Goal: Information Seeking & Learning: Learn about a topic

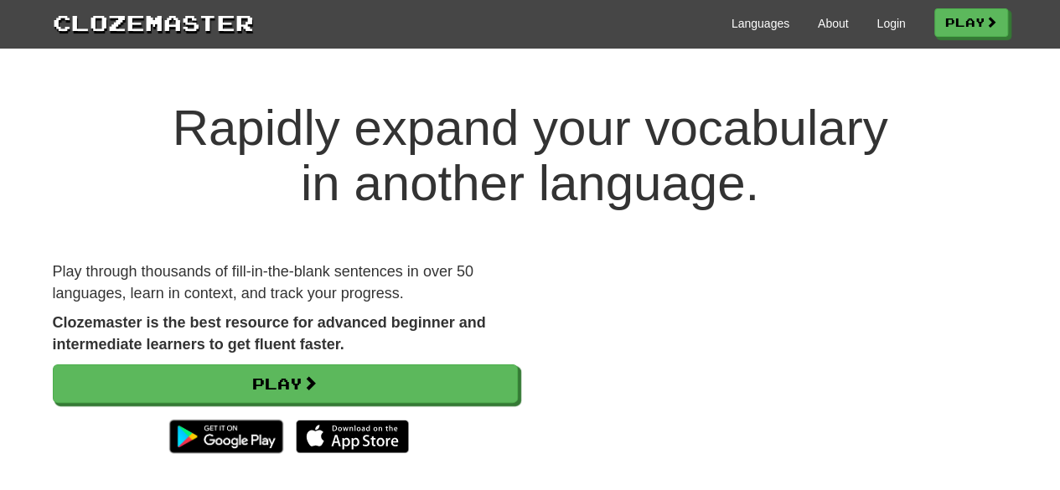
click at [741, 26] on div "Languages About Login Play" at bounding box center [631, 22] width 754 height 31
click at [741, 23] on link "Login" at bounding box center [890, 23] width 28 height 17
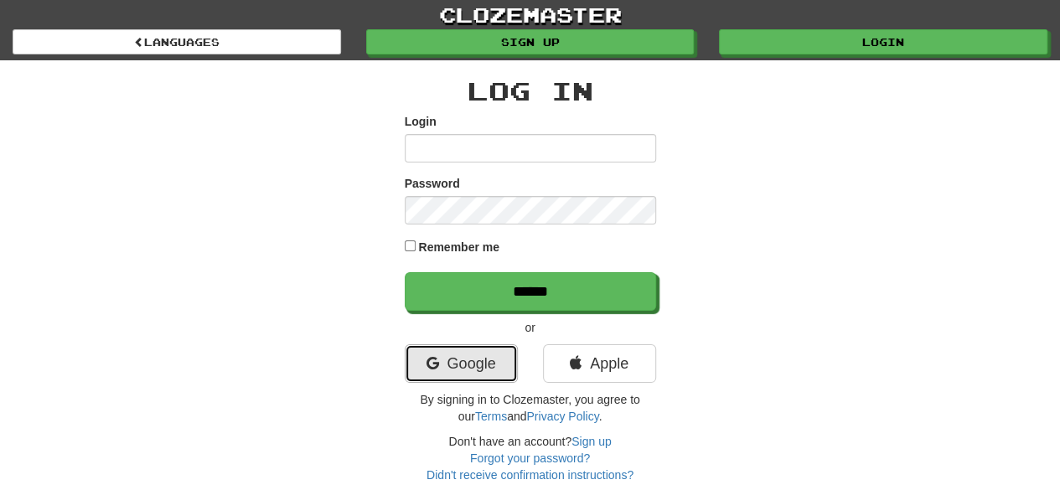
click at [461, 360] on link "Google" at bounding box center [461, 363] width 113 height 39
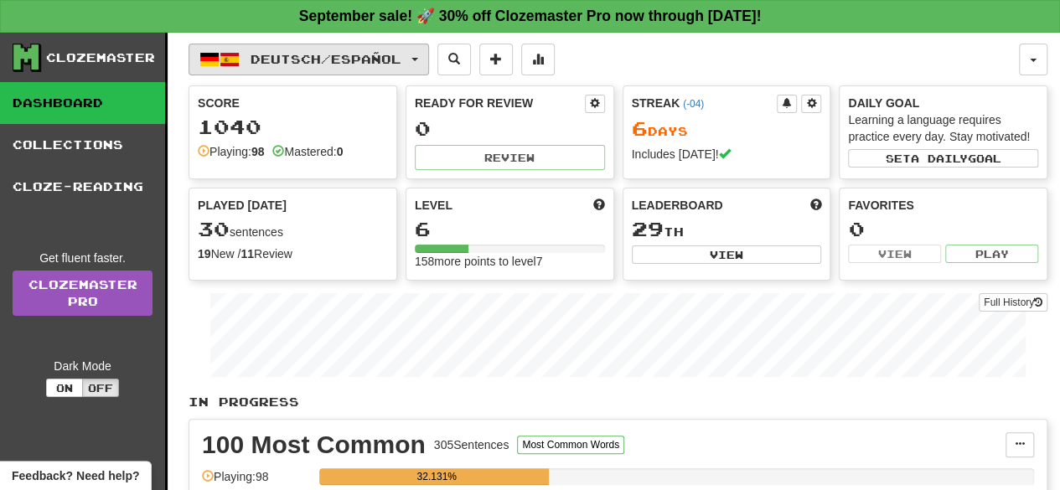
click at [332, 59] on span "Deutsch / Español" at bounding box center [325, 59] width 151 height 14
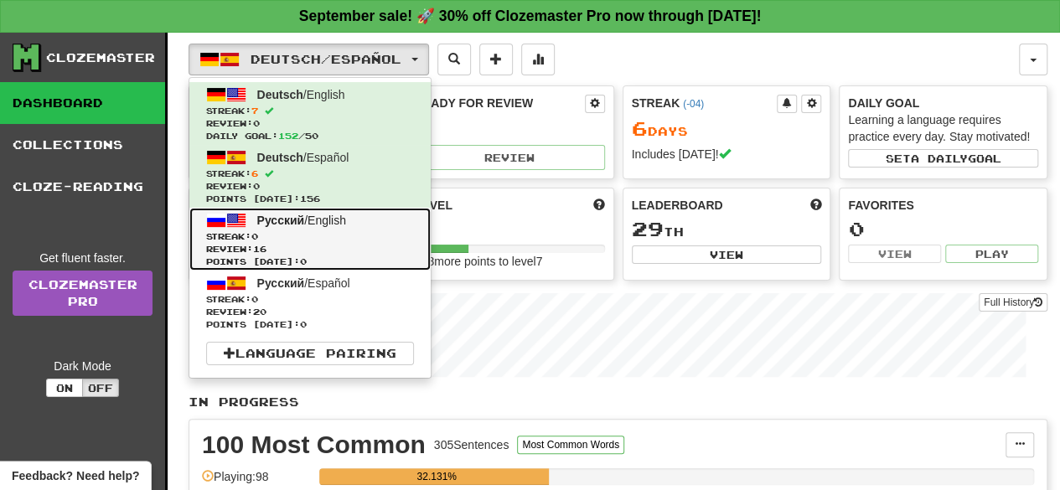
click at [343, 237] on span "Streak: 0" at bounding box center [310, 236] width 208 height 13
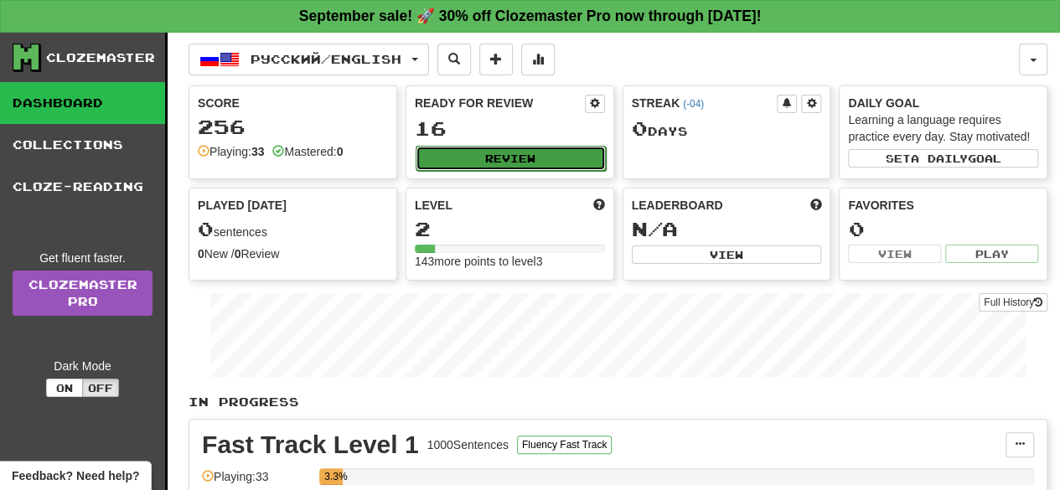
click at [526, 160] on button "Review" at bounding box center [510, 158] width 190 height 25
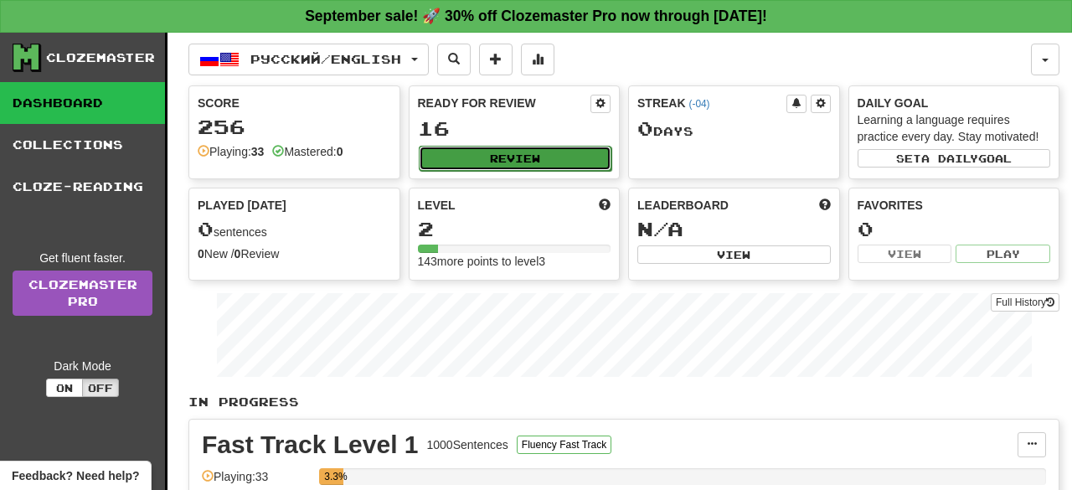
select select "**"
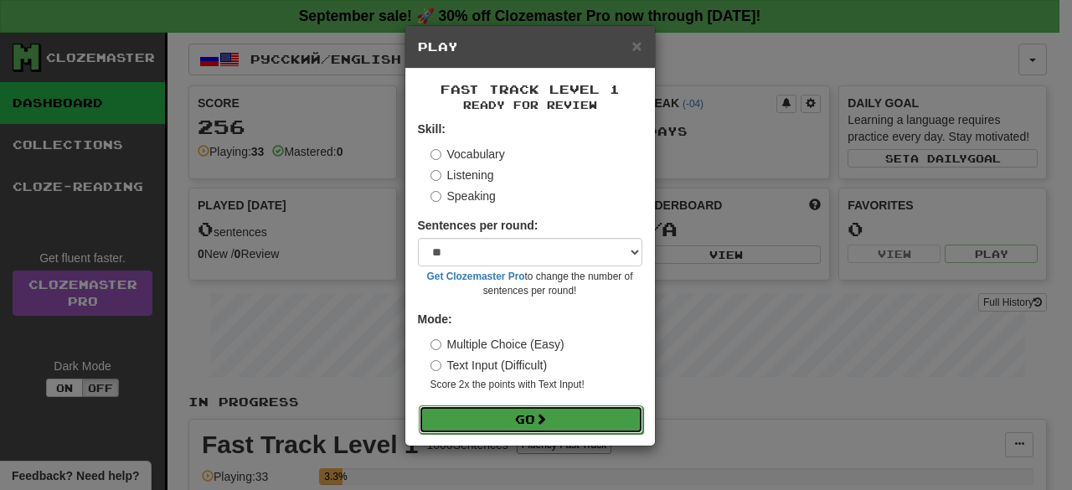
click at [541, 418] on span at bounding box center [541, 419] width 12 height 12
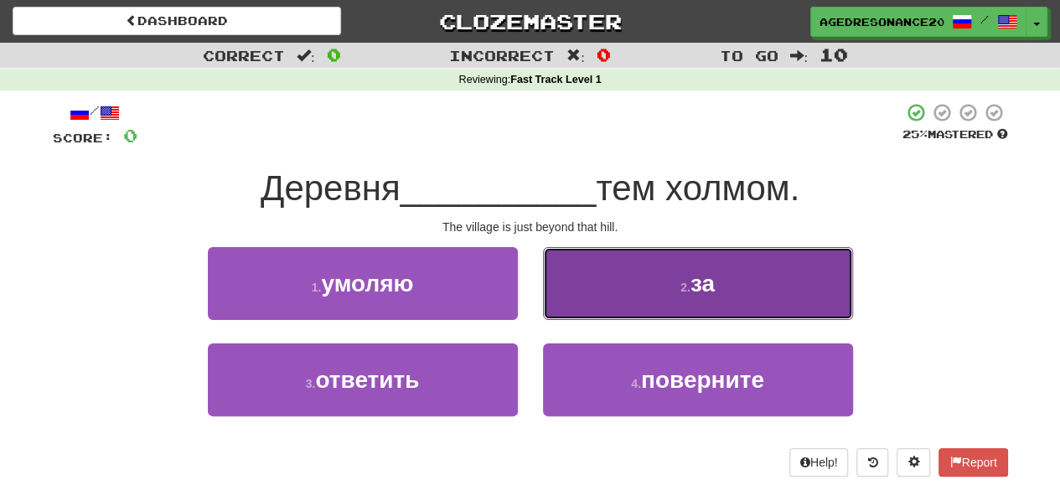
click at [617, 277] on button "2 . за" at bounding box center [698, 283] width 310 height 73
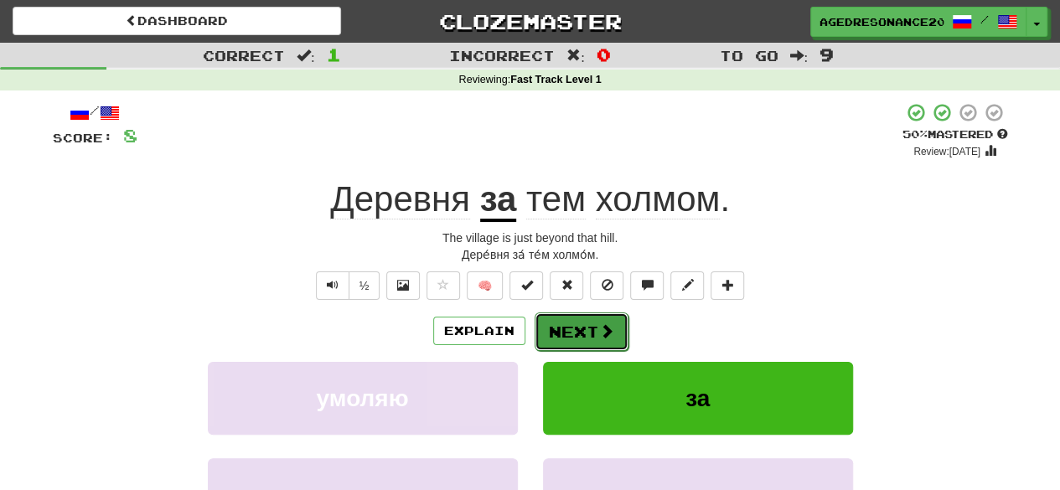
click at [593, 325] on button "Next" at bounding box center [581, 331] width 94 height 39
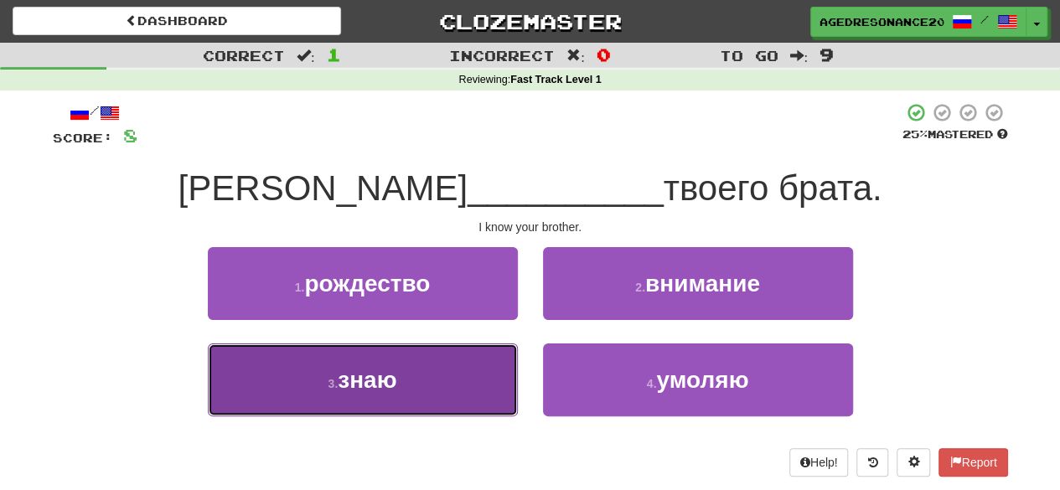
click at [490, 379] on button "3 . знаю" at bounding box center [363, 379] width 310 height 73
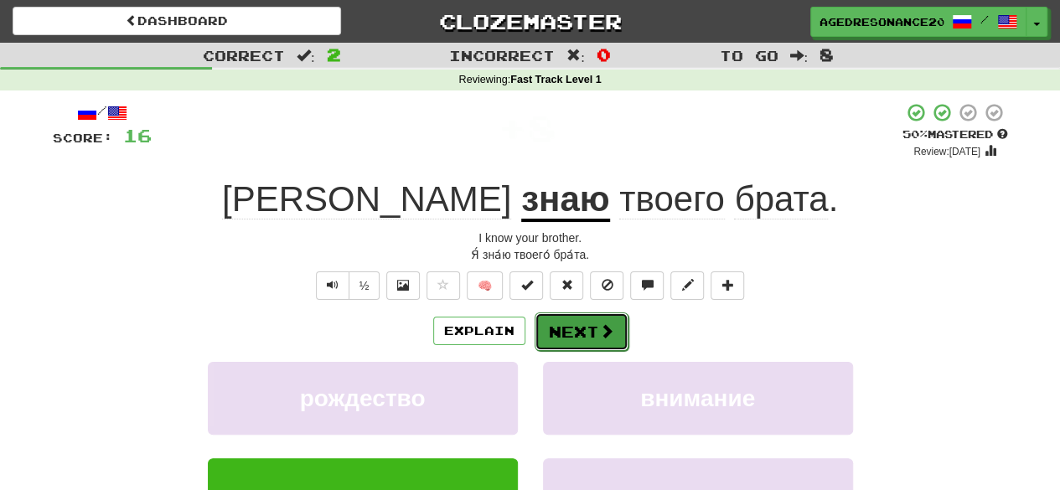
click at [565, 338] on button "Next" at bounding box center [581, 331] width 94 height 39
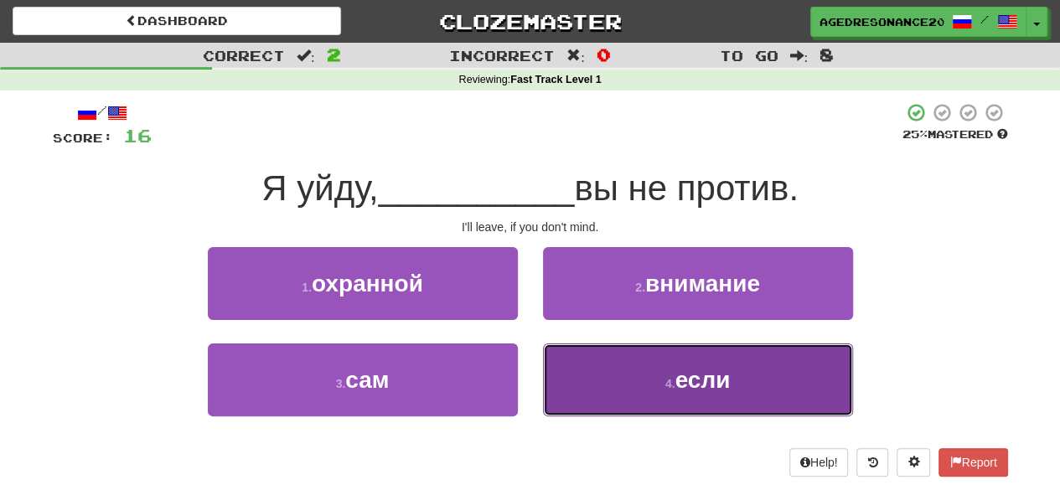
click at [590, 374] on button "4 . если" at bounding box center [698, 379] width 310 height 73
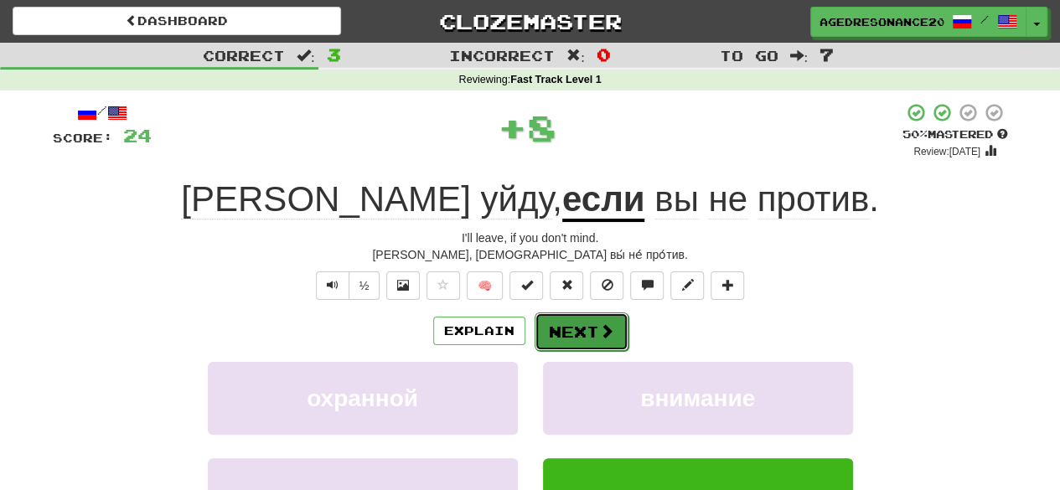
click at [574, 322] on button "Next" at bounding box center [581, 331] width 94 height 39
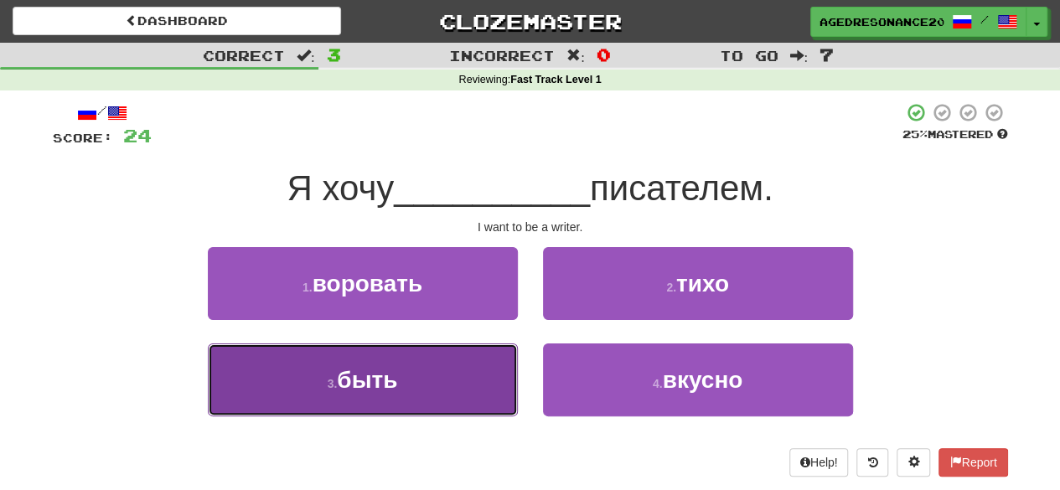
click at [471, 366] on button "3 . быть" at bounding box center [363, 379] width 310 height 73
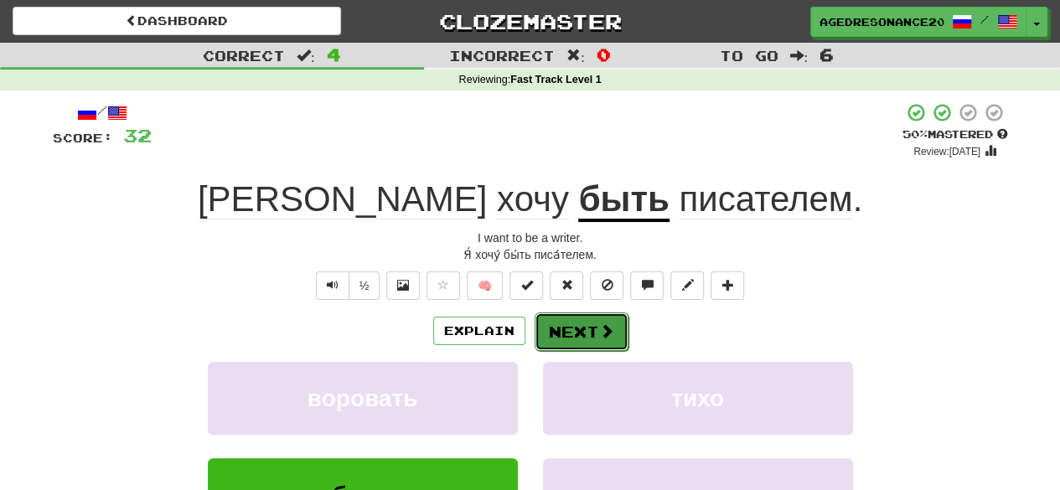
click at [581, 327] on button "Next" at bounding box center [581, 331] width 94 height 39
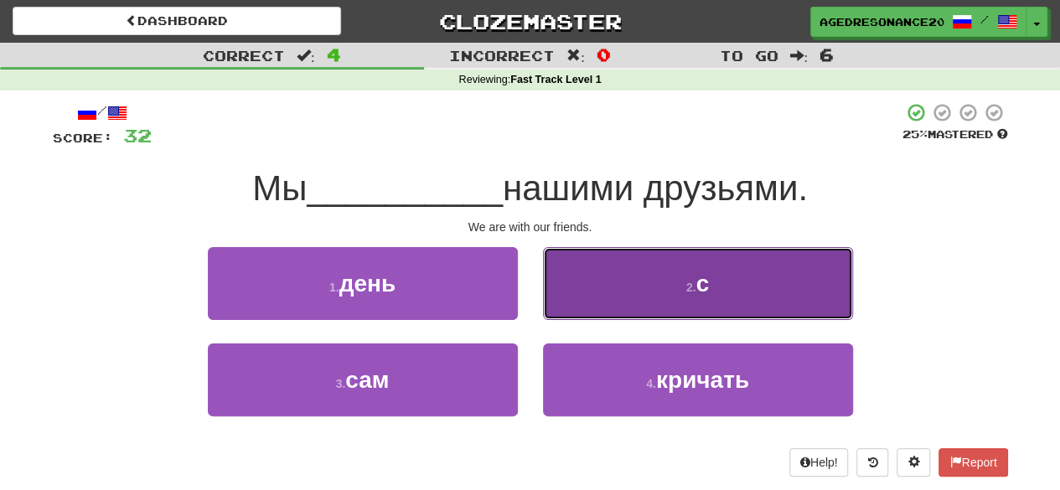
click at [598, 294] on button "2 . с" at bounding box center [698, 283] width 310 height 73
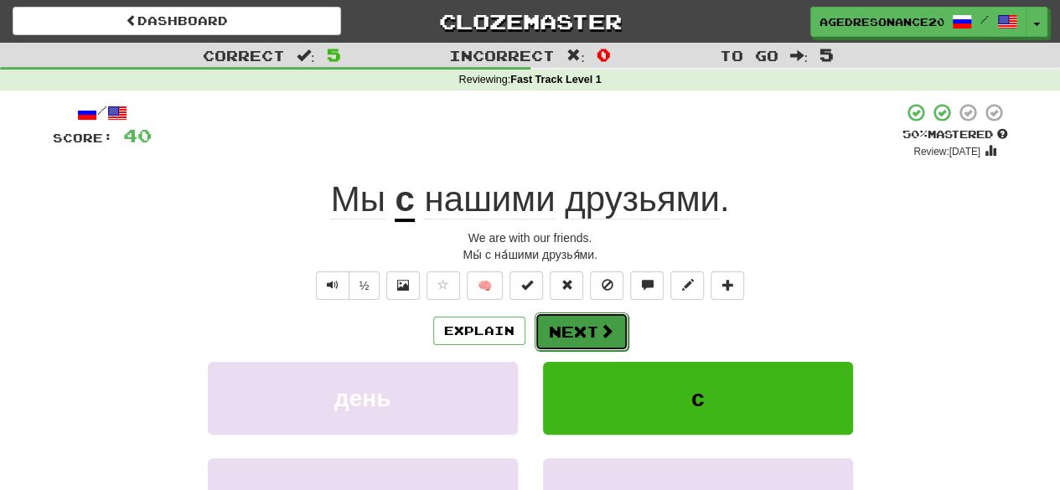
click at [600, 327] on span at bounding box center [606, 330] width 15 height 15
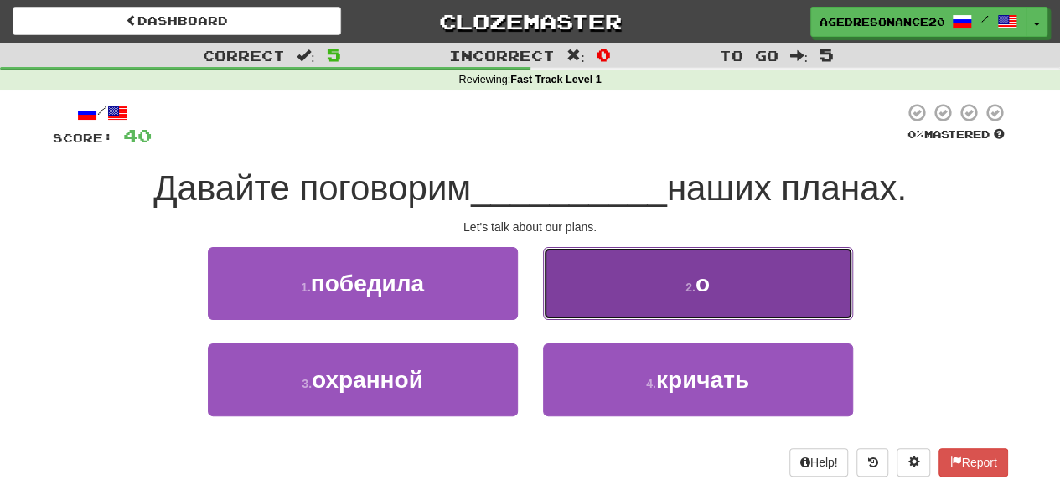
click at [594, 312] on button "2 . о" at bounding box center [698, 283] width 310 height 73
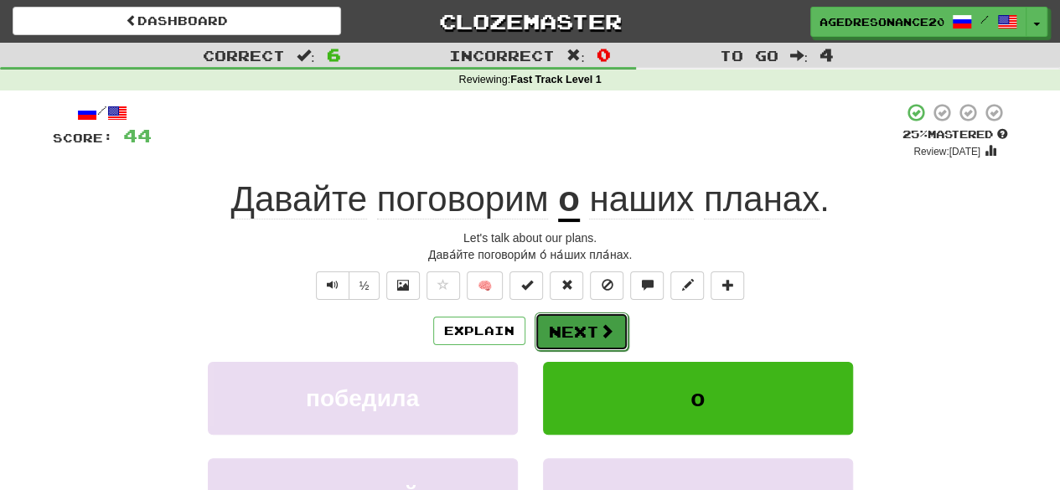
click at [595, 322] on button "Next" at bounding box center [581, 331] width 94 height 39
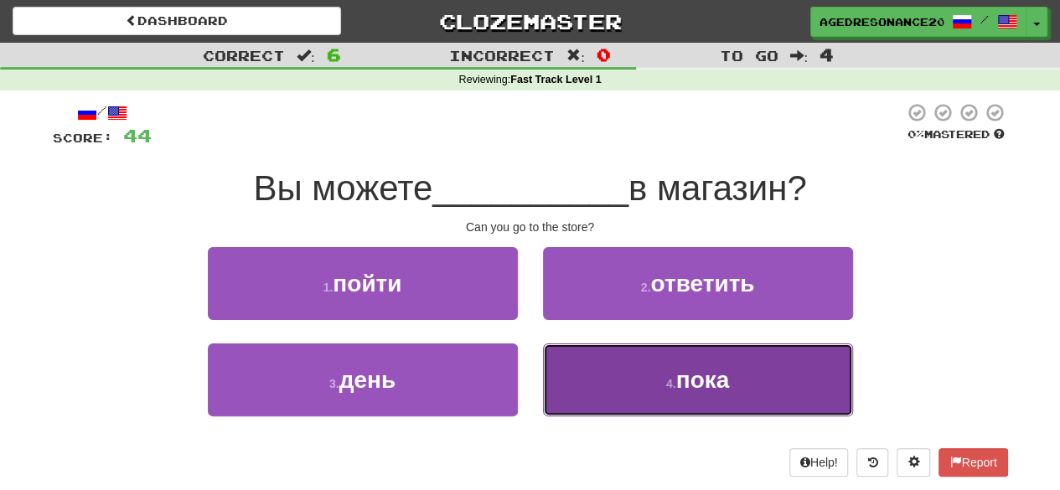
click at [590, 371] on button "4 . пока" at bounding box center [698, 379] width 310 height 73
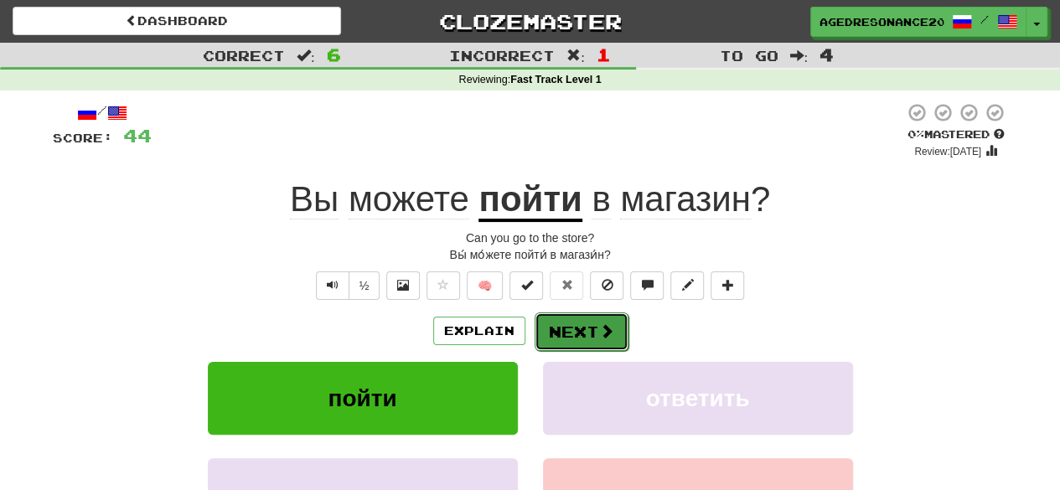
click at [581, 333] on button "Next" at bounding box center [581, 331] width 94 height 39
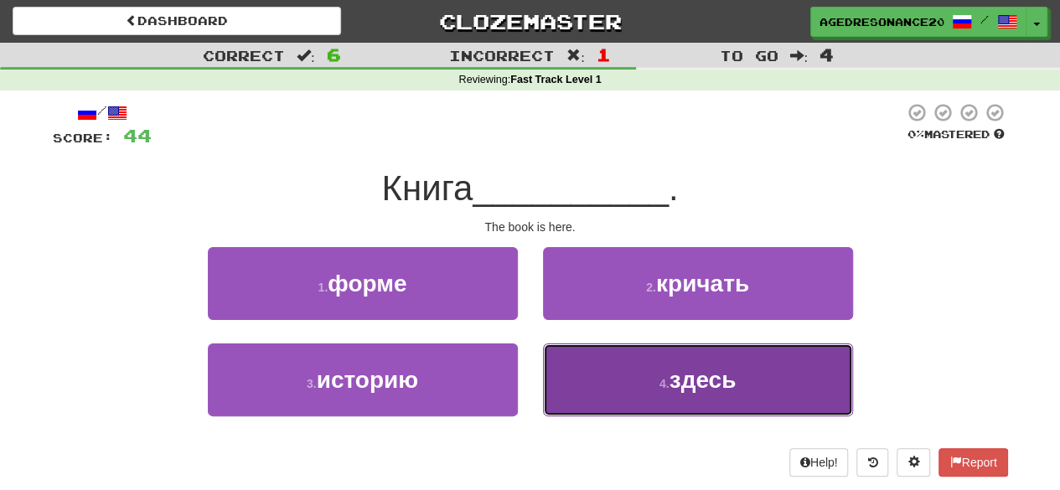
click at [608, 399] on button "4 . здесь" at bounding box center [698, 379] width 310 height 73
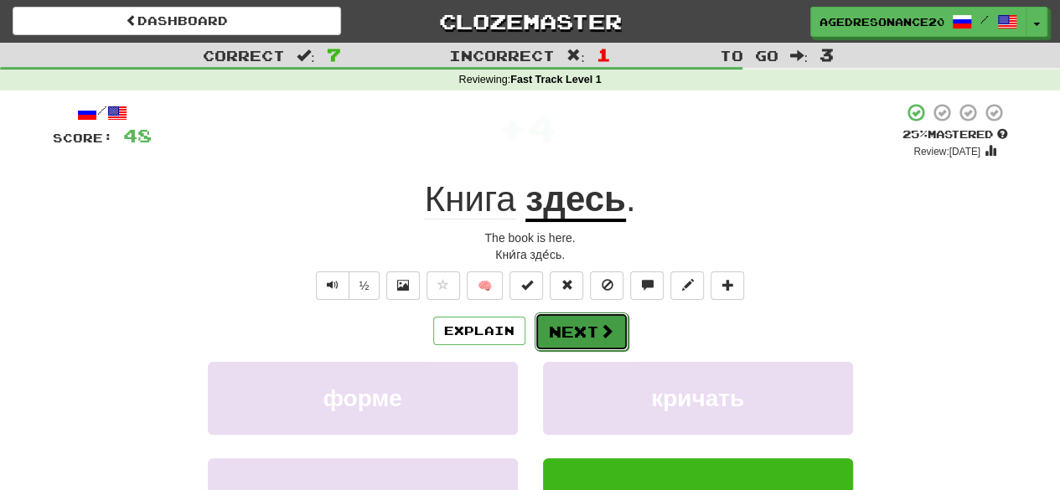
click at [586, 329] on button "Next" at bounding box center [581, 331] width 94 height 39
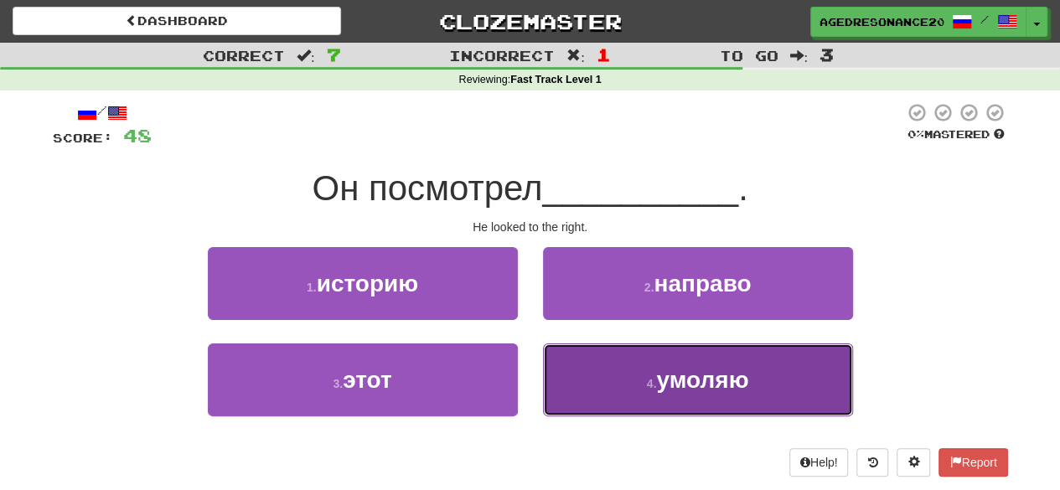
click at [615, 384] on button "4 . умоляю" at bounding box center [698, 379] width 310 height 73
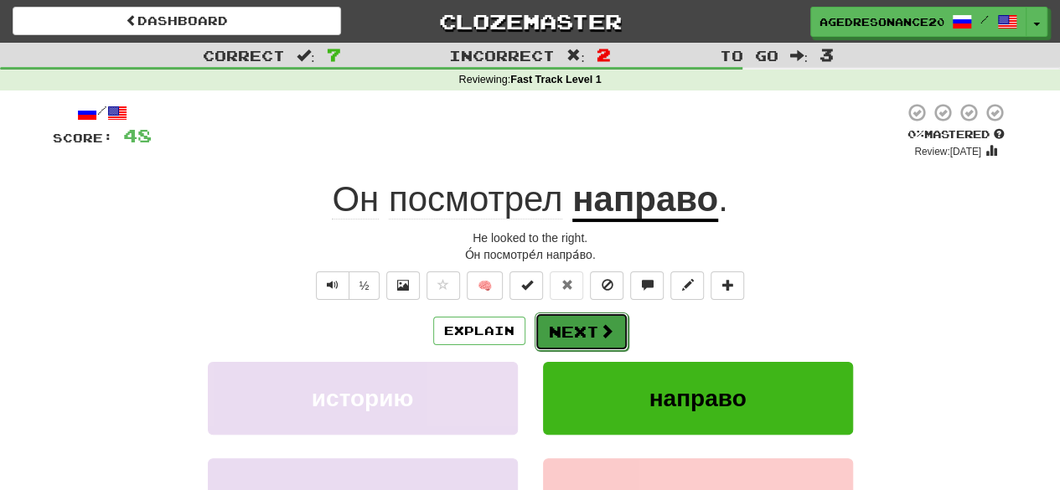
click at [608, 336] on span at bounding box center [606, 330] width 15 height 15
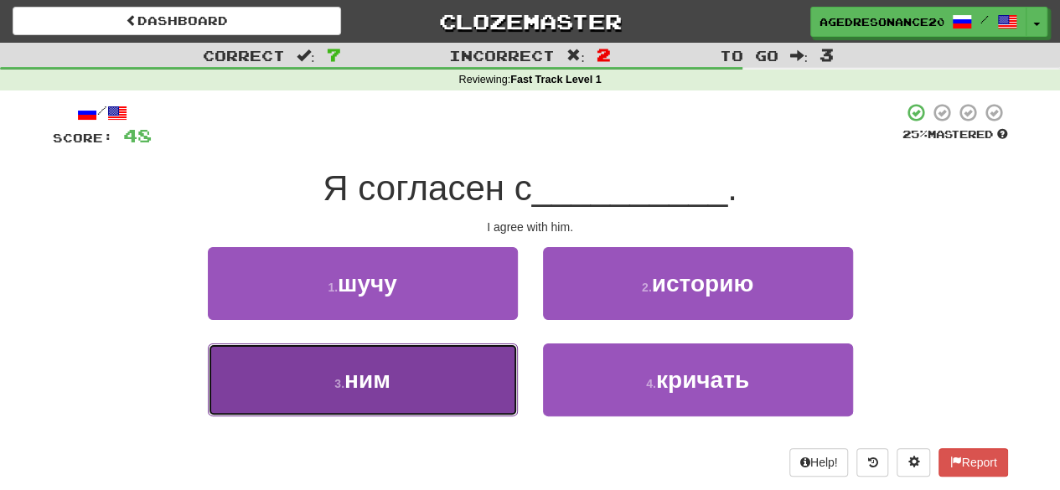
click at [464, 406] on button "3 . ним" at bounding box center [363, 379] width 310 height 73
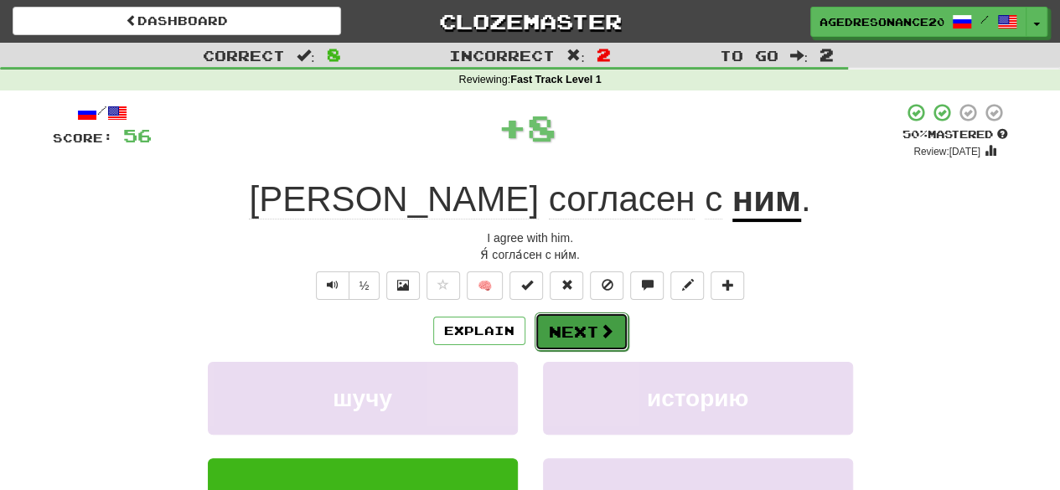
click at [599, 327] on span at bounding box center [606, 330] width 15 height 15
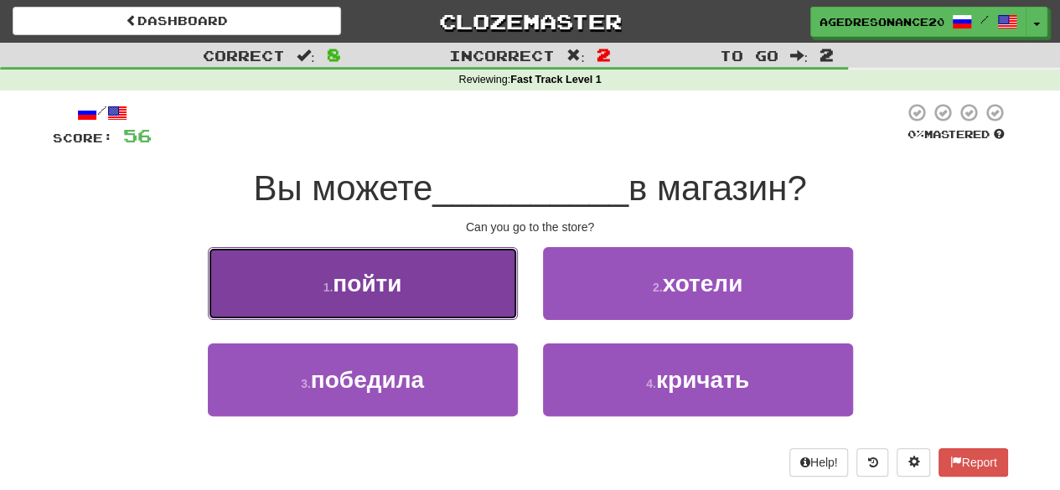
click at [477, 302] on button "1 . пойти" at bounding box center [363, 283] width 310 height 73
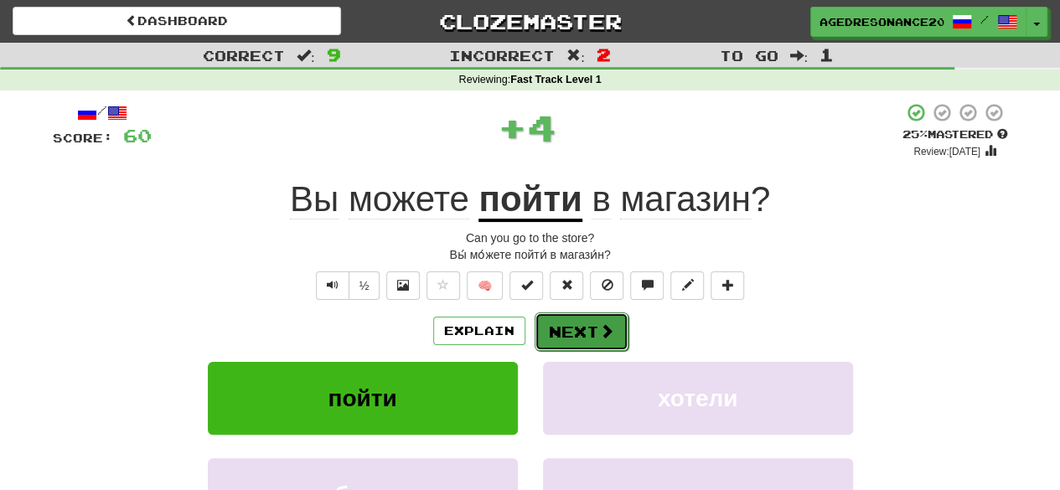
click at [568, 321] on button "Next" at bounding box center [581, 331] width 94 height 39
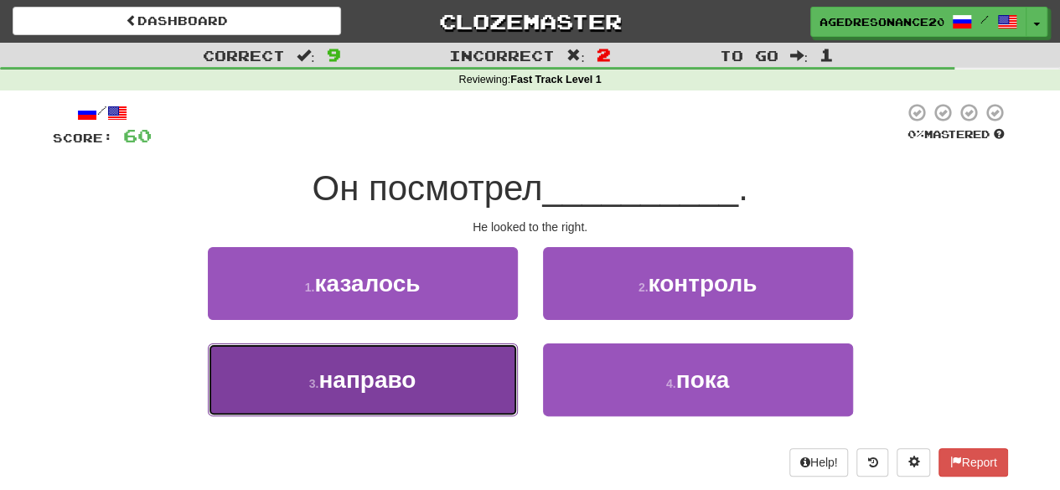
click at [494, 385] on button "3 . направо" at bounding box center [363, 379] width 310 height 73
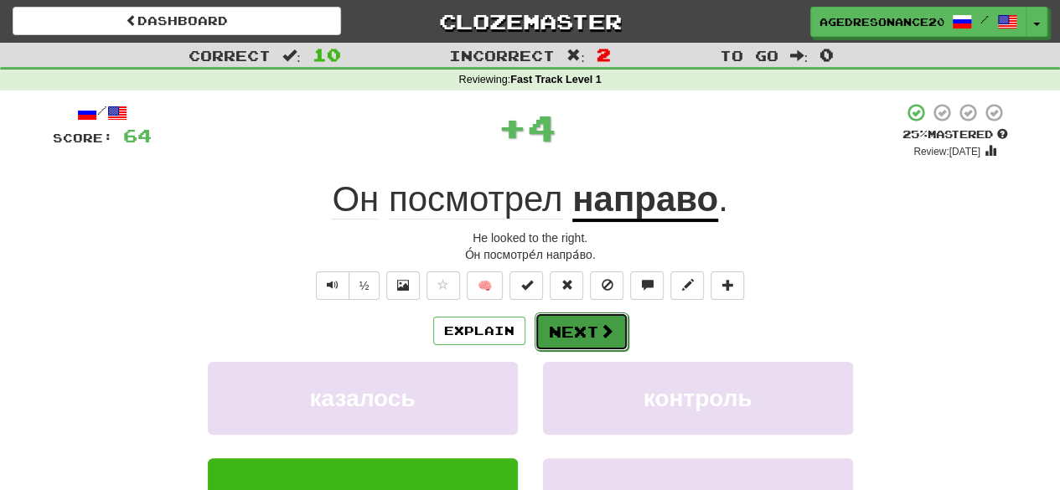
click at [582, 333] on button "Next" at bounding box center [581, 331] width 94 height 39
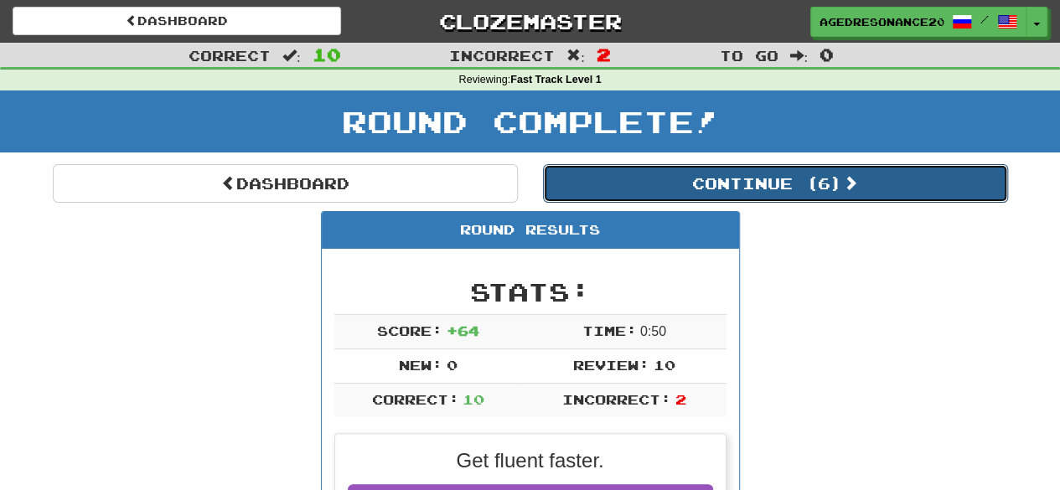
click at [661, 183] on button "Continue ( 6 )" at bounding box center [775, 183] width 465 height 39
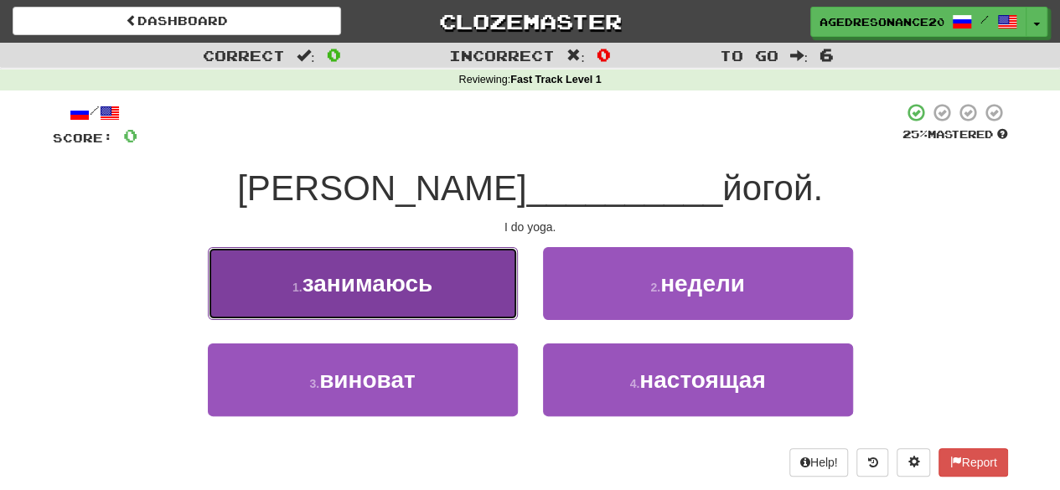
click at [481, 299] on button "1 . занимаюсь" at bounding box center [363, 283] width 310 height 73
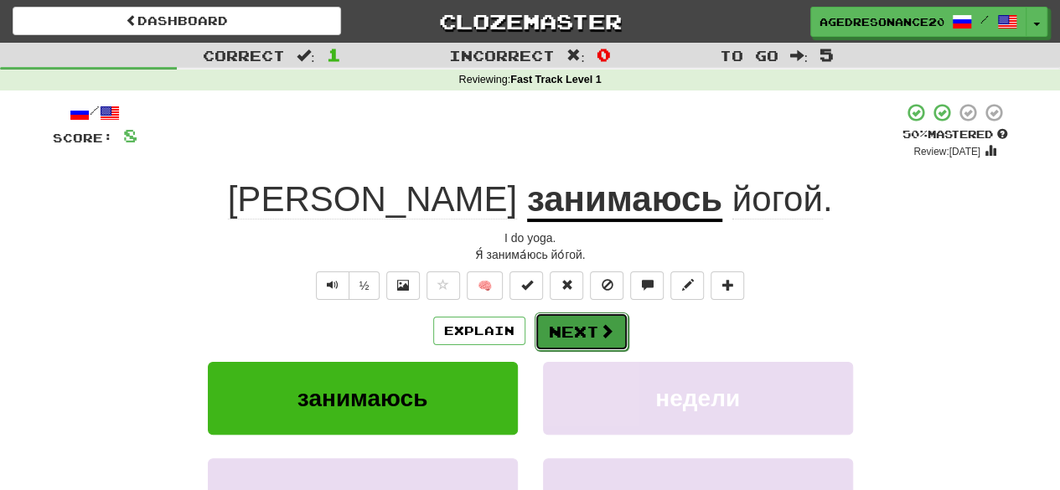
click at [570, 324] on button "Next" at bounding box center [581, 331] width 94 height 39
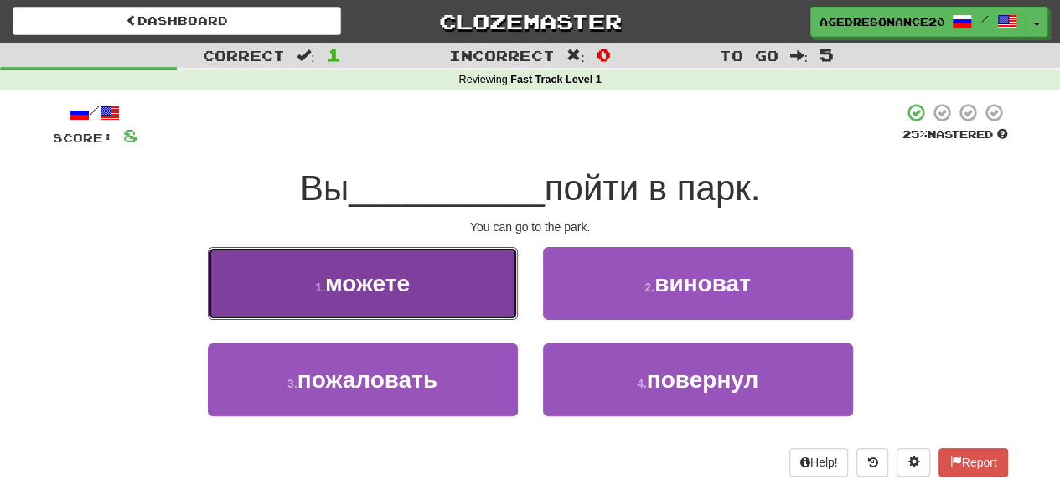
click at [471, 302] on button "1 . можете" at bounding box center [363, 283] width 310 height 73
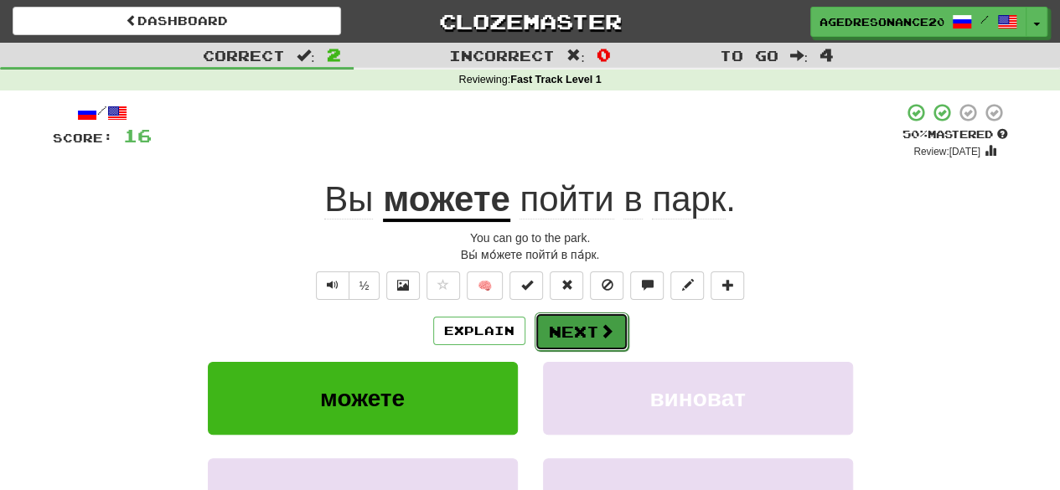
click at [573, 318] on button "Next" at bounding box center [581, 331] width 94 height 39
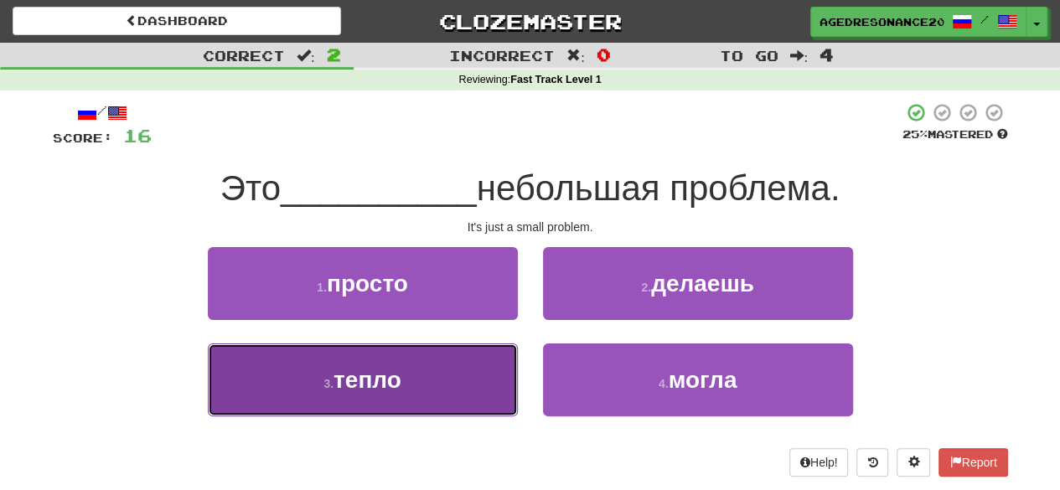
click at [494, 374] on button "3 . тепло" at bounding box center [363, 379] width 310 height 73
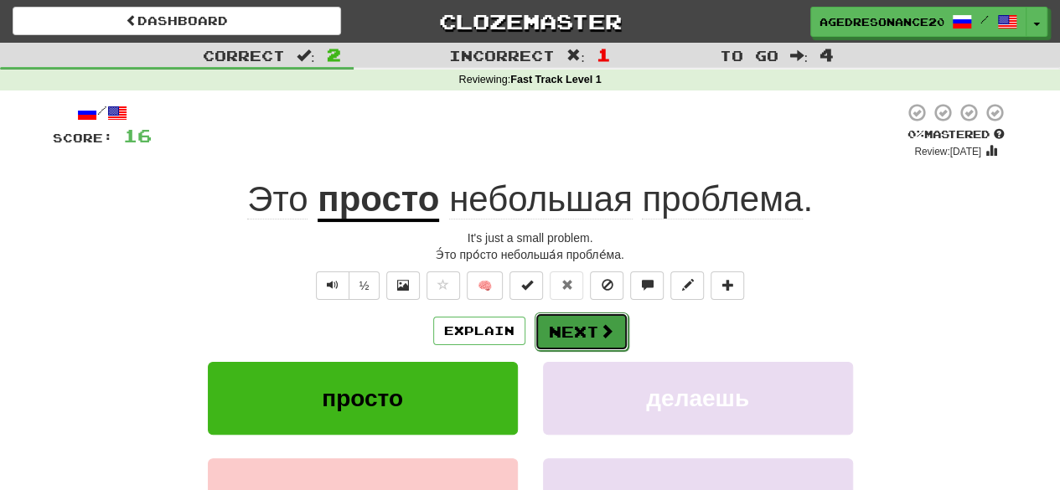
click at [599, 331] on span at bounding box center [606, 330] width 15 height 15
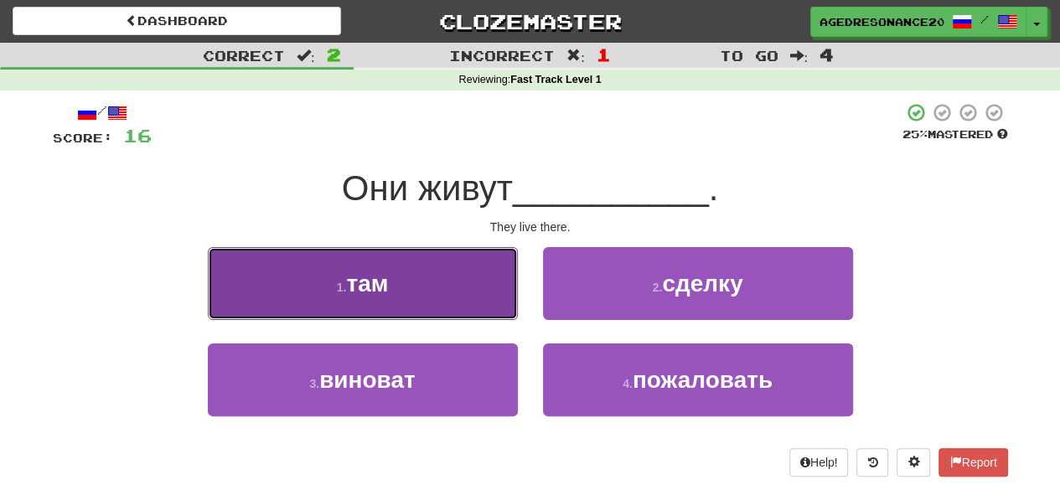
click at [444, 309] on button "1 . там" at bounding box center [363, 283] width 310 height 73
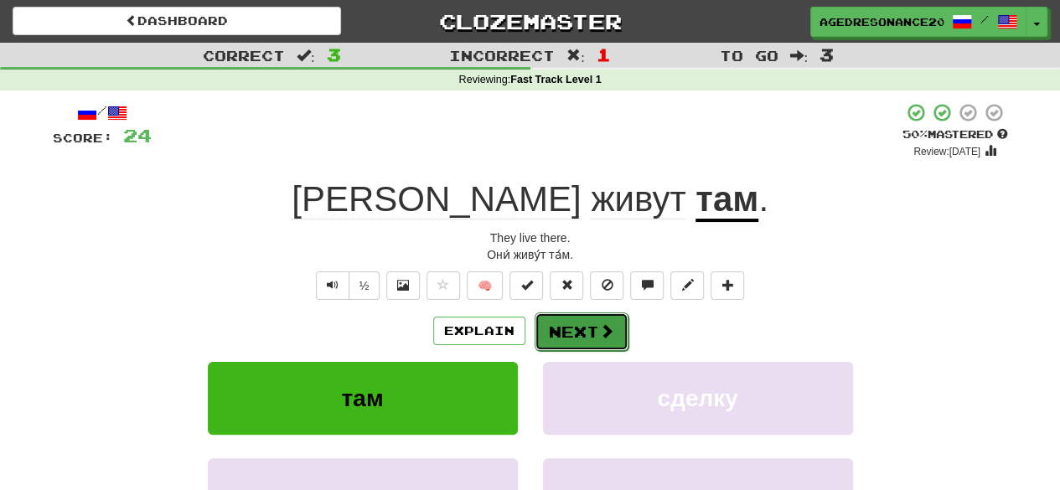
click at [562, 329] on button "Next" at bounding box center [581, 331] width 94 height 39
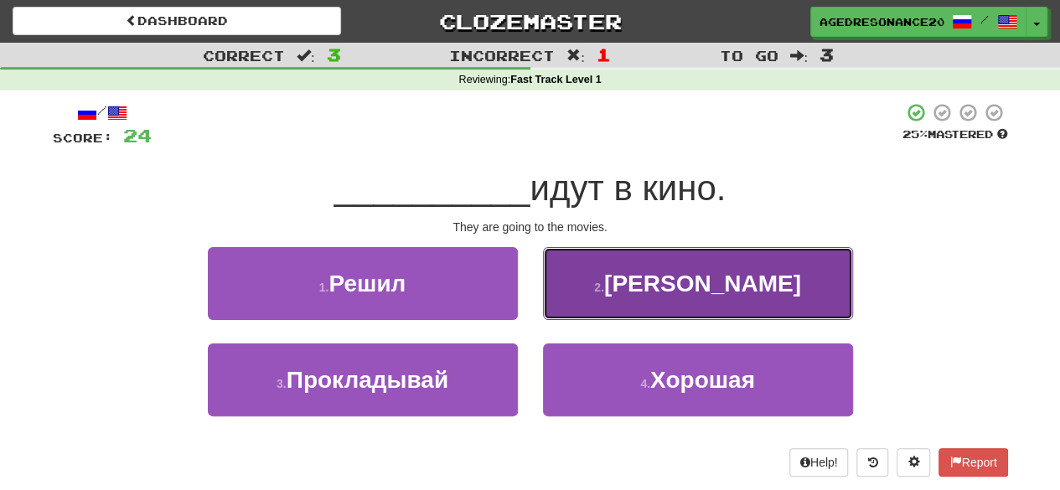
click at [637, 278] on button "2 . Они" at bounding box center [698, 283] width 310 height 73
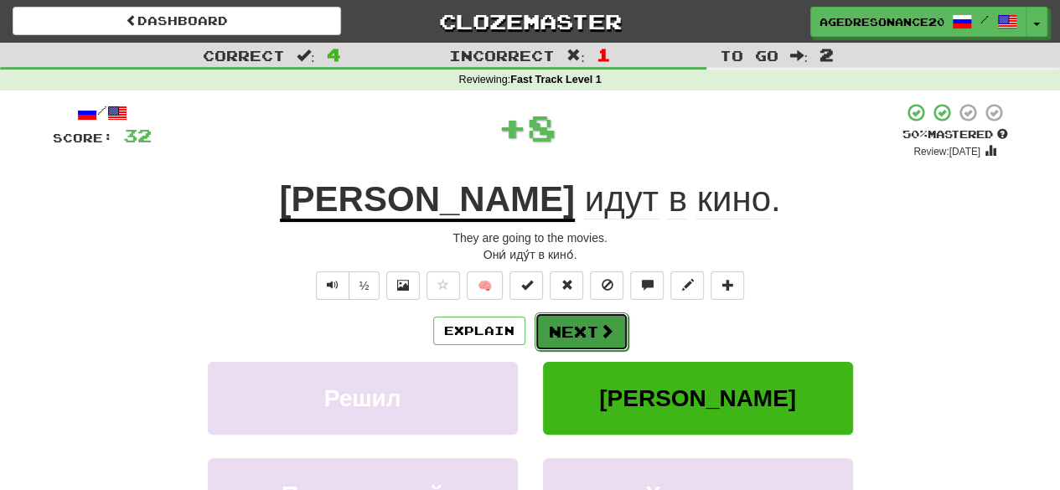
click at [582, 333] on button "Next" at bounding box center [581, 331] width 94 height 39
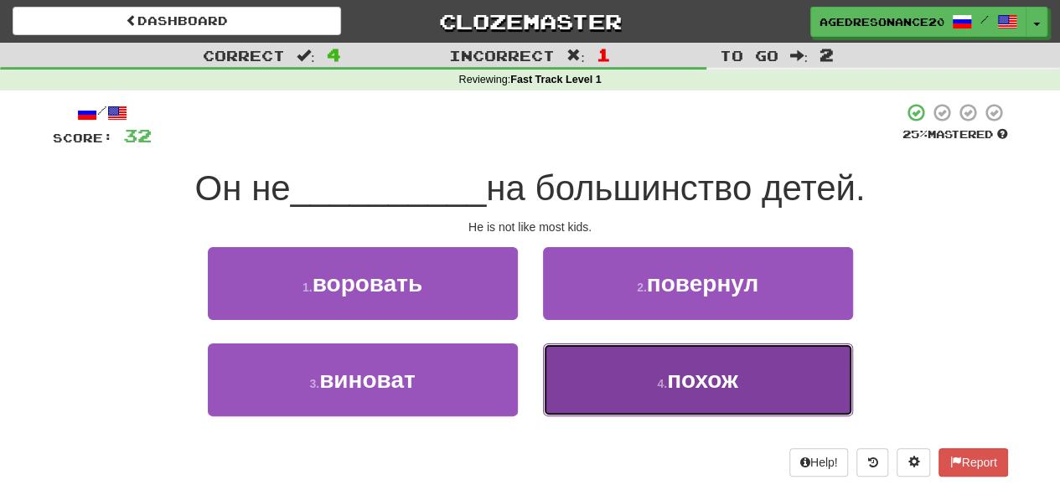
click at [616, 382] on button "4 . похож" at bounding box center [698, 379] width 310 height 73
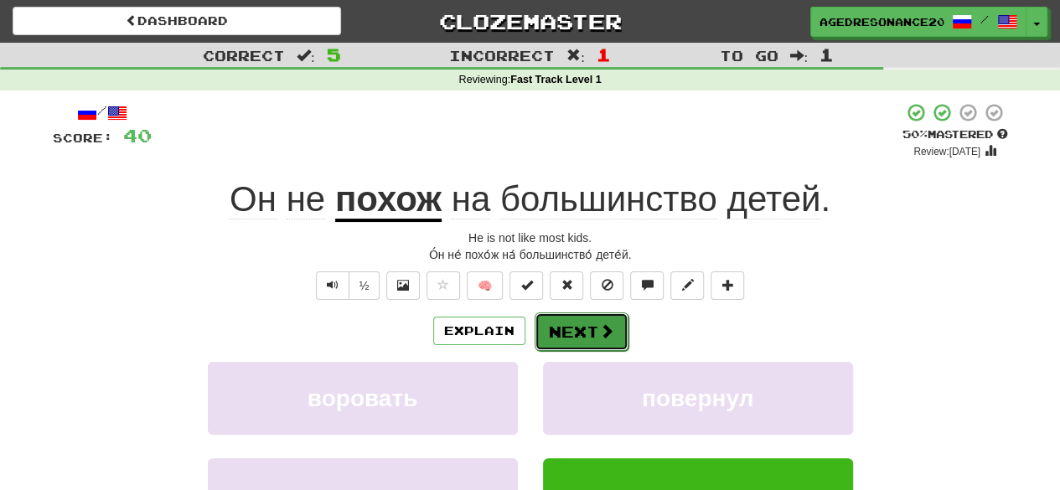
click at [590, 330] on button "Next" at bounding box center [581, 331] width 94 height 39
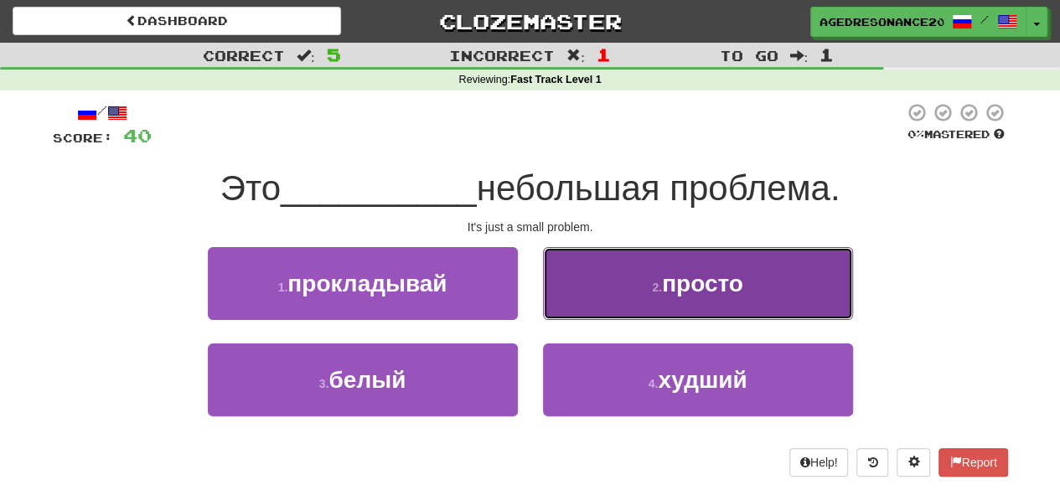
click at [631, 306] on button "2 . просто" at bounding box center [698, 283] width 310 height 73
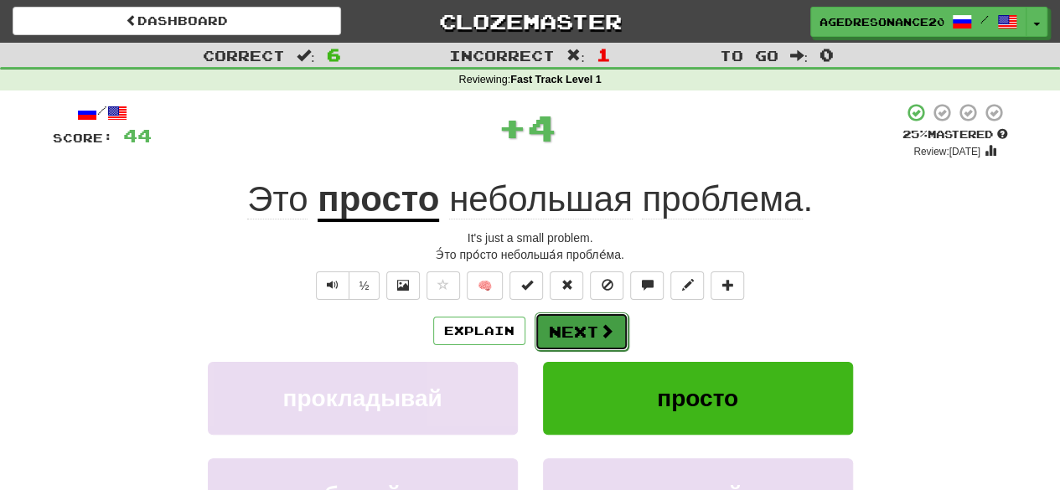
click at [580, 328] on button "Next" at bounding box center [581, 331] width 94 height 39
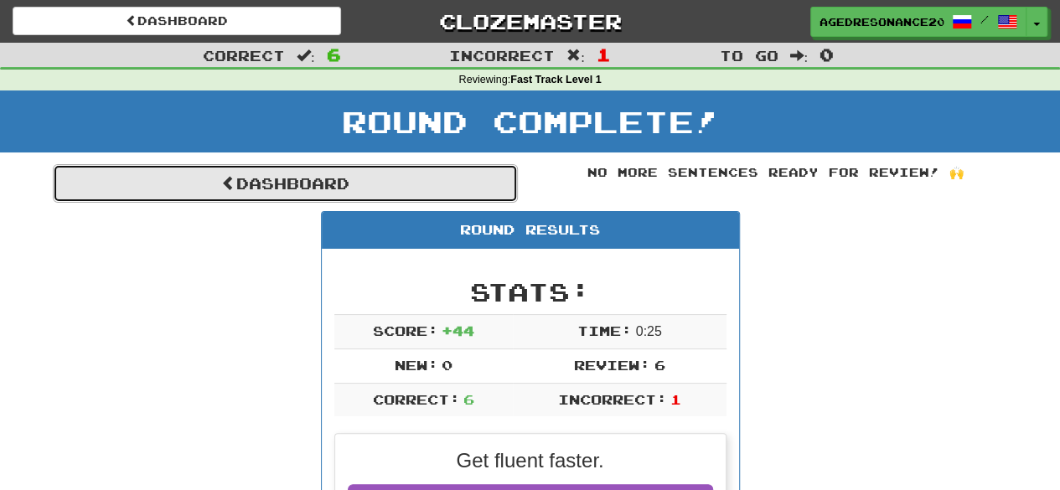
click at [452, 191] on link "Dashboard" at bounding box center [285, 183] width 465 height 39
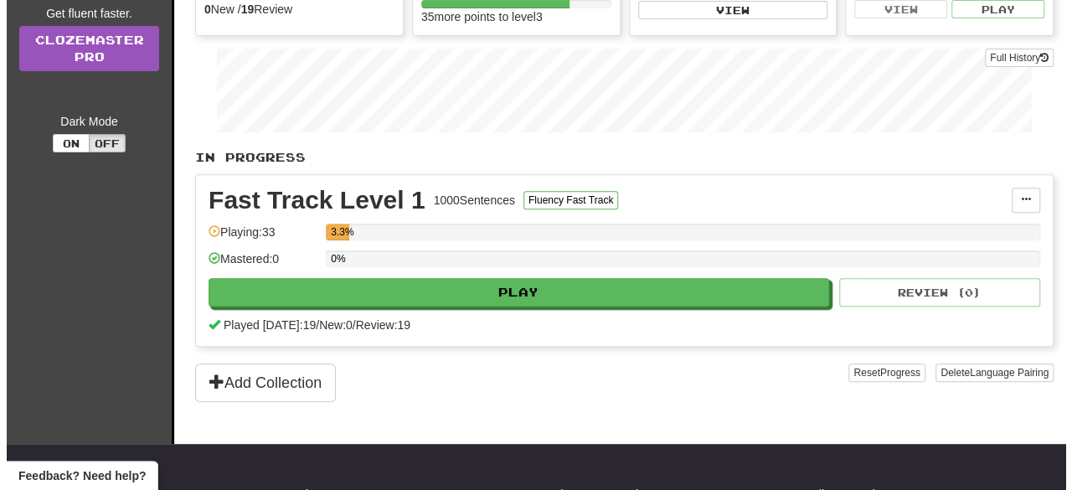
scroll to position [246, 0]
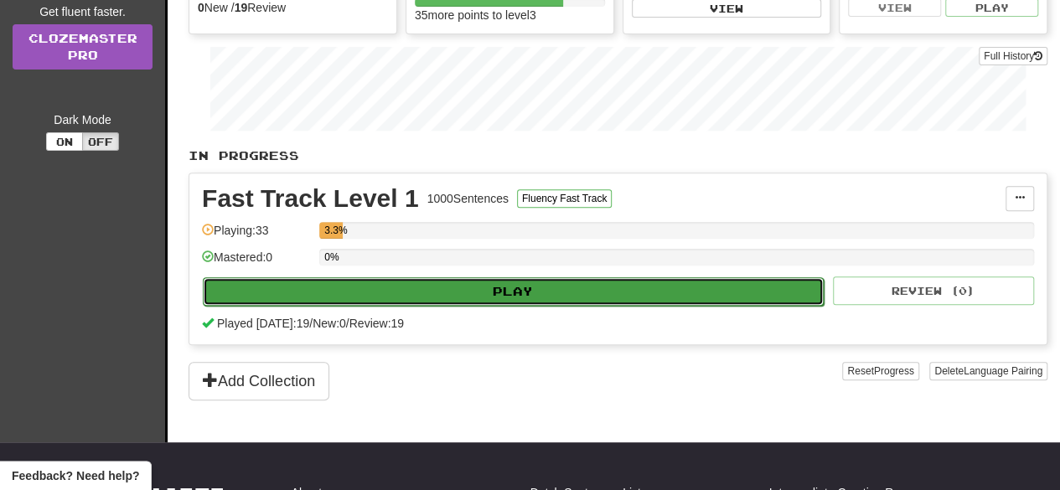
click at [479, 280] on button "Play" at bounding box center [513, 291] width 621 height 28
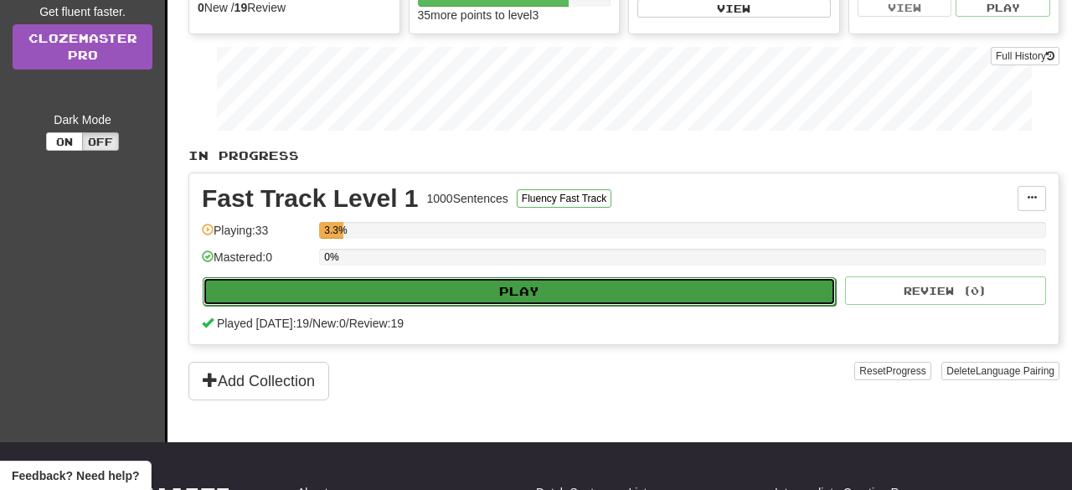
select select "**"
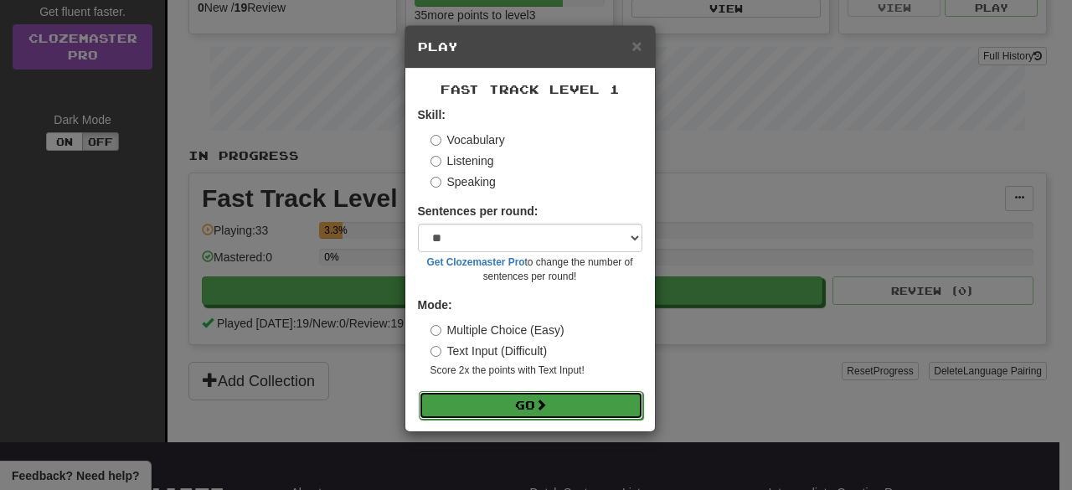
click at [511, 400] on button "Go" at bounding box center [531, 405] width 224 height 28
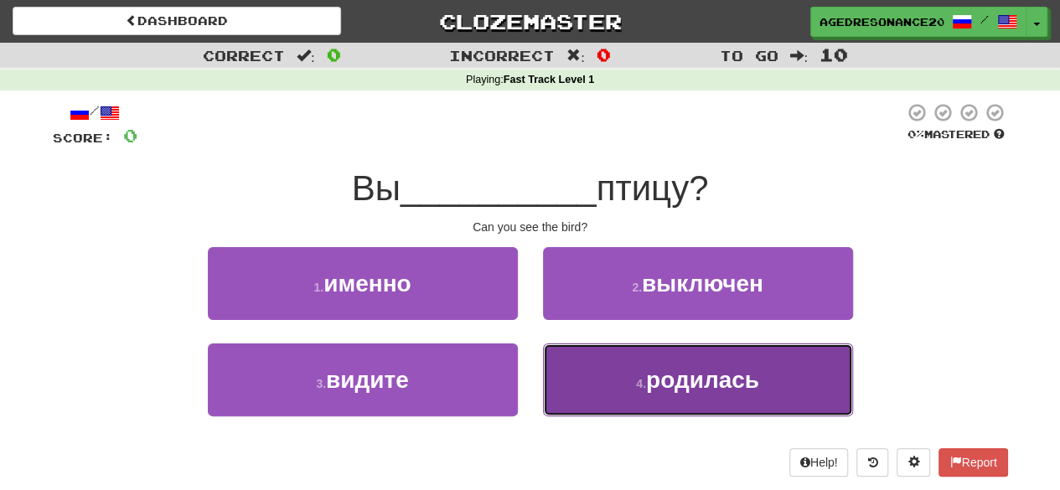
click at [648, 373] on span "родилась" at bounding box center [702, 380] width 113 height 26
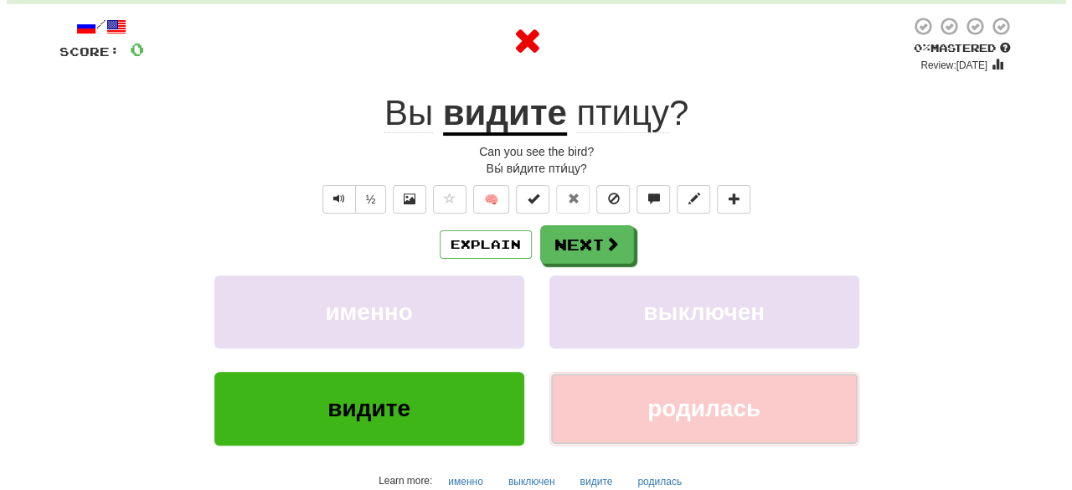
scroll to position [84, 0]
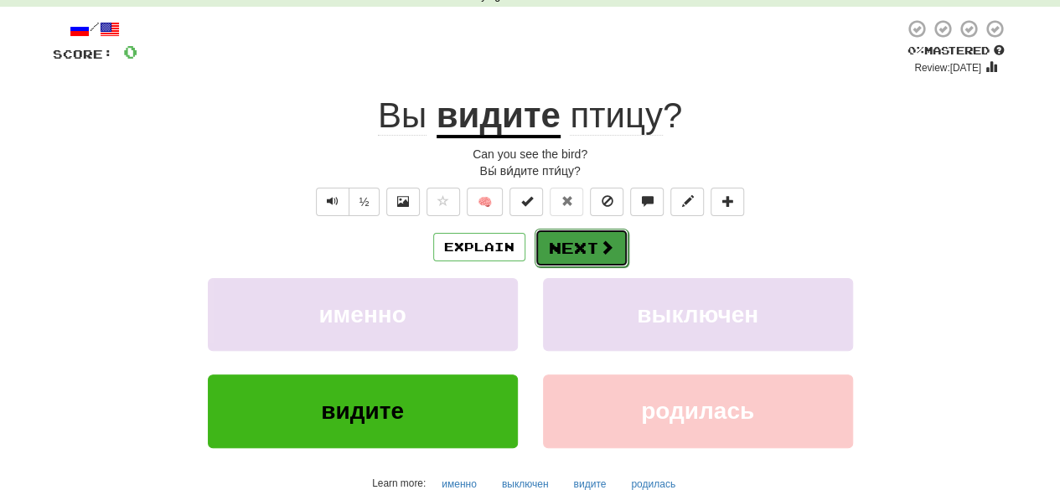
click at [590, 259] on button "Next" at bounding box center [581, 248] width 94 height 39
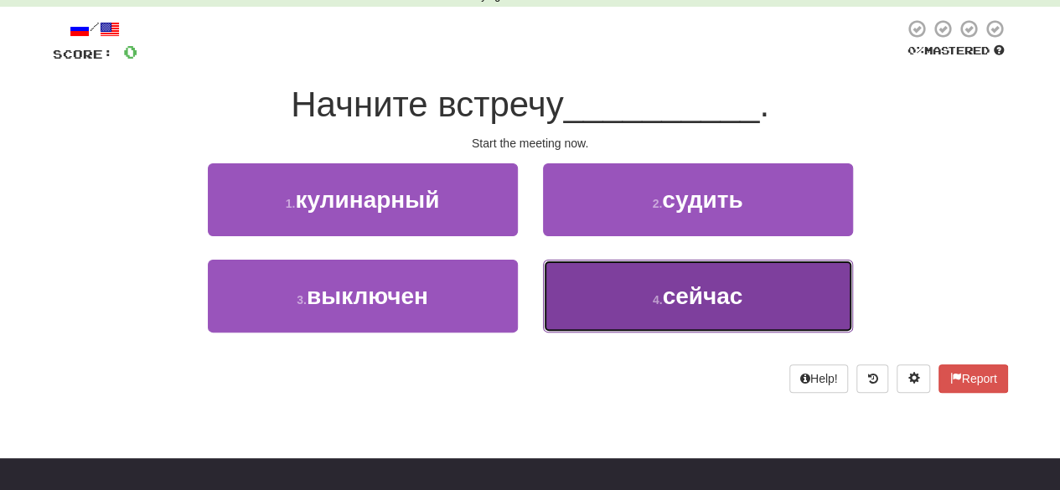
click at [580, 307] on button "4 . сейчас" at bounding box center [698, 296] width 310 height 73
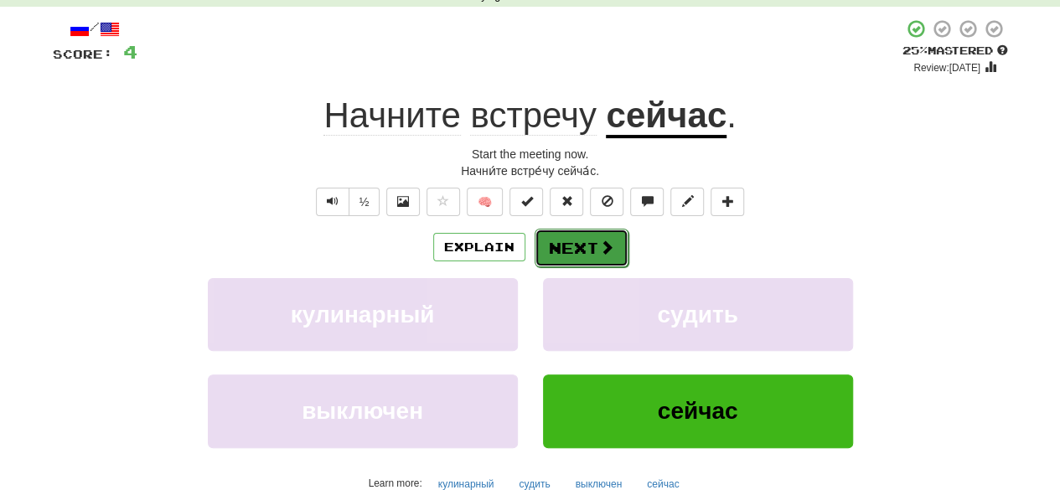
click at [553, 236] on button "Next" at bounding box center [581, 248] width 94 height 39
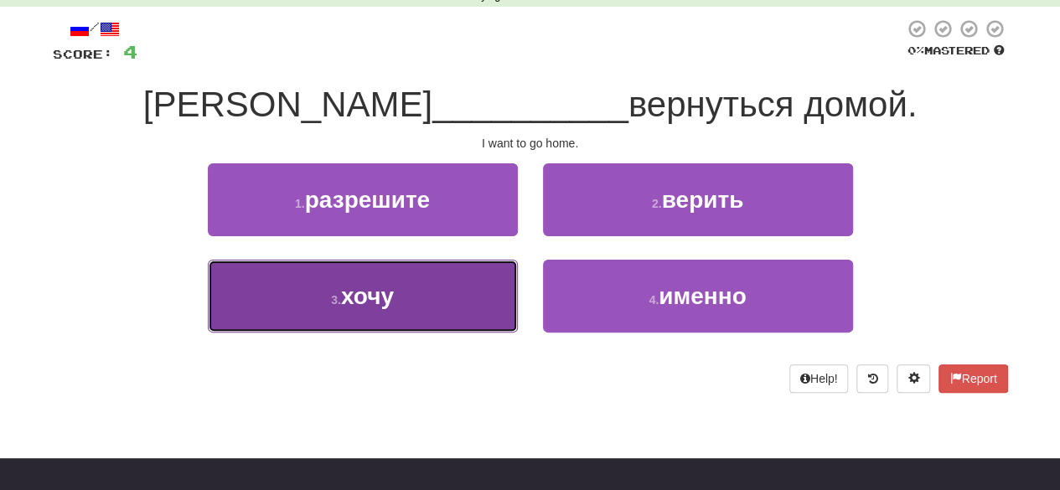
click at [493, 298] on button "3 . хочу" at bounding box center [363, 296] width 310 height 73
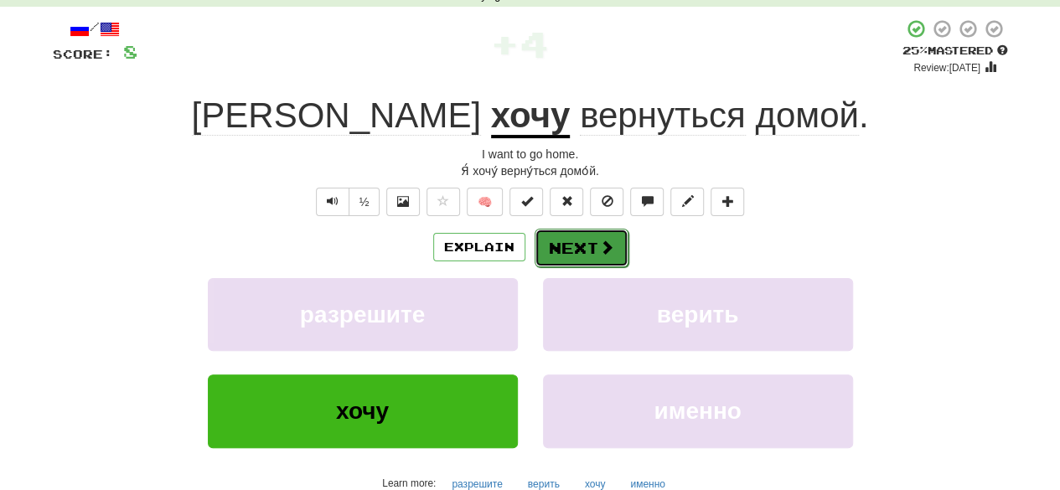
click at [574, 250] on button "Next" at bounding box center [581, 248] width 94 height 39
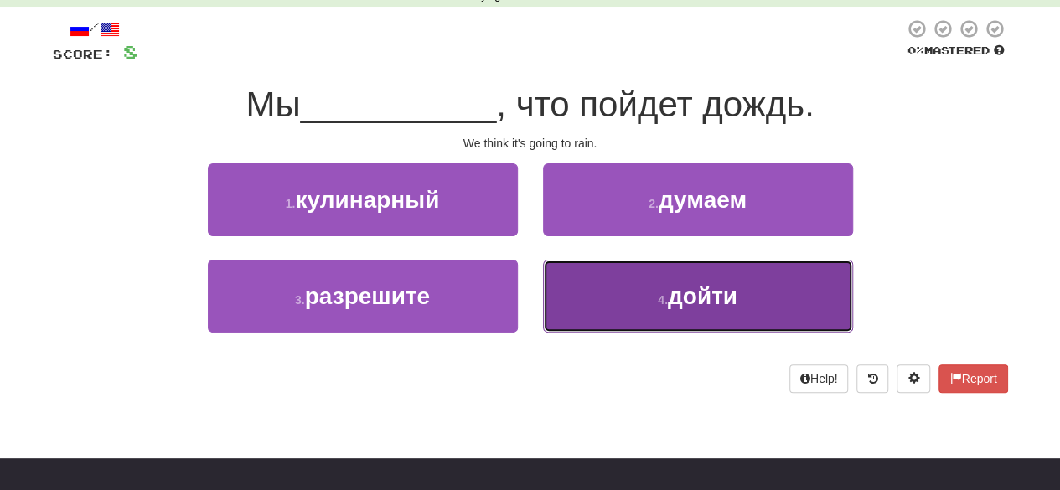
click at [591, 282] on button "4 . дойти" at bounding box center [698, 296] width 310 height 73
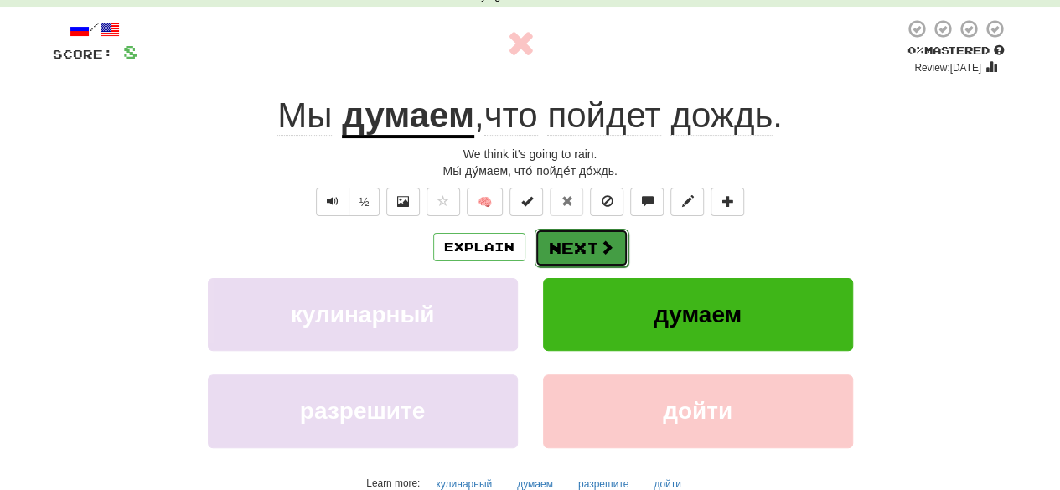
click at [586, 252] on button "Next" at bounding box center [581, 248] width 94 height 39
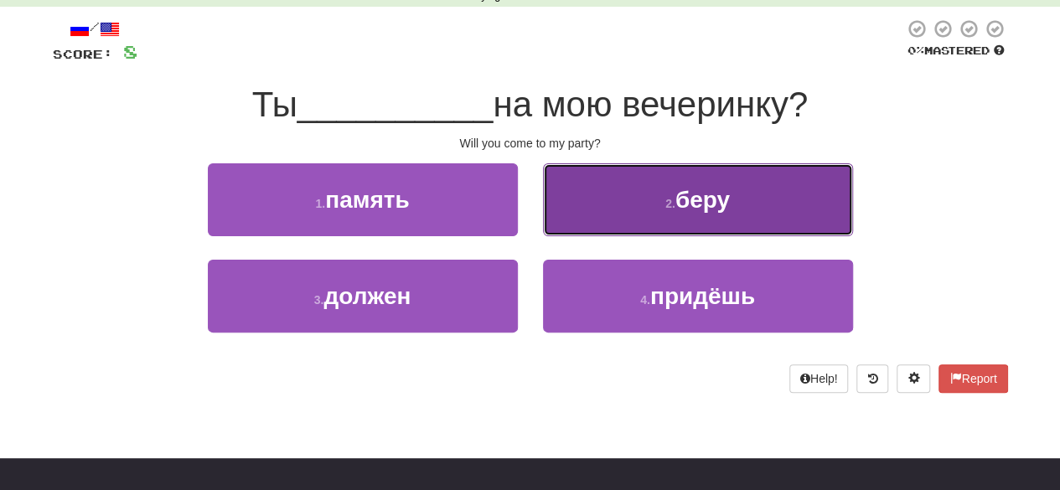
click at [613, 193] on button "2 . беру" at bounding box center [698, 199] width 310 height 73
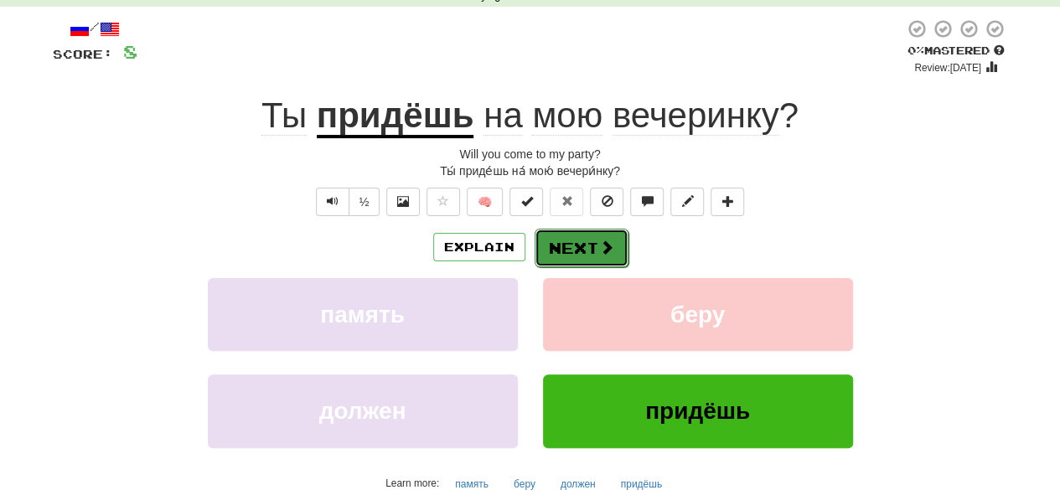
click at [595, 234] on button "Next" at bounding box center [581, 248] width 94 height 39
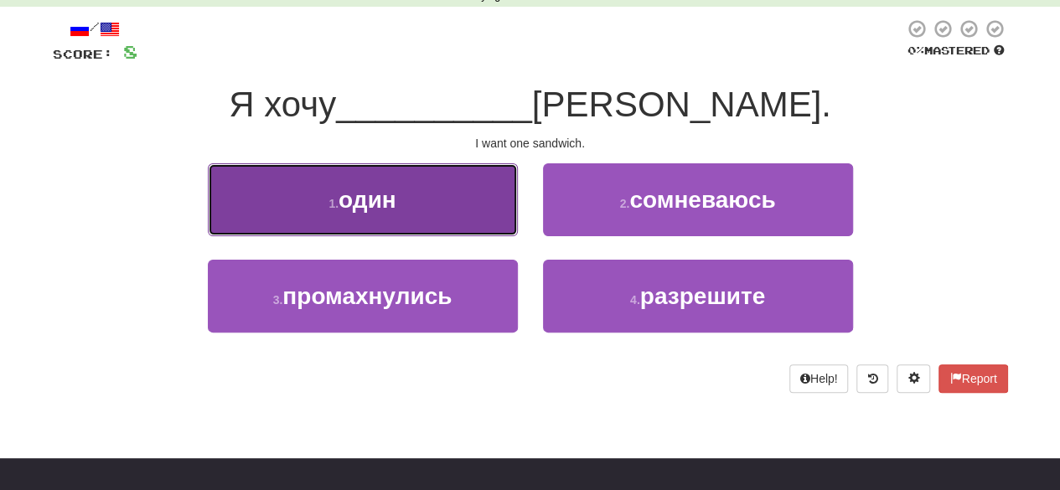
click at [482, 195] on button "1 . один" at bounding box center [363, 199] width 310 height 73
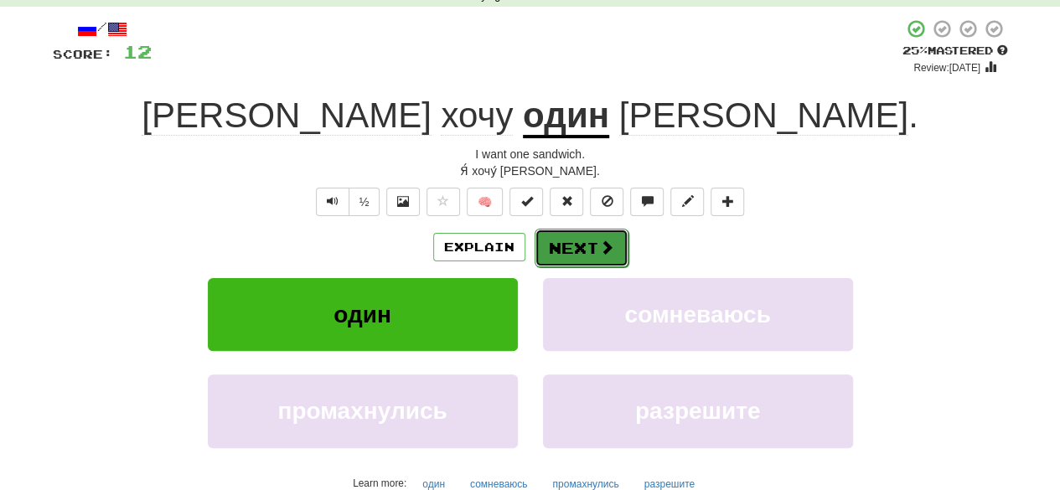
click at [570, 236] on button "Next" at bounding box center [581, 248] width 94 height 39
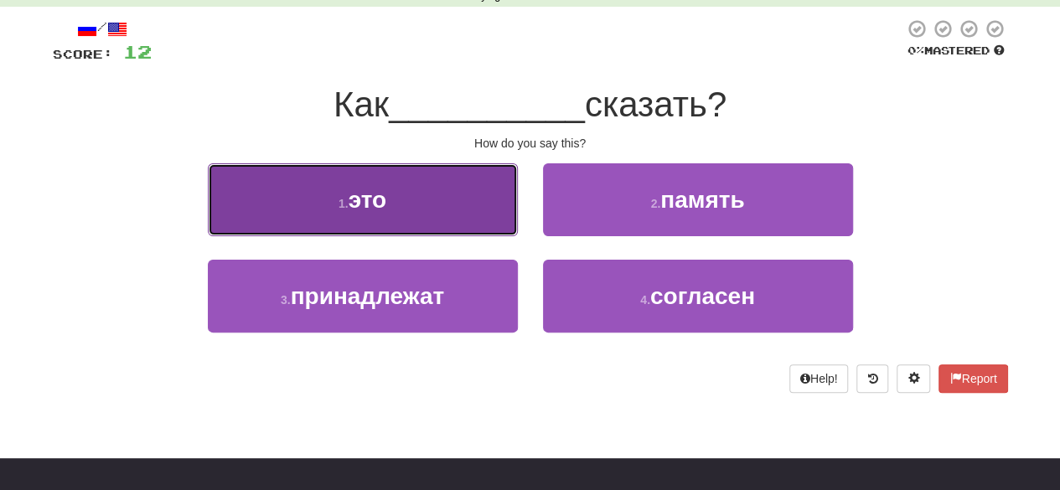
click at [472, 207] on button "1 . это" at bounding box center [363, 199] width 310 height 73
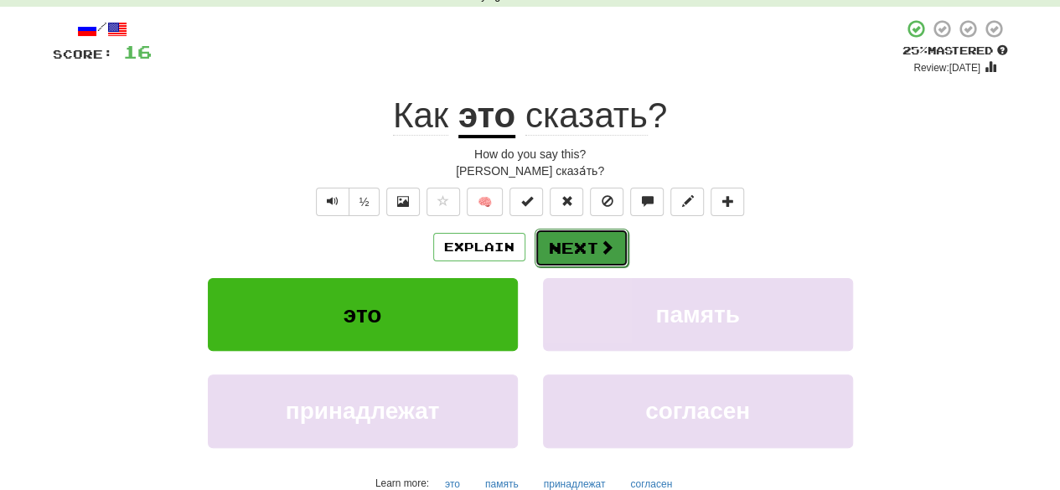
click at [563, 245] on button "Next" at bounding box center [581, 248] width 94 height 39
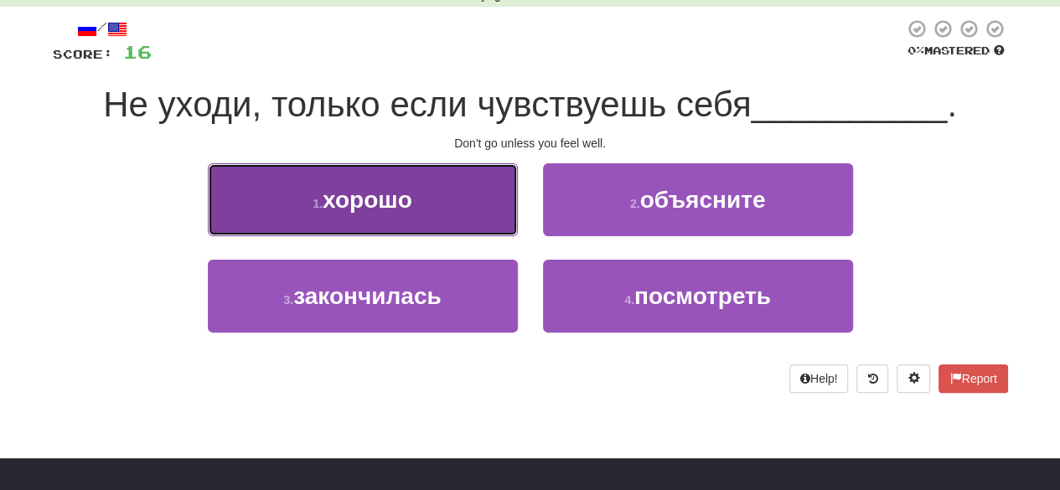
click at [462, 214] on button "1 . хорошо" at bounding box center [363, 199] width 310 height 73
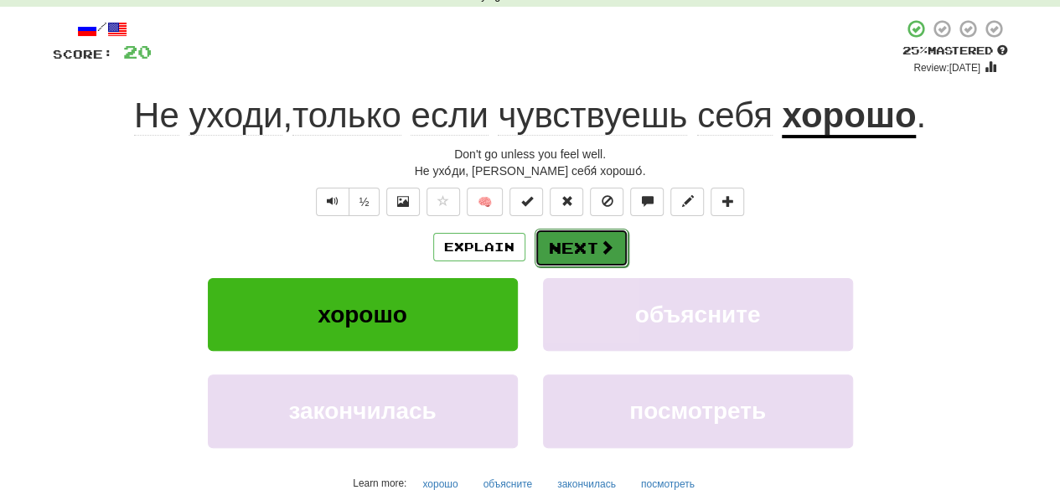
click at [561, 230] on button "Next" at bounding box center [581, 248] width 94 height 39
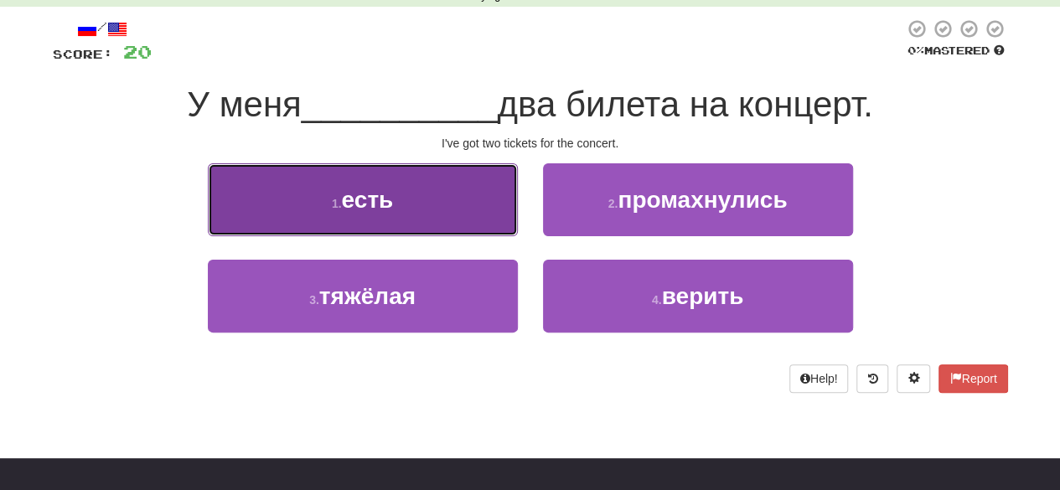
click at [477, 207] on button "1 . есть" at bounding box center [363, 199] width 310 height 73
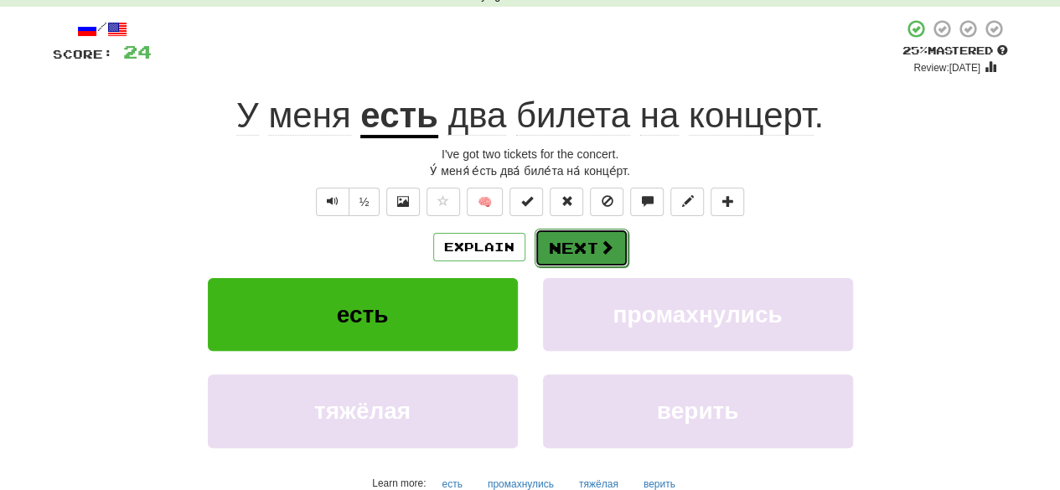
click at [565, 235] on button "Next" at bounding box center [581, 248] width 94 height 39
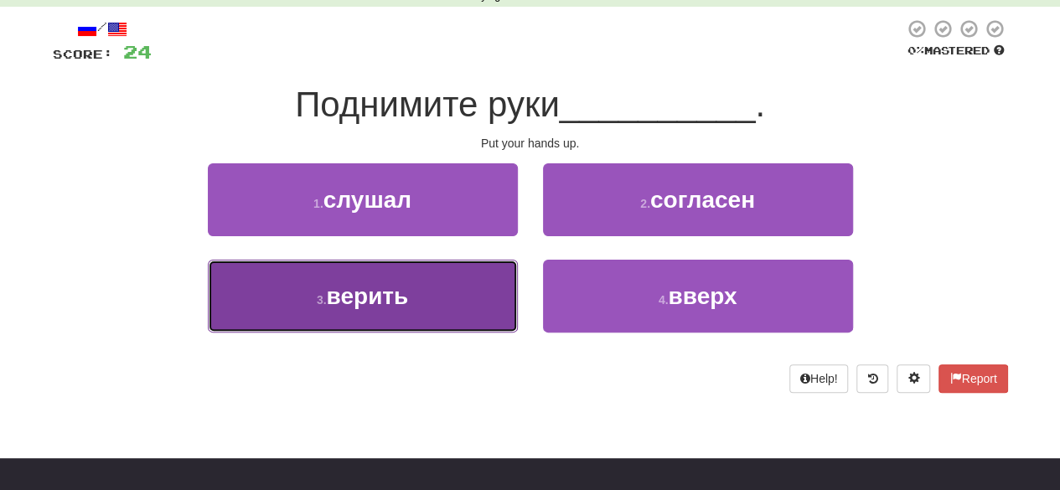
click at [439, 306] on button "3 . верить" at bounding box center [363, 296] width 310 height 73
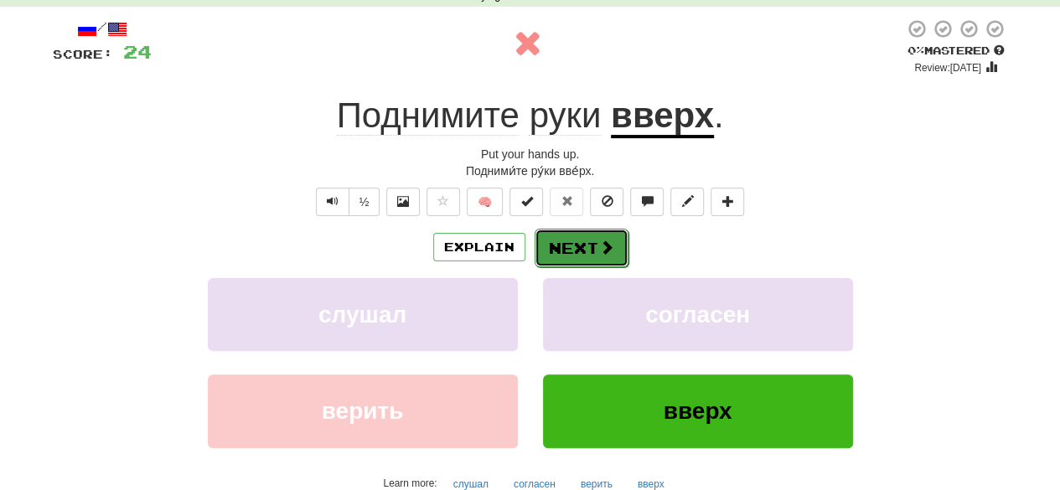
click at [572, 250] on button "Next" at bounding box center [581, 248] width 94 height 39
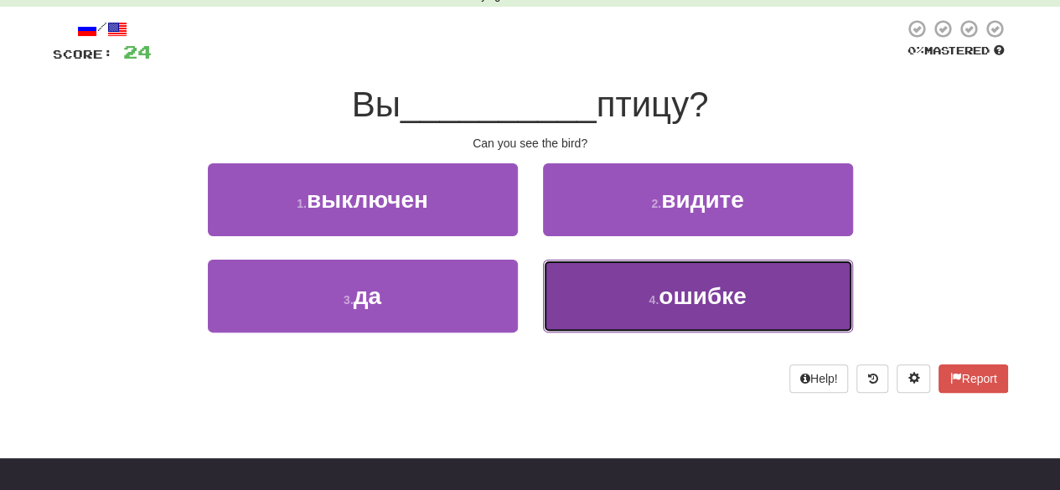
click at [627, 281] on button "4 . ошибке" at bounding box center [698, 296] width 310 height 73
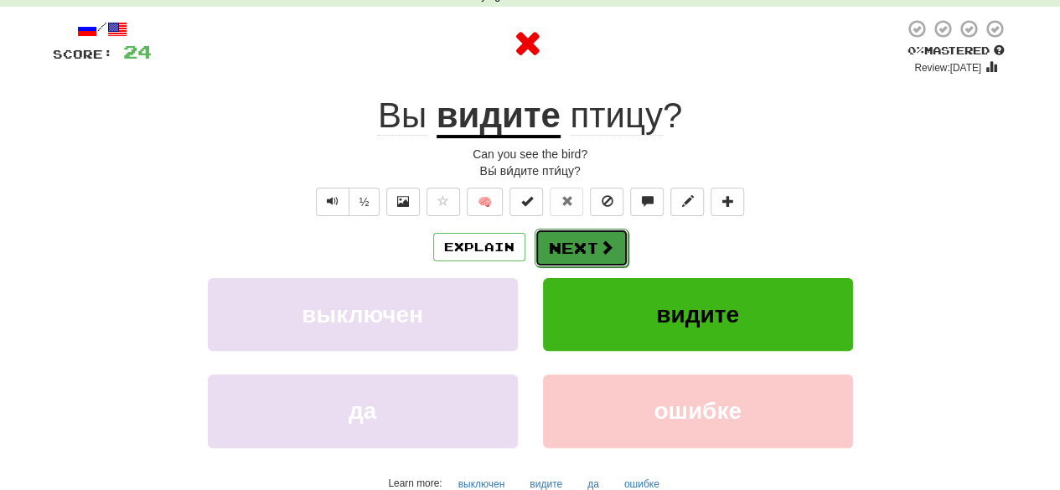
click at [599, 246] on span at bounding box center [606, 247] width 15 height 15
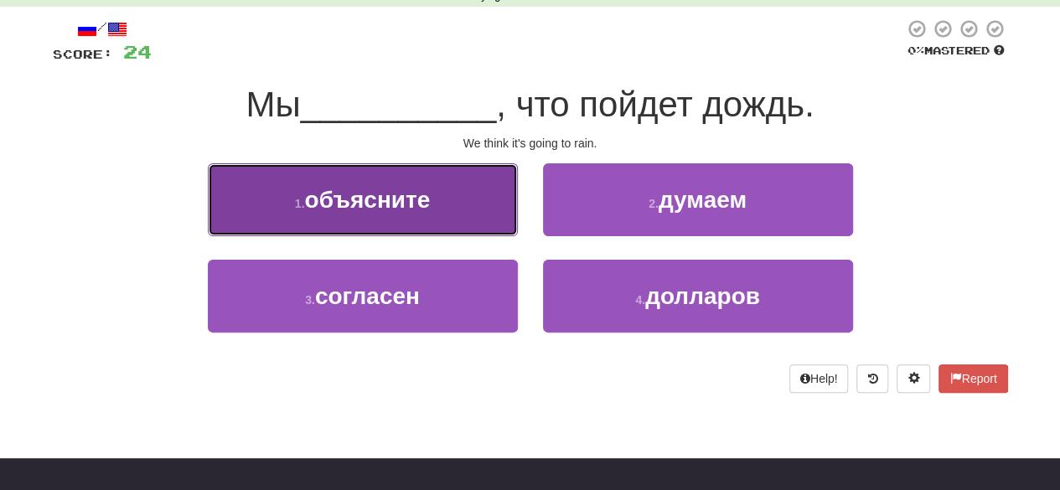
click at [515, 214] on button "1 . объясните" at bounding box center [363, 199] width 310 height 73
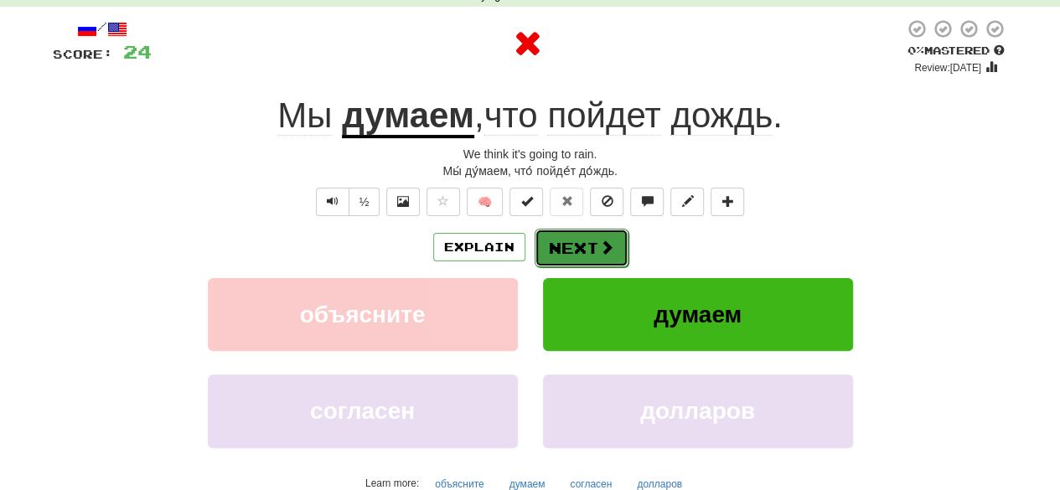
click at [590, 240] on button "Next" at bounding box center [581, 248] width 94 height 39
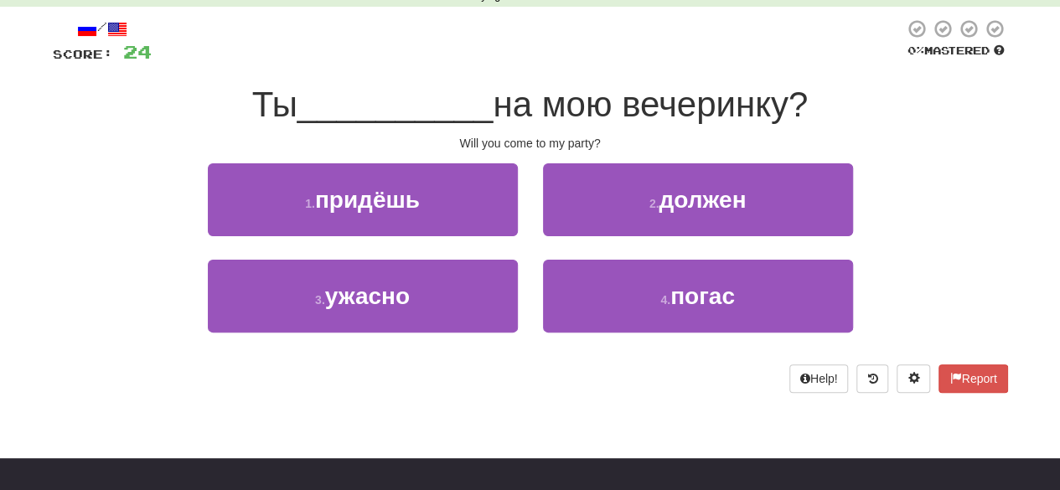
click at [536, 225] on div "2 . должен" at bounding box center [697, 211] width 335 height 96
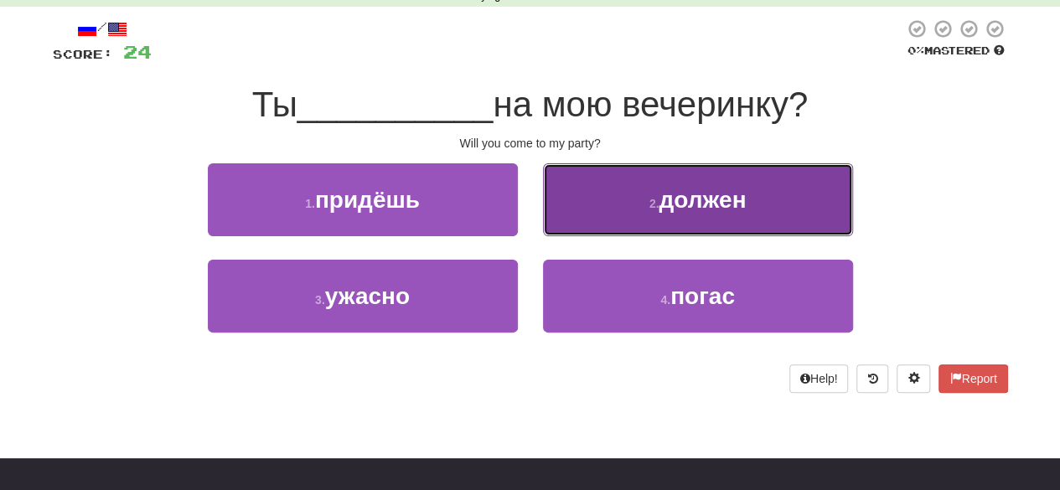
click at [552, 224] on button "2 . должен" at bounding box center [698, 199] width 310 height 73
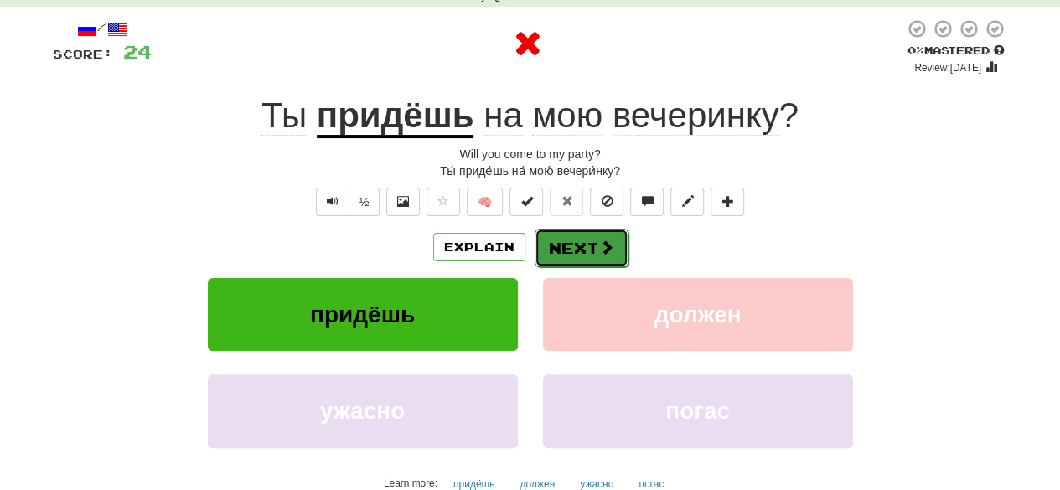
click at [549, 240] on button "Next" at bounding box center [581, 248] width 94 height 39
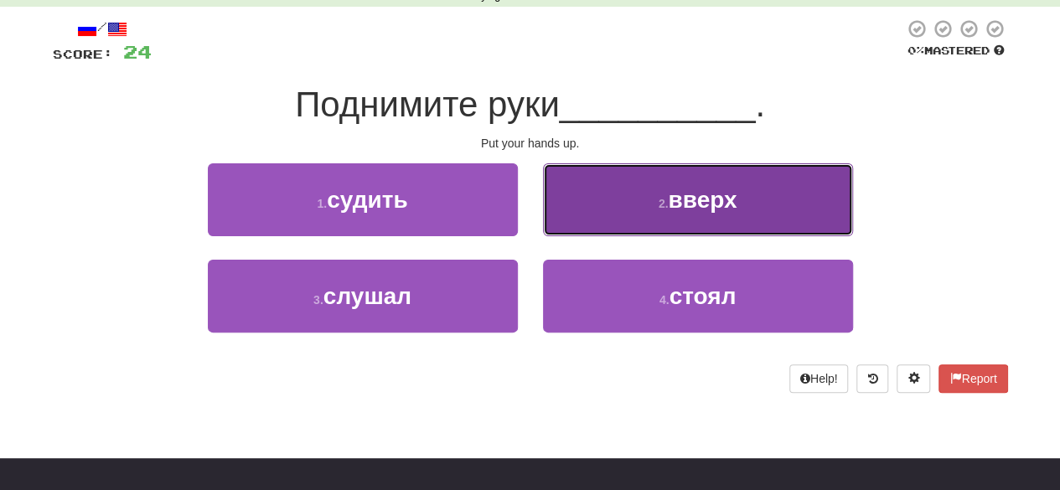
click at [578, 230] on button "2 . вверх" at bounding box center [698, 199] width 310 height 73
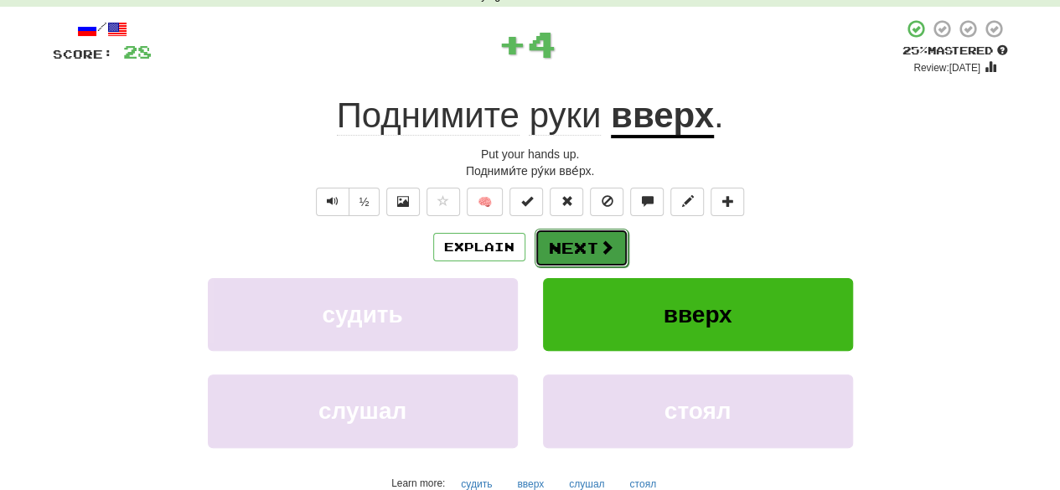
click at [581, 244] on button "Next" at bounding box center [581, 248] width 94 height 39
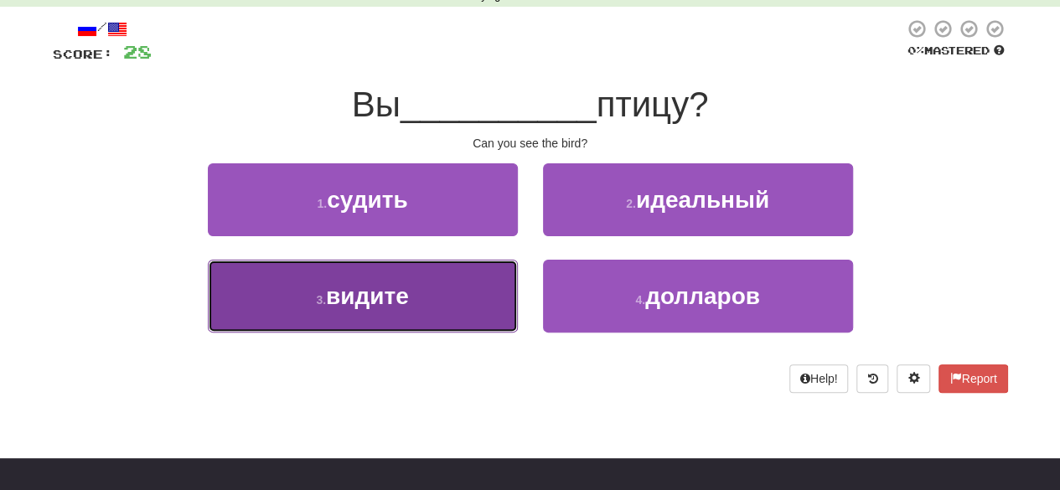
click at [441, 316] on button "3 . видите" at bounding box center [363, 296] width 310 height 73
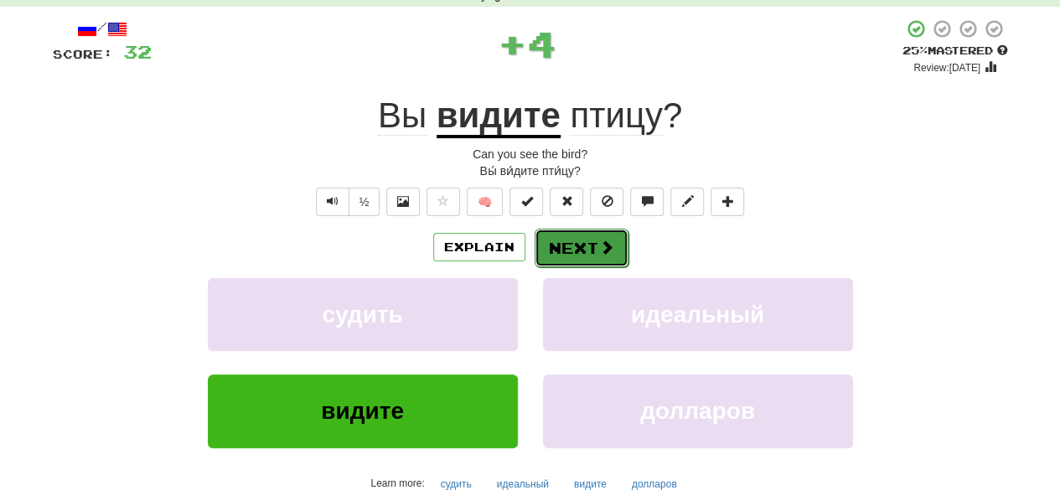
click at [560, 247] on button "Next" at bounding box center [581, 248] width 94 height 39
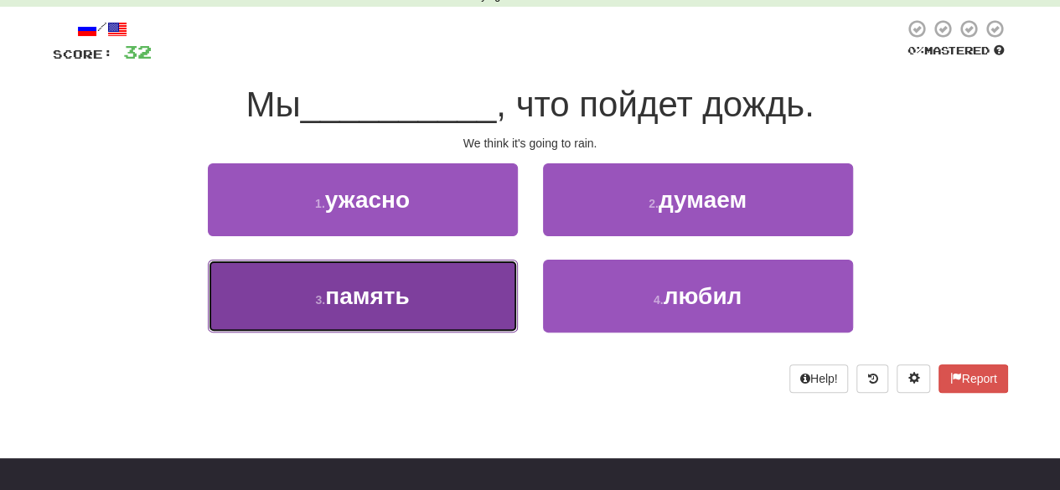
click at [492, 294] on button "3 . память" at bounding box center [363, 296] width 310 height 73
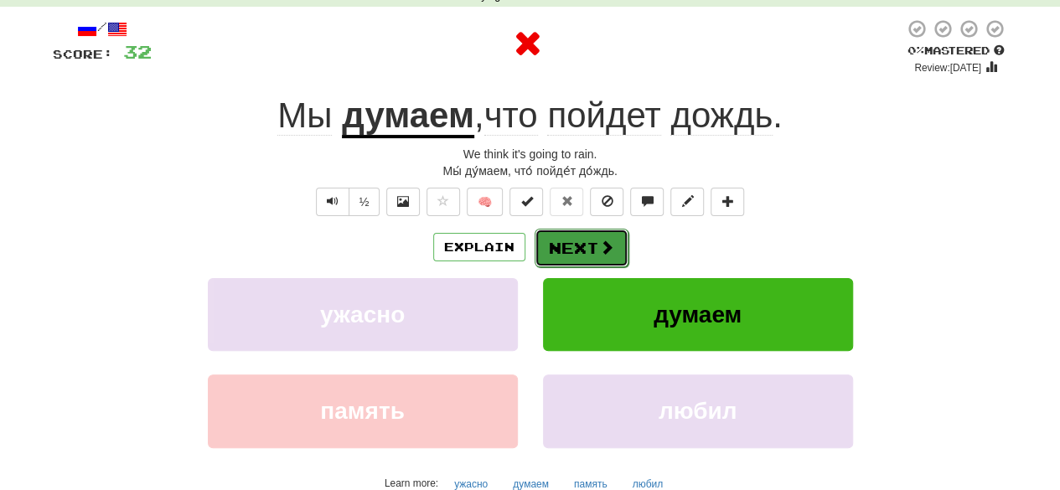
click at [571, 231] on button "Next" at bounding box center [581, 248] width 94 height 39
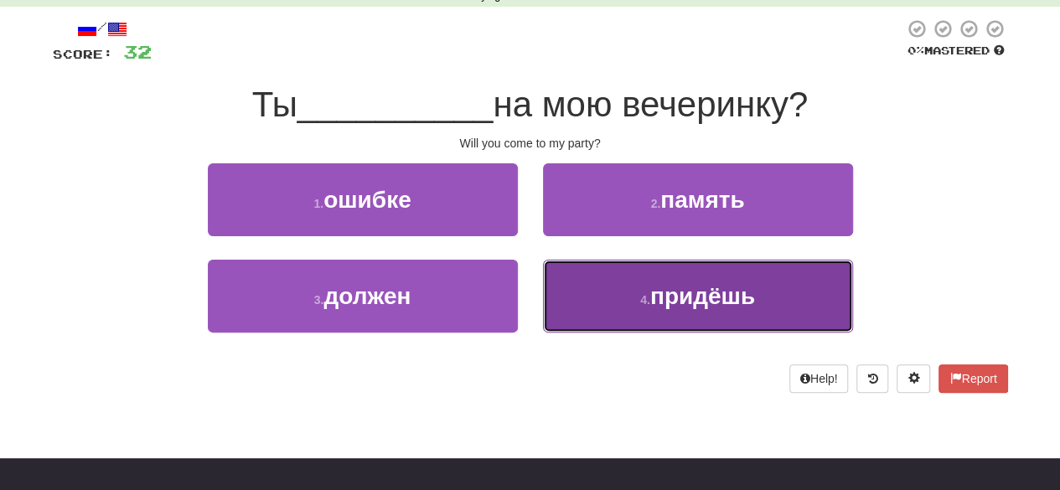
click at [647, 297] on small "4 ." at bounding box center [645, 299] width 10 height 13
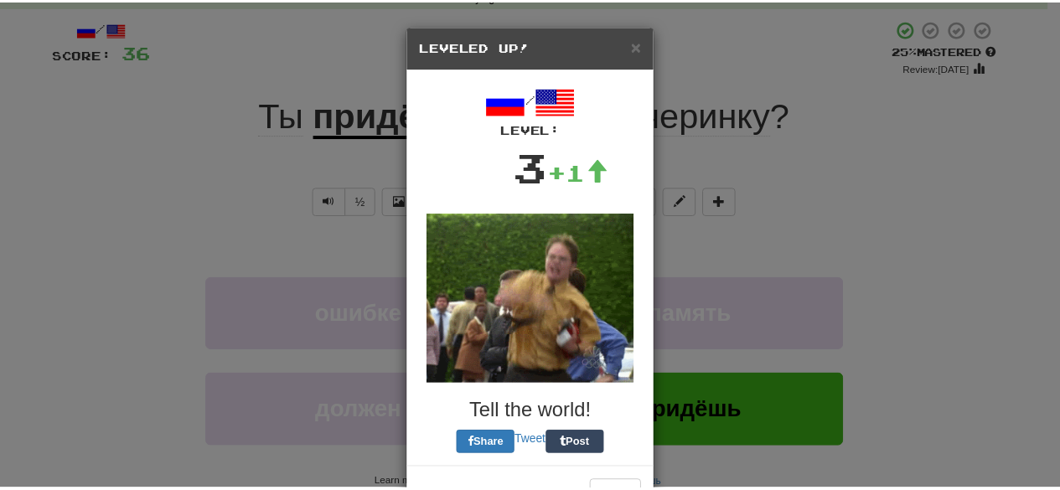
scroll to position [56, 0]
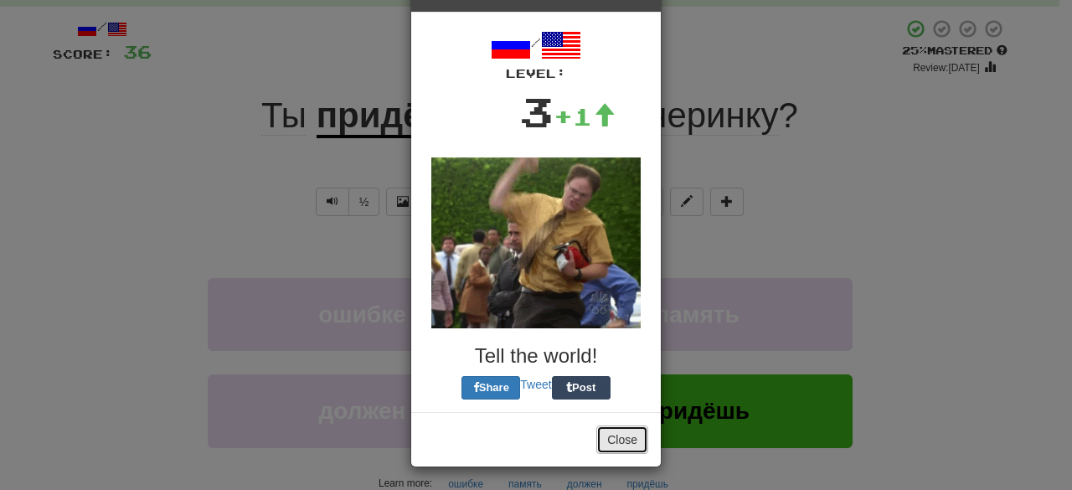
click at [615, 441] on button "Close" at bounding box center [622, 439] width 52 height 28
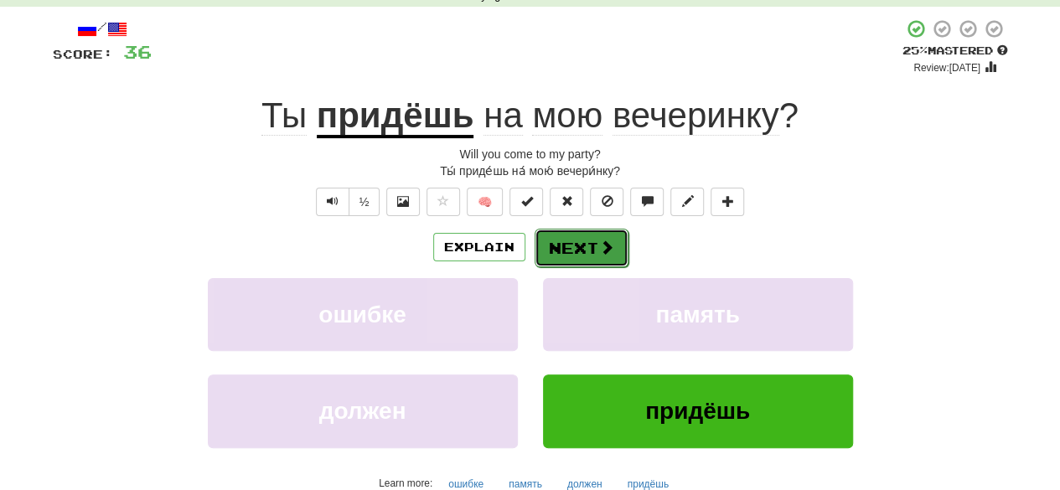
click at [593, 245] on button "Next" at bounding box center [581, 248] width 94 height 39
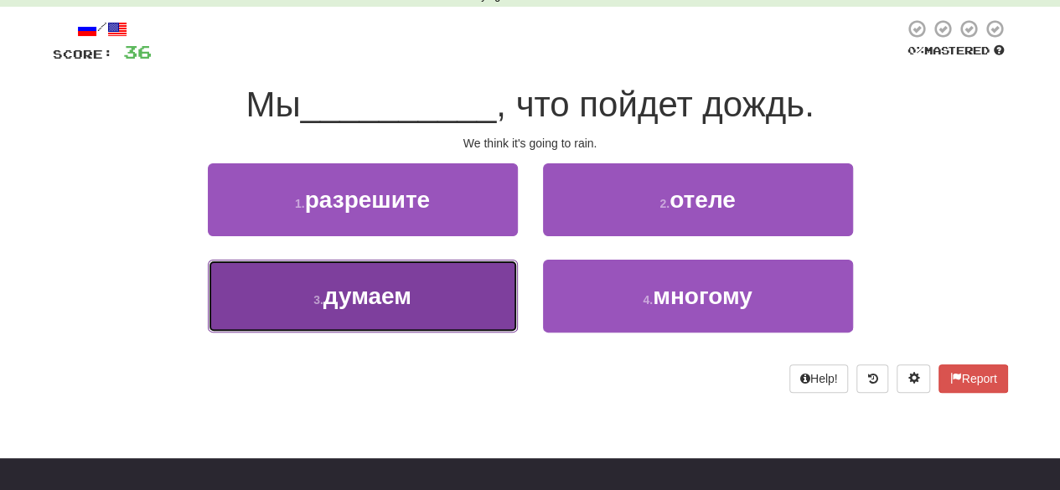
click at [477, 316] on button "3 . думаем" at bounding box center [363, 296] width 310 height 73
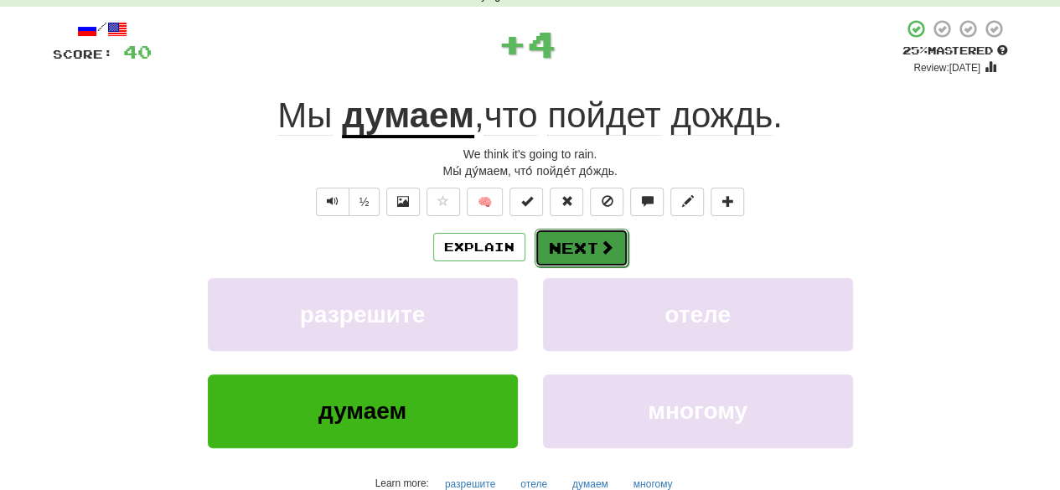
click at [559, 252] on button "Next" at bounding box center [581, 248] width 94 height 39
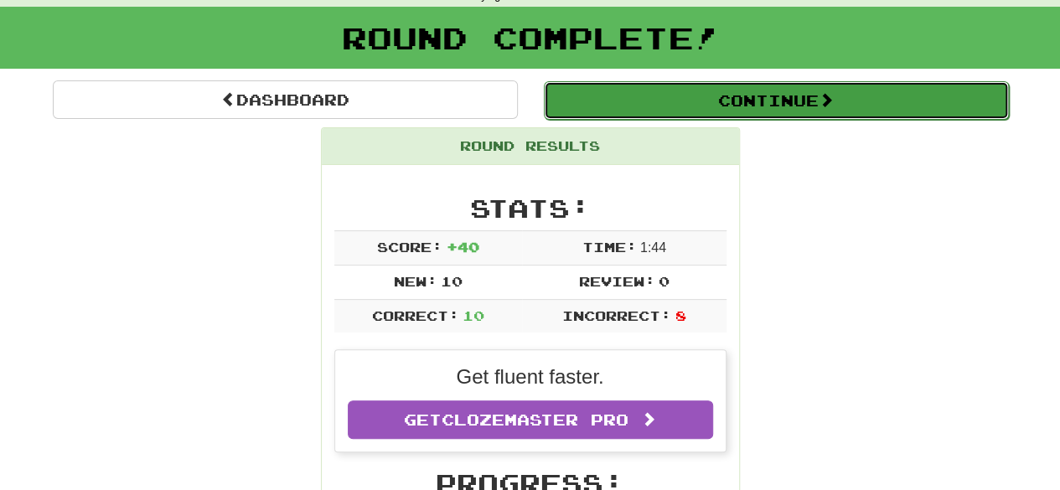
click at [712, 95] on button "Continue" at bounding box center [776, 100] width 465 height 39
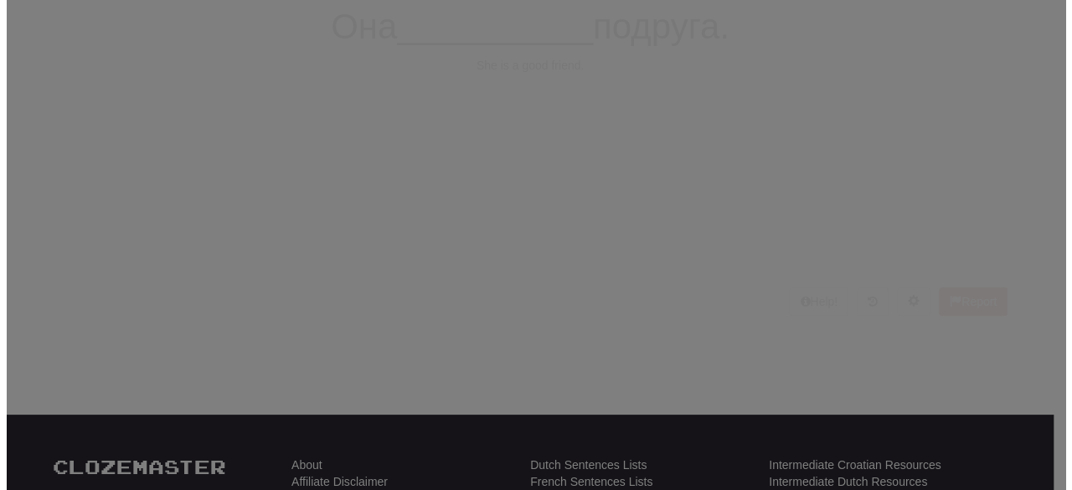
scroll to position [84, 0]
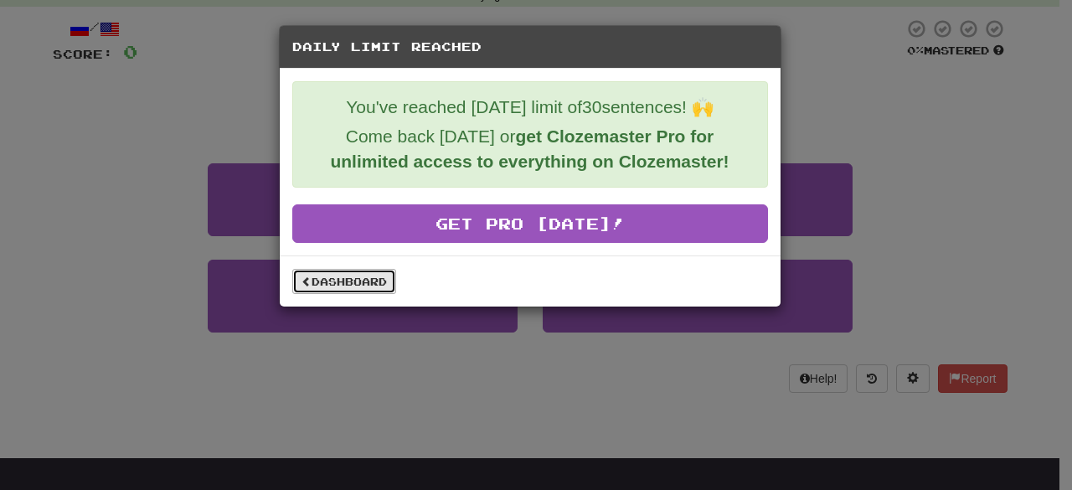
click at [387, 276] on link "Dashboard" at bounding box center [344, 281] width 104 height 25
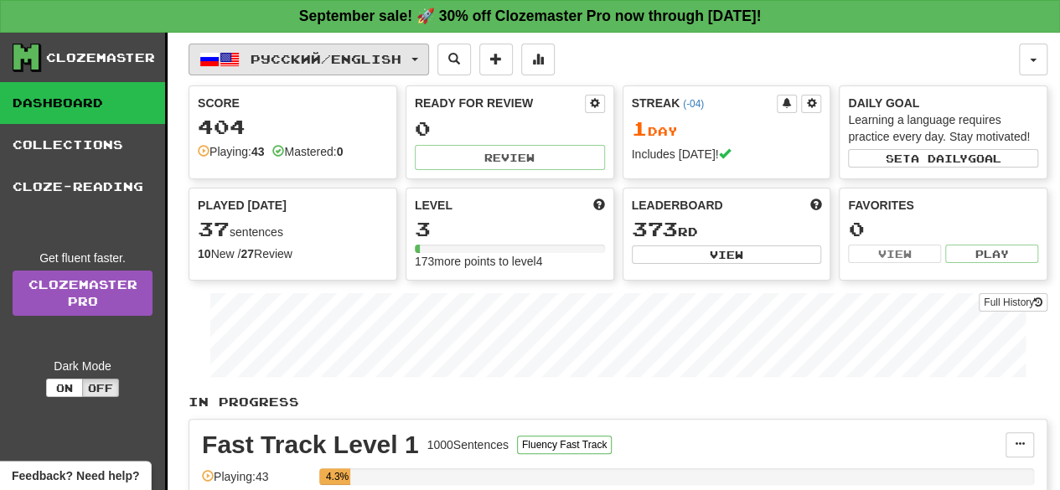
click at [318, 55] on span "Русский / English" at bounding box center [325, 59] width 151 height 14
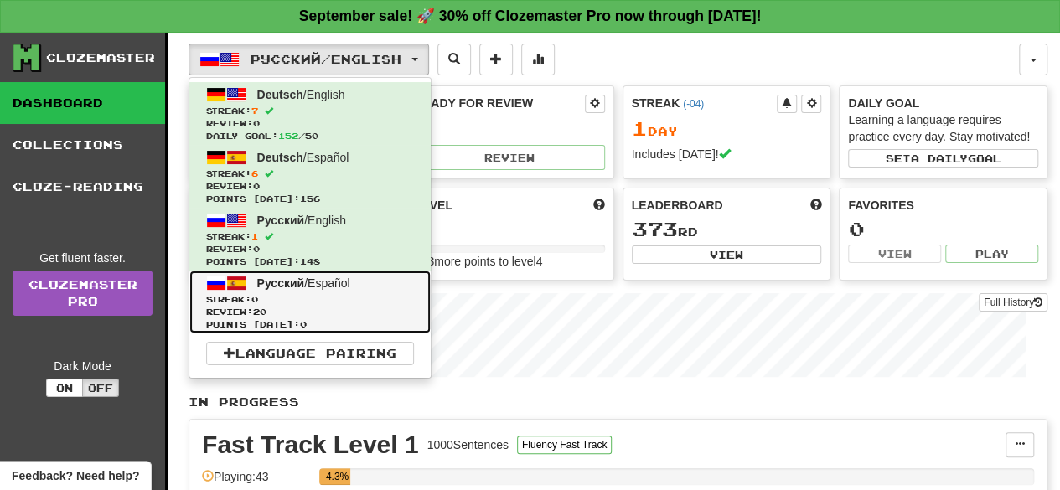
click at [313, 318] on span "Points [DATE]: 0" at bounding box center [310, 324] width 208 height 13
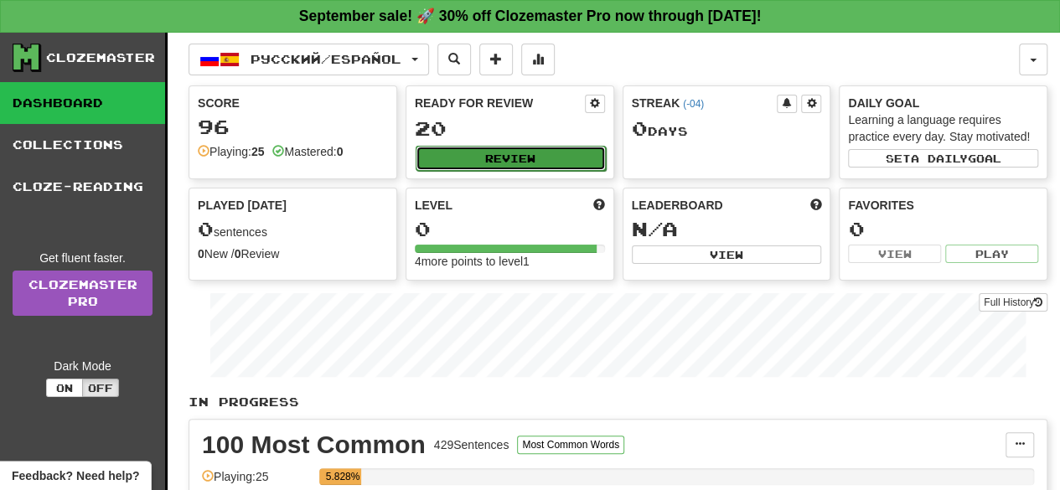
click at [552, 157] on button "Review" at bounding box center [510, 158] width 190 height 25
select select "**"
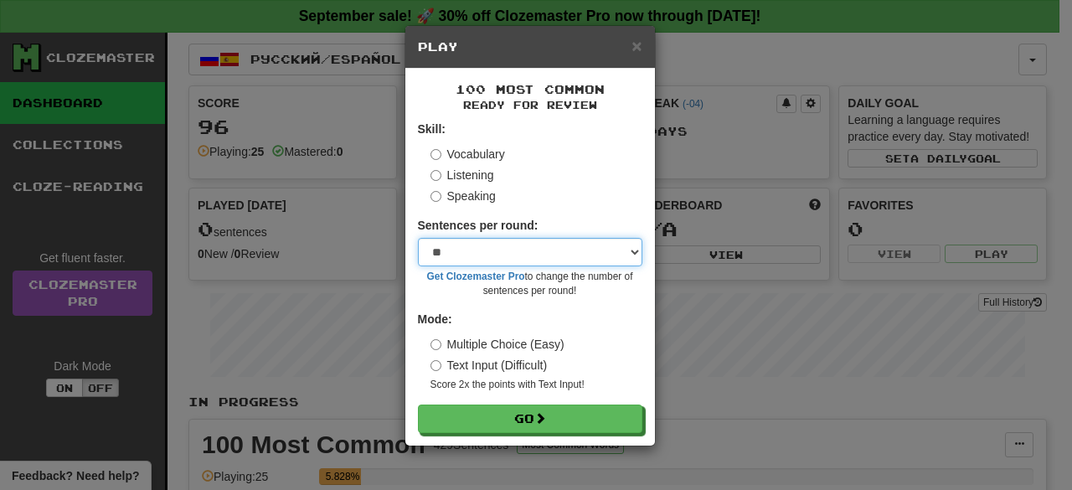
click at [564, 257] on select "* ** ** ** ** ** *** ********" at bounding box center [530, 252] width 224 height 28
click at [418, 238] on select "* ** ** ** ** ** *** ********" at bounding box center [530, 252] width 224 height 28
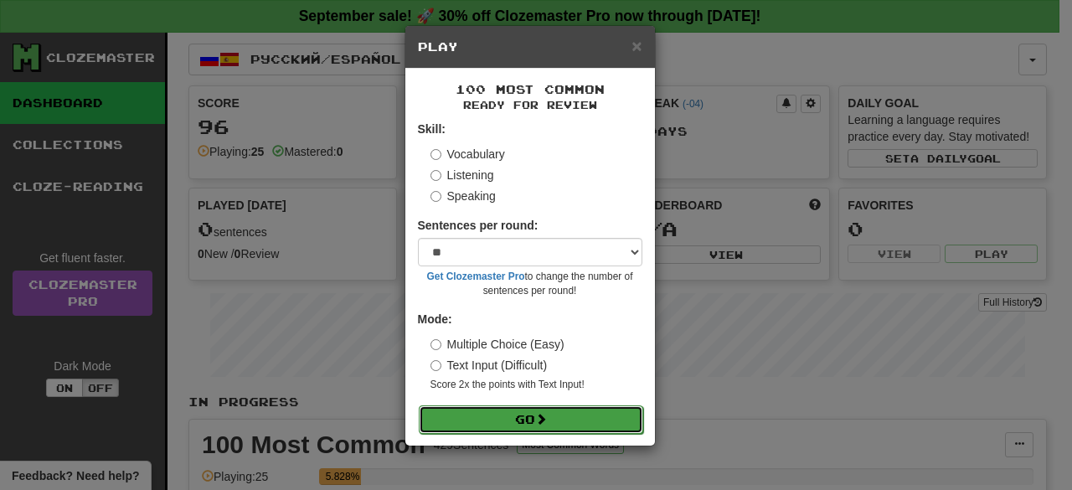
click at [476, 423] on button "Go" at bounding box center [531, 419] width 224 height 28
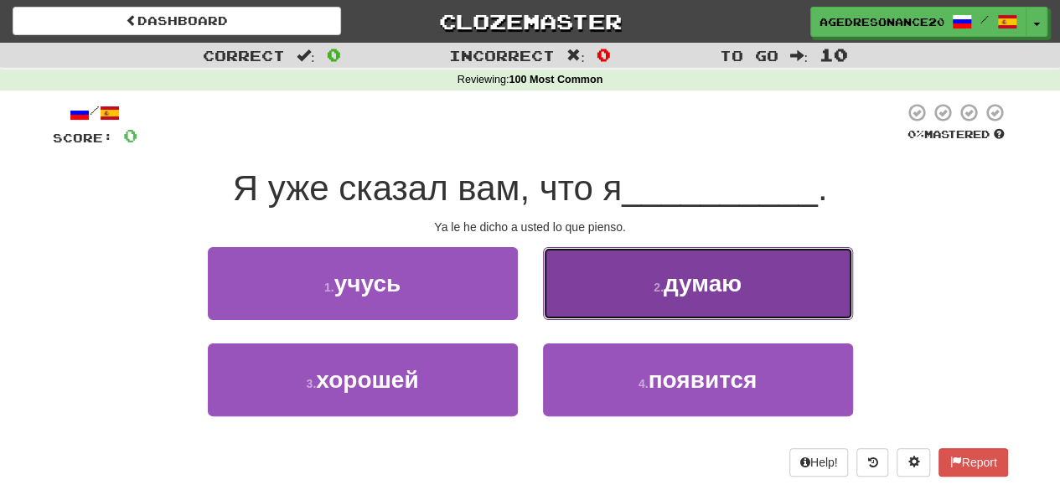
click at [629, 280] on button "2 . думаю" at bounding box center [698, 283] width 310 height 73
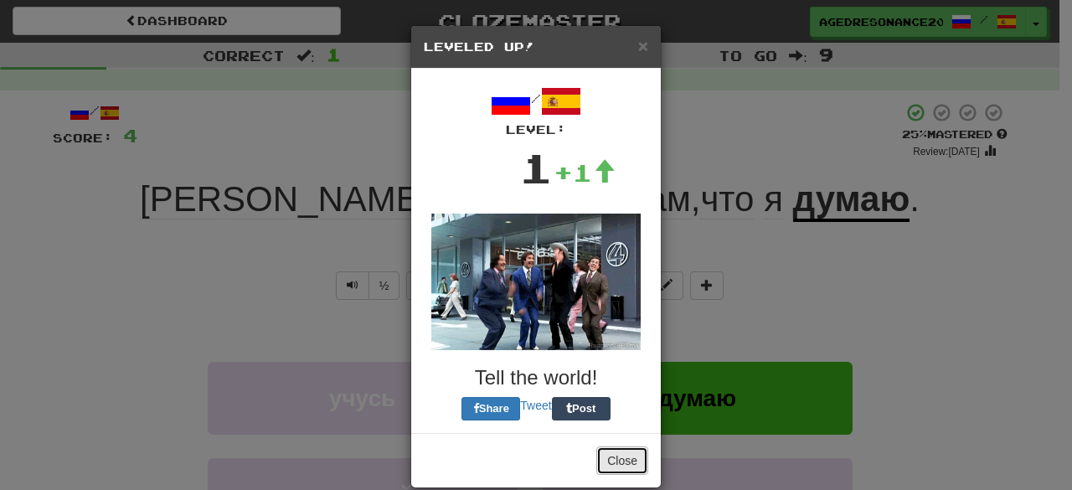
click at [601, 465] on button "Close" at bounding box center [622, 460] width 52 height 28
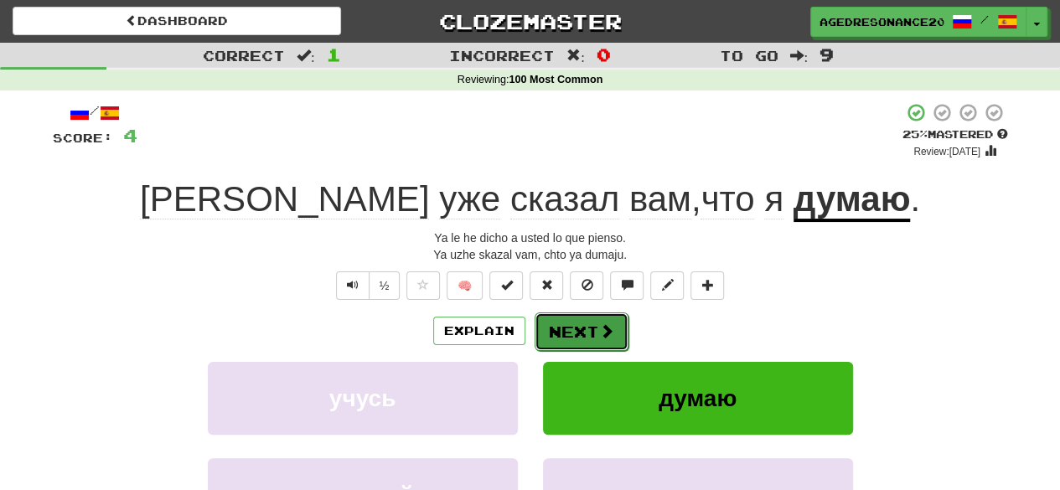
click at [577, 348] on button "Next" at bounding box center [581, 331] width 94 height 39
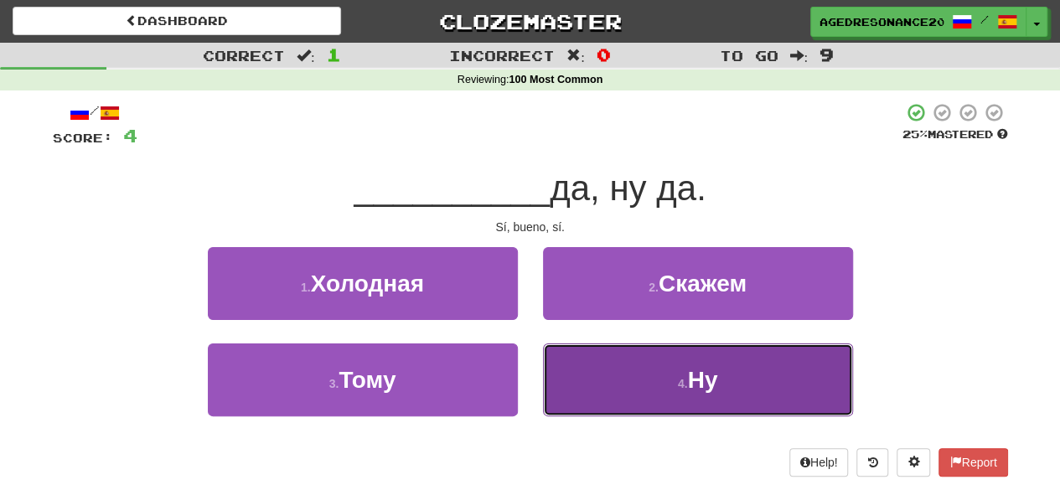
click at [639, 381] on button "4 . Ну" at bounding box center [698, 379] width 310 height 73
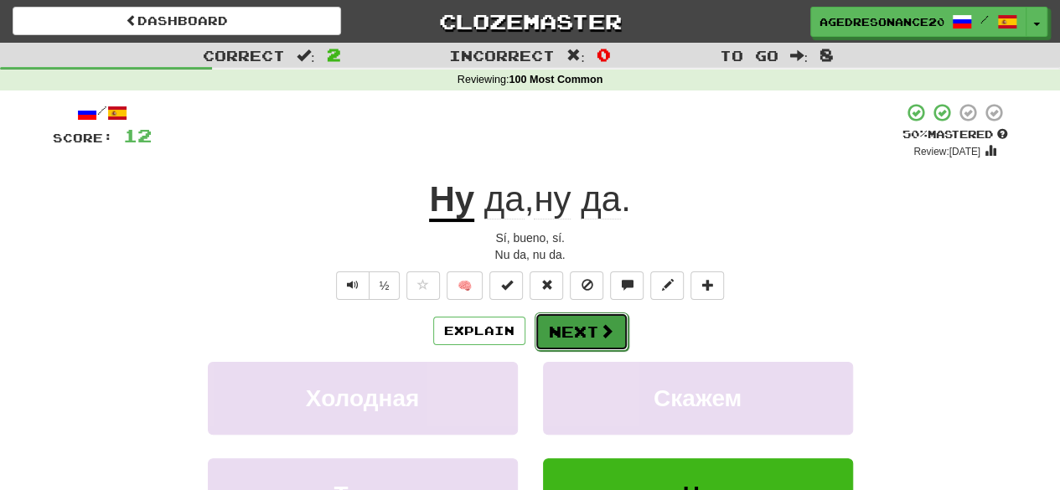
click at [583, 324] on button "Next" at bounding box center [581, 331] width 94 height 39
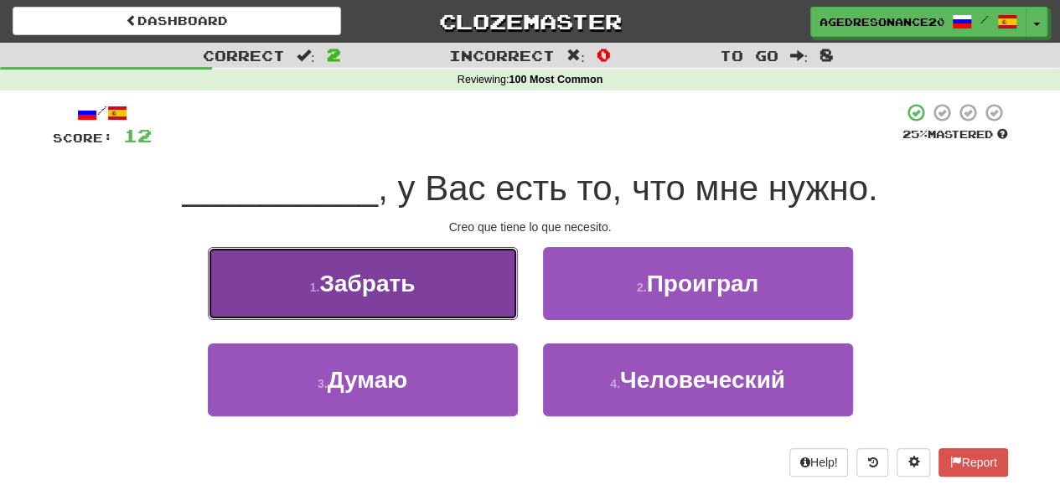
click at [450, 313] on button "1 . Забрать" at bounding box center [363, 283] width 310 height 73
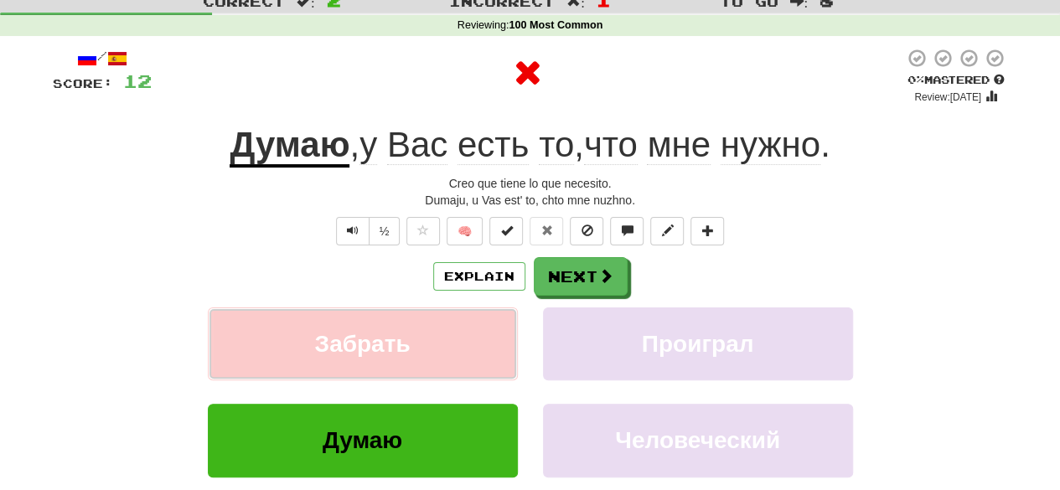
scroll to position [54, 0]
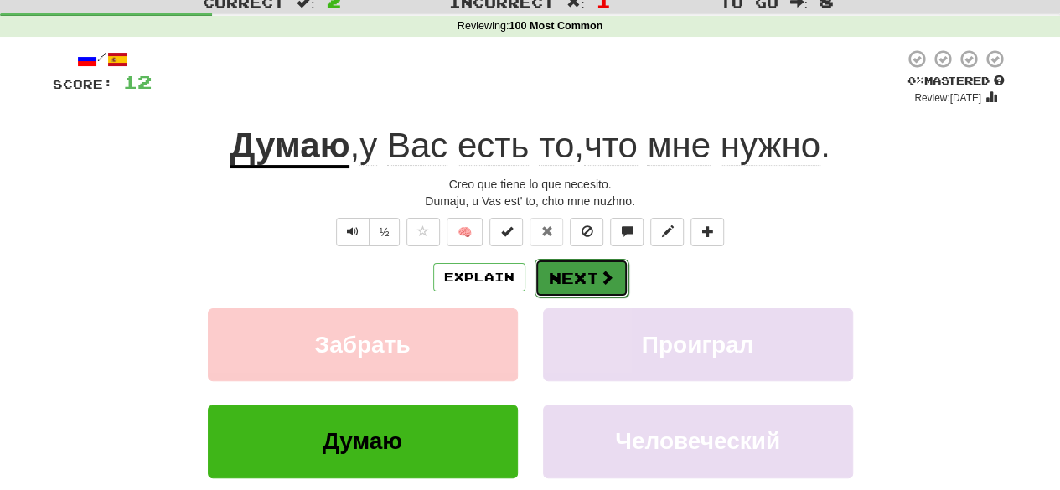
click at [586, 281] on button "Next" at bounding box center [581, 278] width 94 height 39
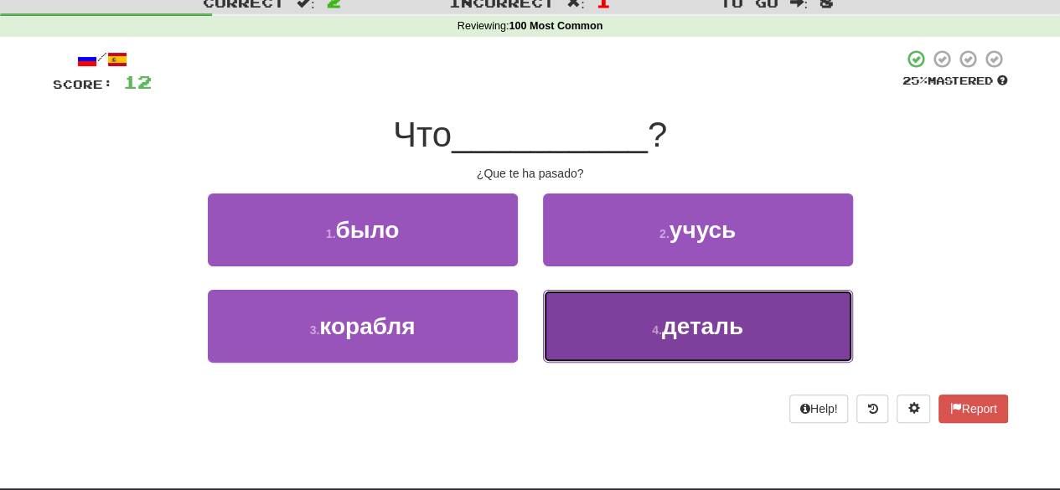
click at [653, 320] on button "4 . деталь" at bounding box center [698, 326] width 310 height 73
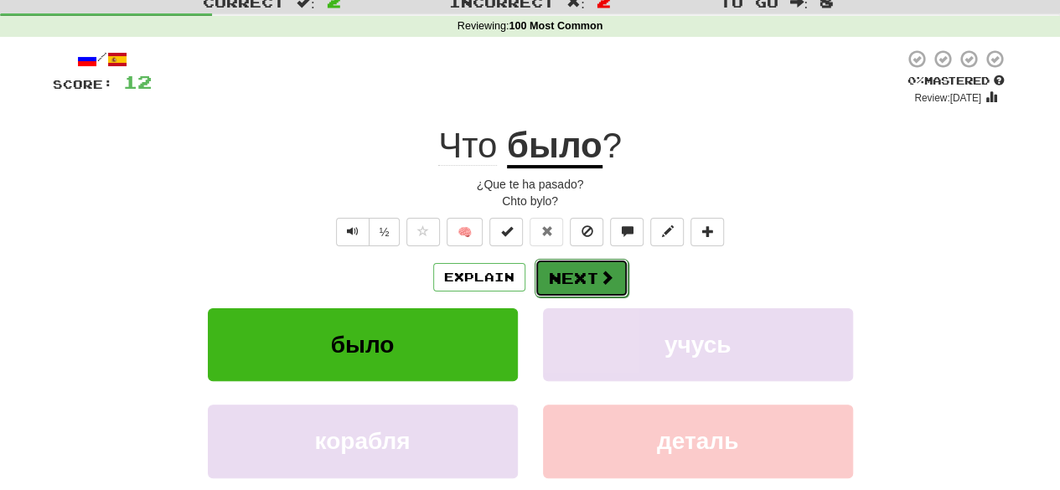
click at [606, 270] on span at bounding box center [606, 277] width 15 height 15
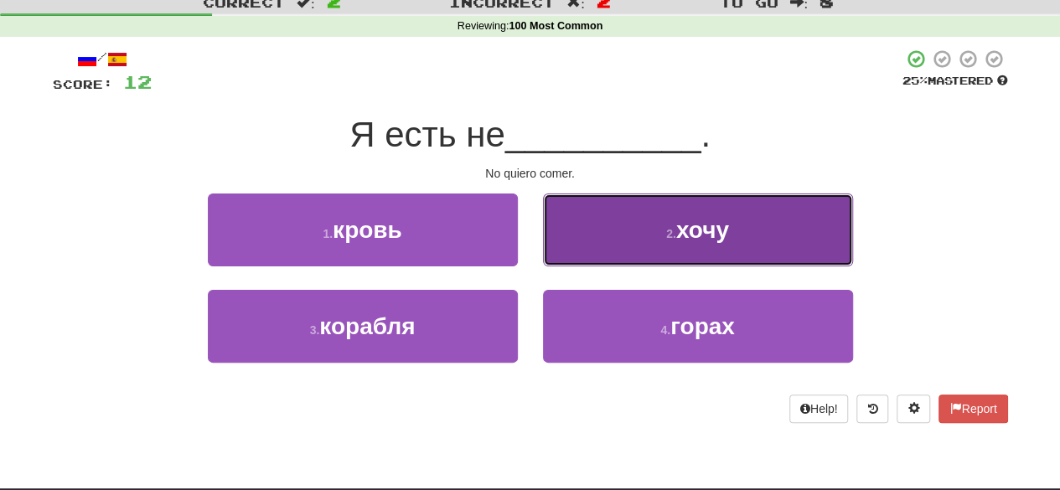
click at [614, 236] on button "2 . хочу" at bounding box center [698, 229] width 310 height 73
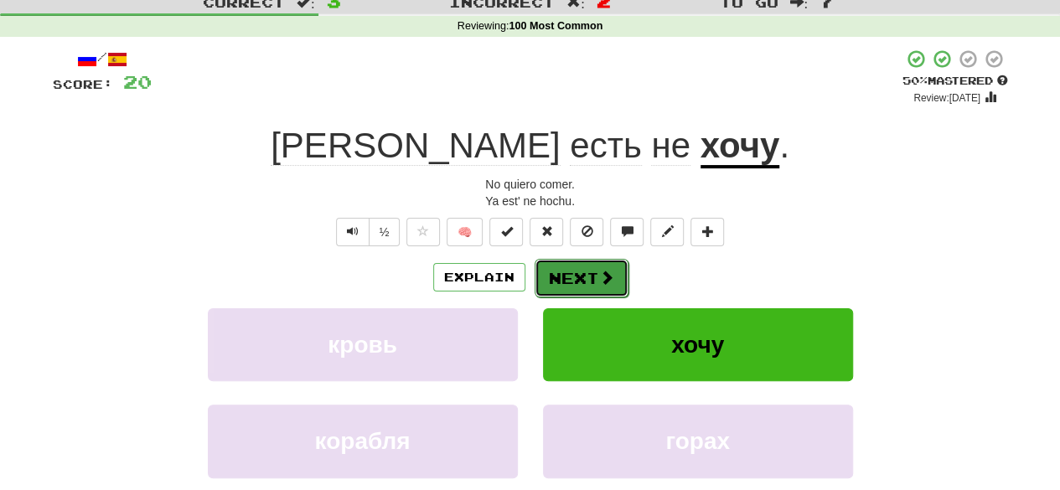
click at [602, 274] on span at bounding box center [606, 277] width 15 height 15
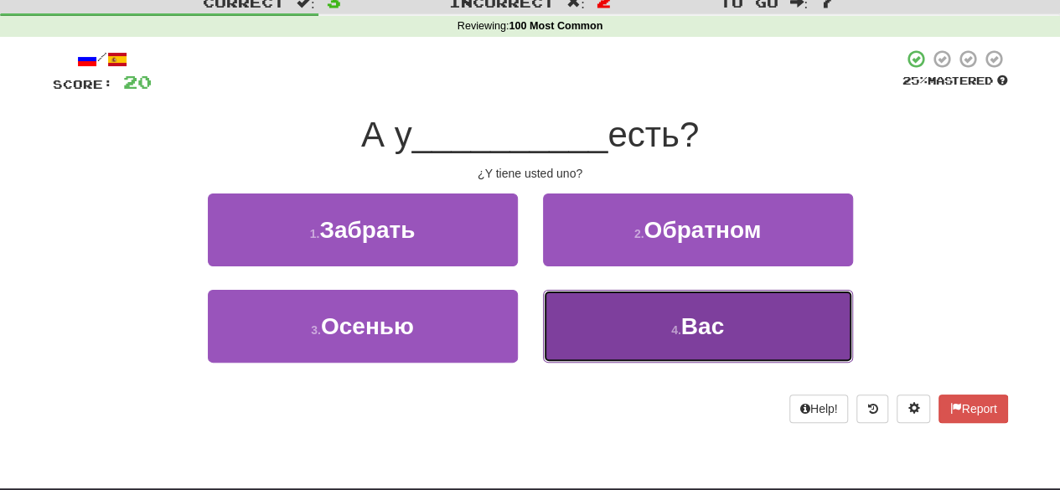
click at [617, 309] on button "4 . Вас" at bounding box center [698, 326] width 310 height 73
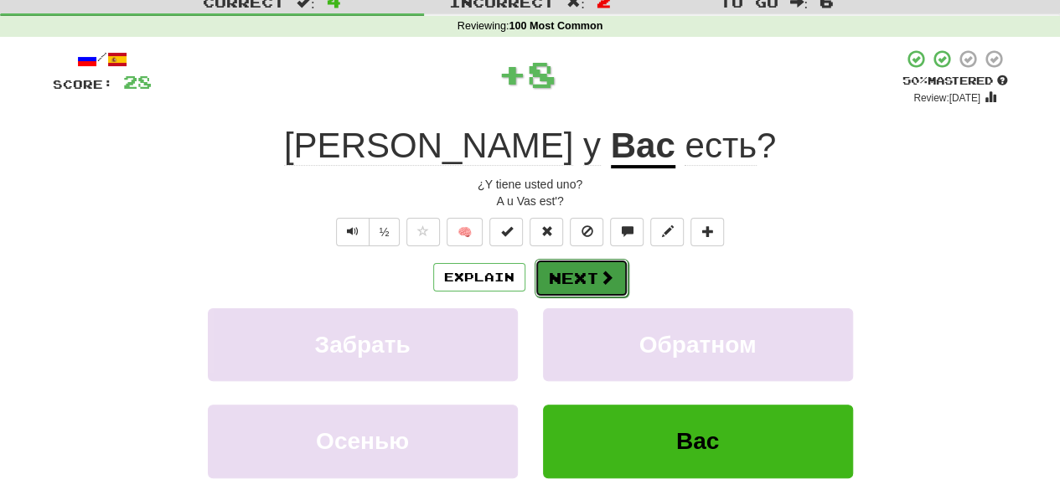
click at [576, 266] on button "Next" at bounding box center [581, 278] width 94 height 39
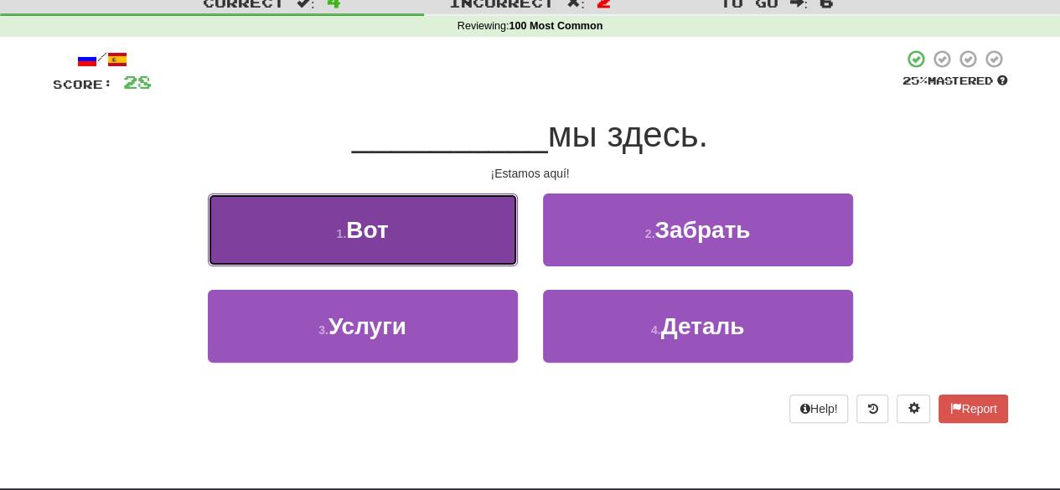
click at [477, 227] on button "1 . Вот" at bounding box center [363, 229] width 310 height 73
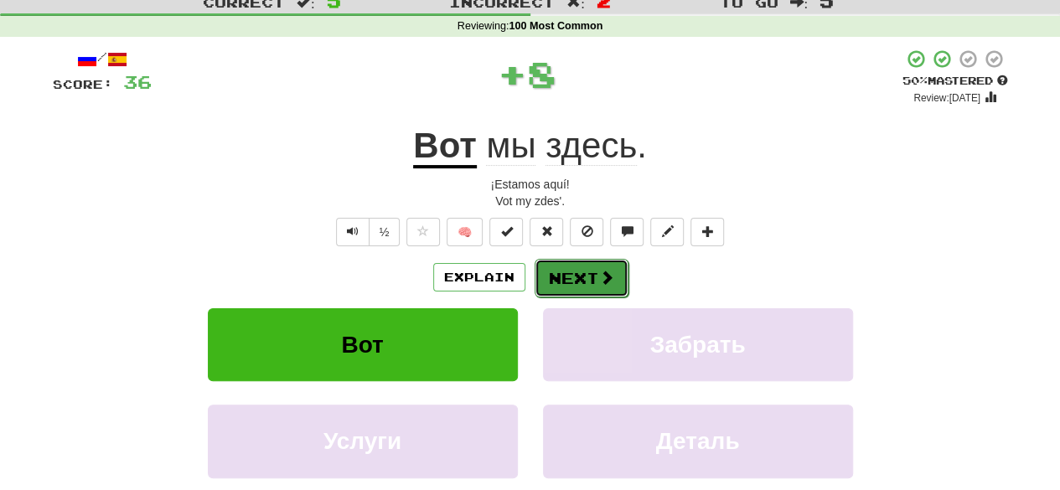
click at [559, 266] on button "Next" at bounding box center [581, 278] width 94 height 39
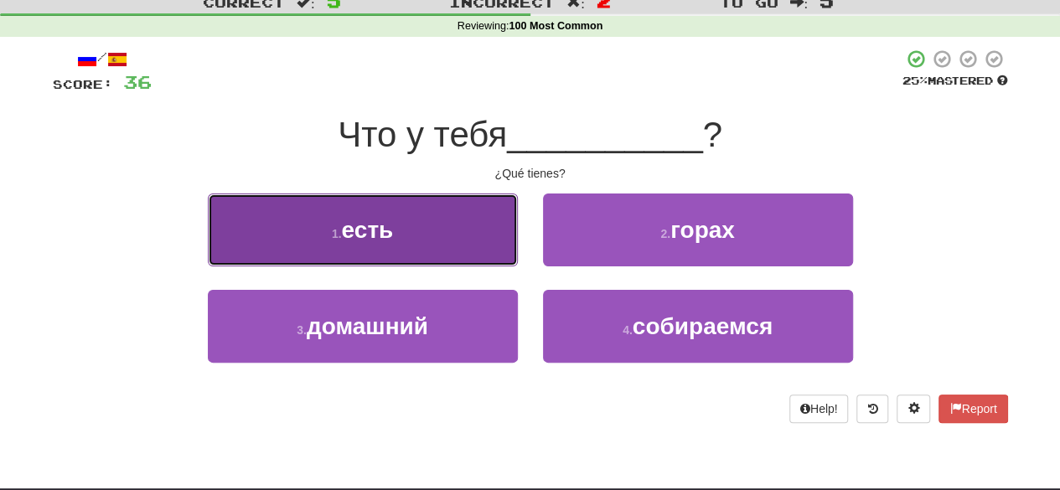
click at [446, 243] on button "1 . есть" at bounding box center [363, 229] width 310 height 73
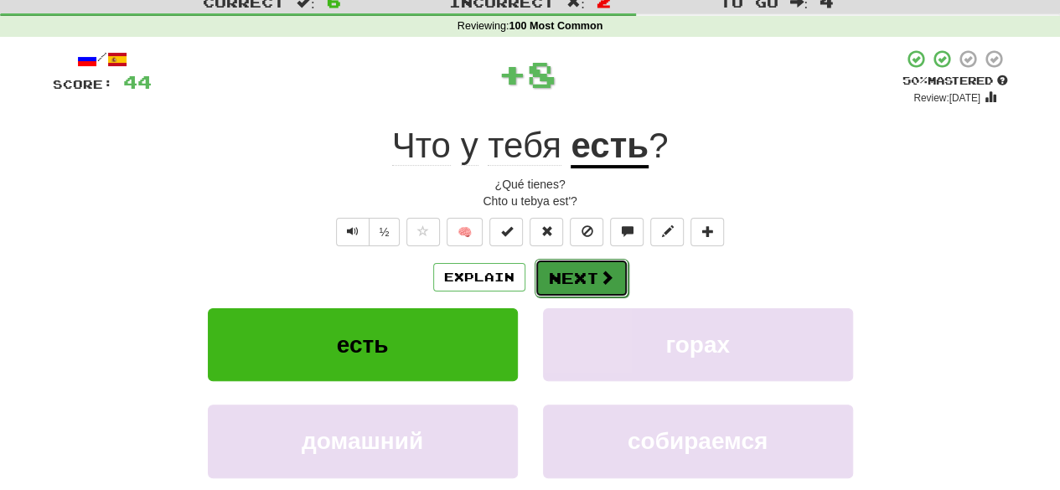
click at [571, 272] on button "Next" at bounding box center [581, 278] width 94 height 39
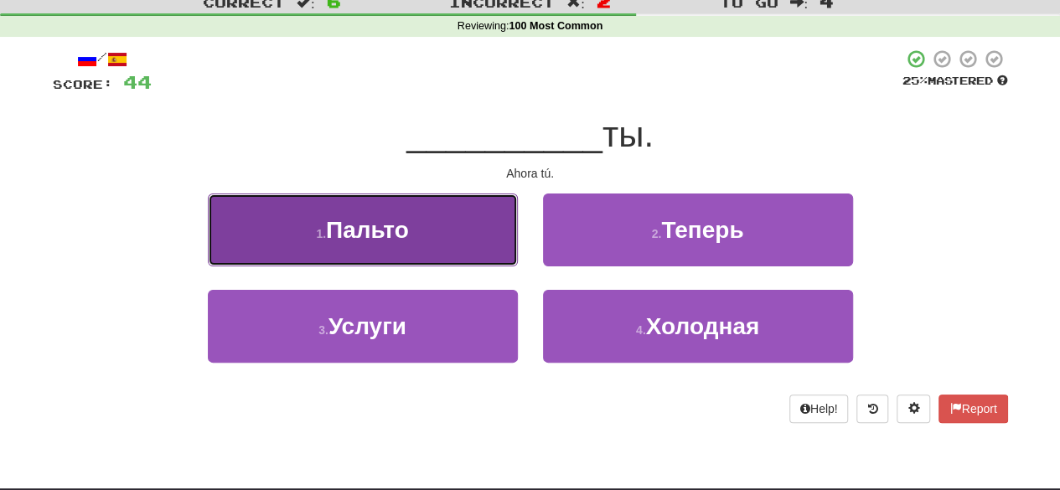
click at [474, 229] on button "1 . Пальто" at bounding box center [363, 229] width 310 height 73
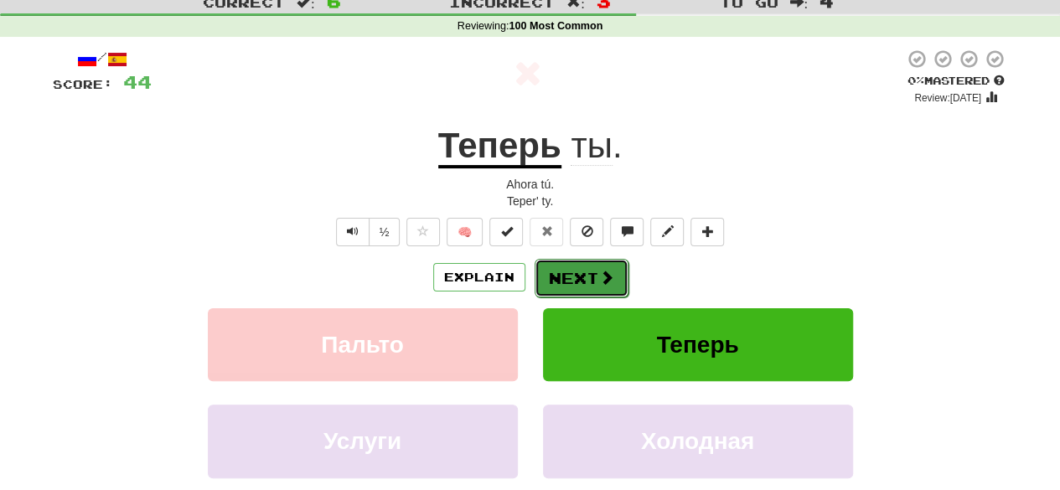
click at [581, 271] on button "Next" at bounding box center [581, 278] width 94 height 39
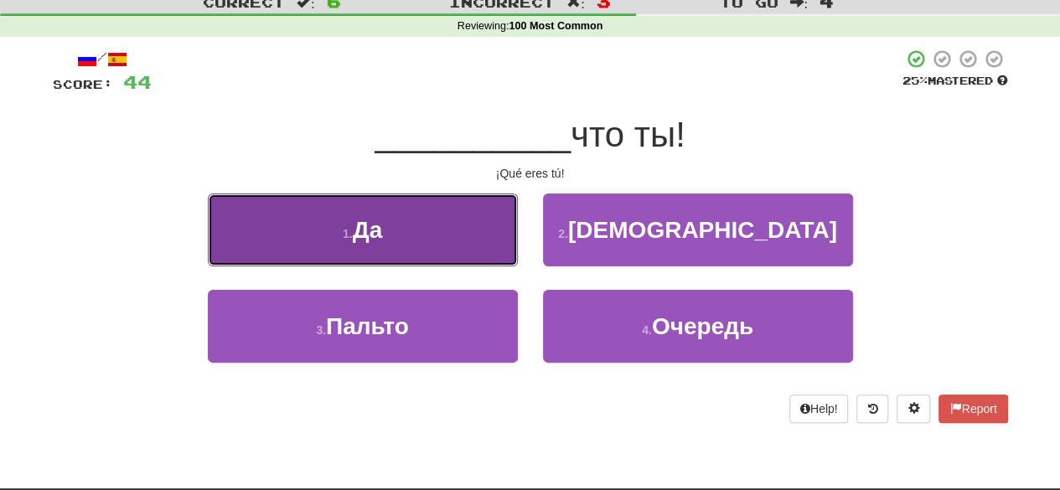
click at [456, 234] on button "1 . Да" at bounding box center [363, 229] width 310 height 73
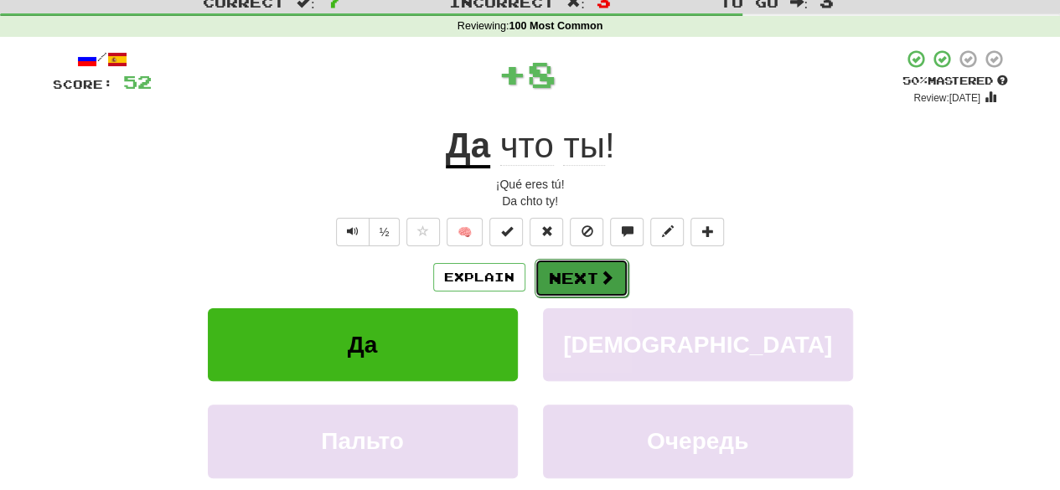
click at [549, 271] on button "Next" at bounding box center [581, 278] width 94 height 39
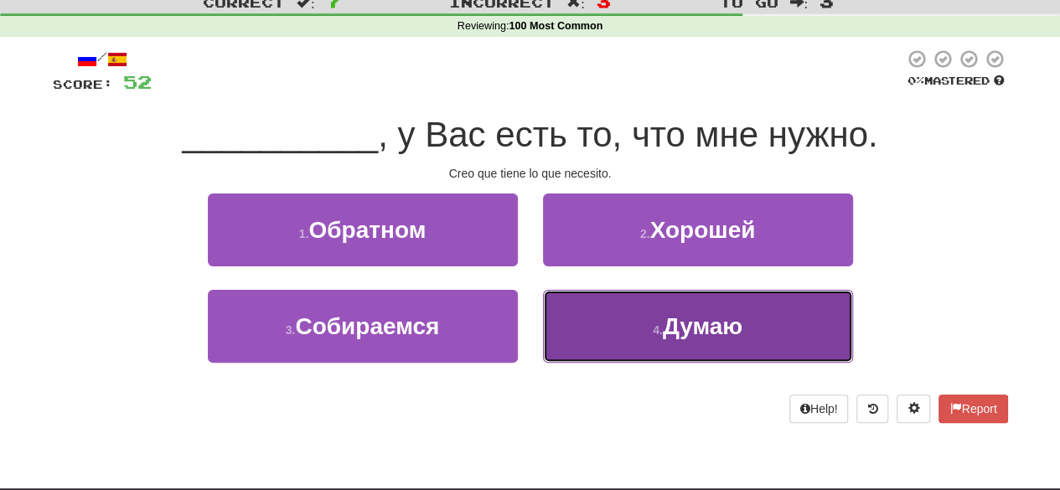
click at [611, 324] on button "4 . Думаю" at bounding box center [698, 326] width 310 height 73
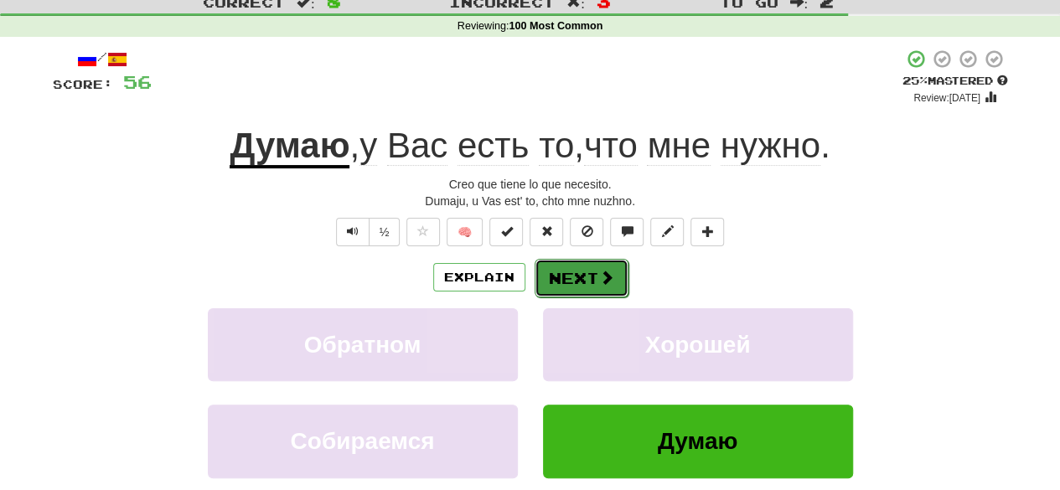
click at [573, 268] on button "Next" at bounding box center [581, 278] width 94 height 39
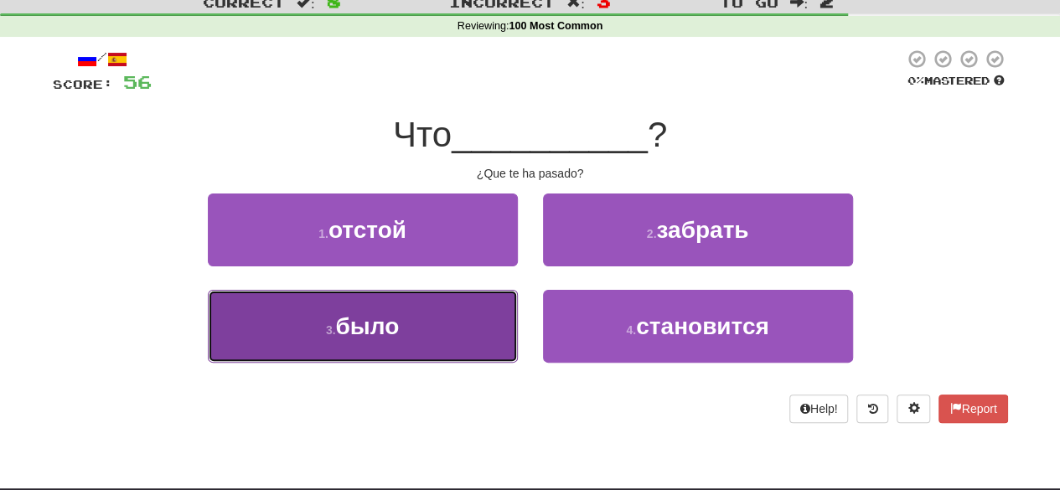
click at [492, 314] on button "3 . было" at bounding box center [363, 326] width 310 height 73
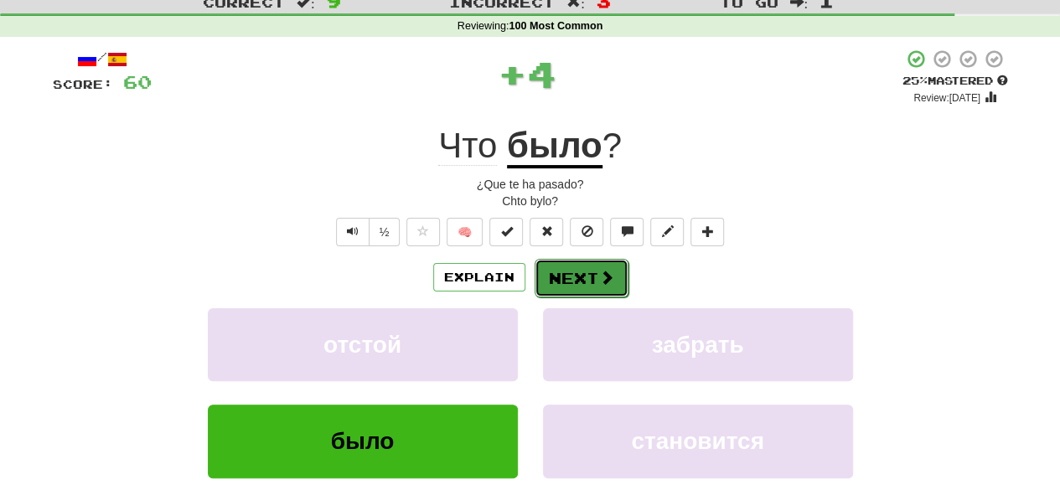
click at [571, 266] on button "Next" at bounding box center [581, 278] width 94 height 39
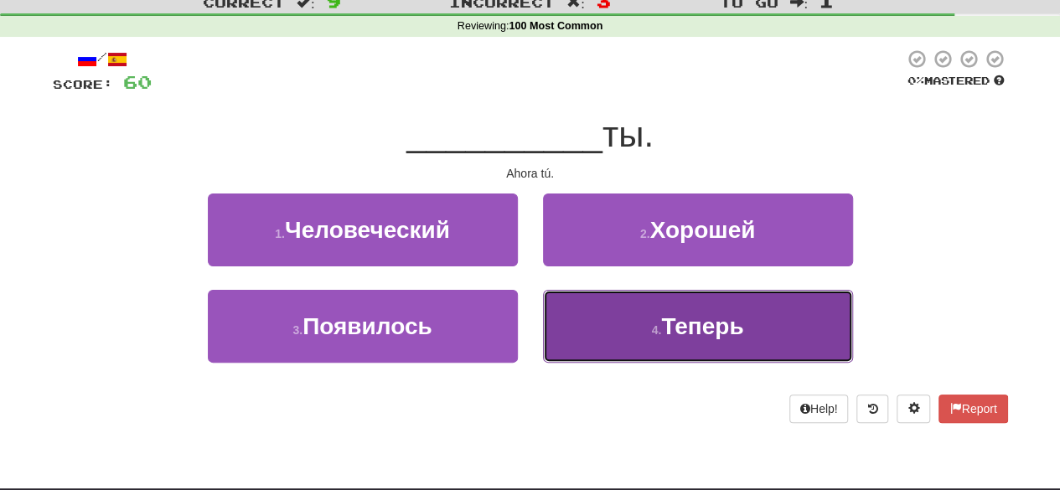
click at [602, 319] on button "4 . Теперь" at bounding box center [698, 326] width 310 height 73
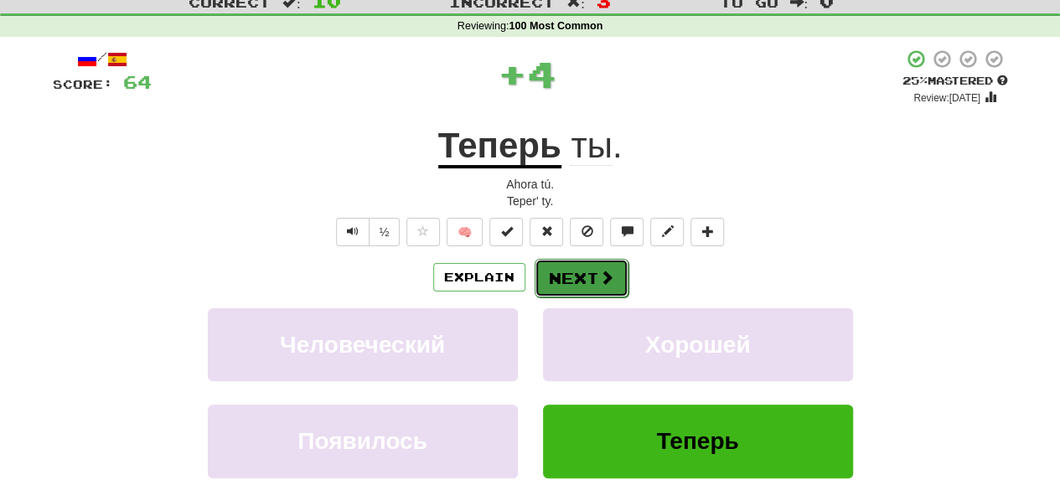
click at [585, 284] on button "Next" at bounding box center [581, 278] width 94 height 39
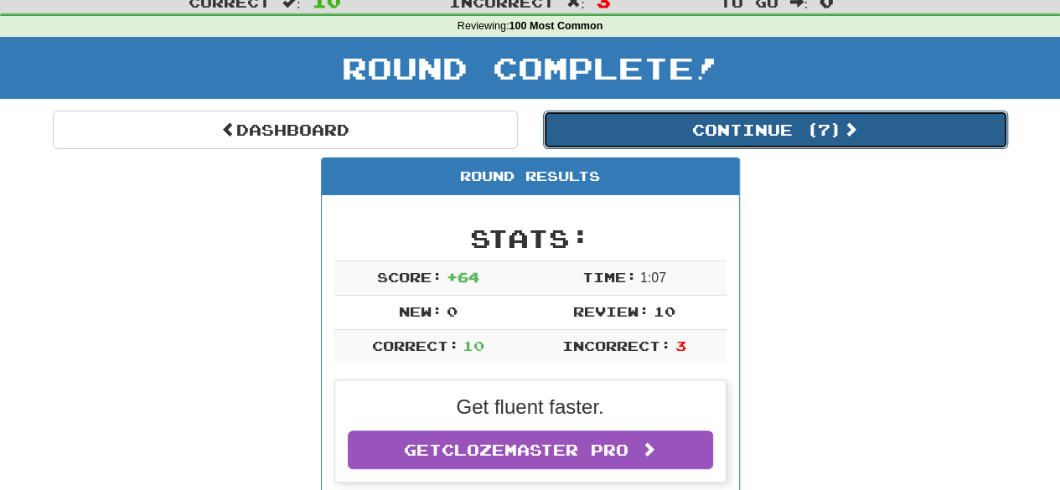
click at [603, 136] on button "Continue ( 7 )" at bounding box center [775, 130] width 465 height 39
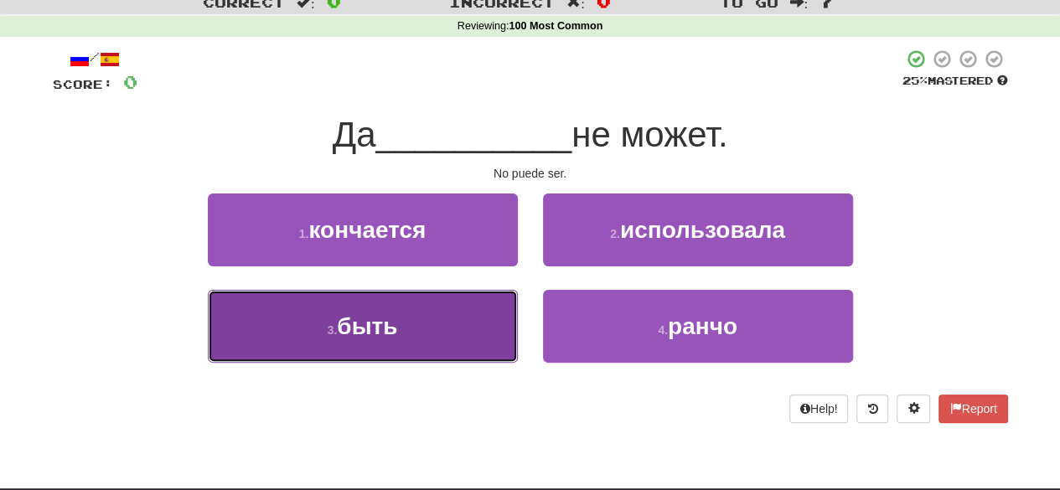
click at [492, 326] on button "3 . быть" at bounding box center [363, 326] width 310 height 73
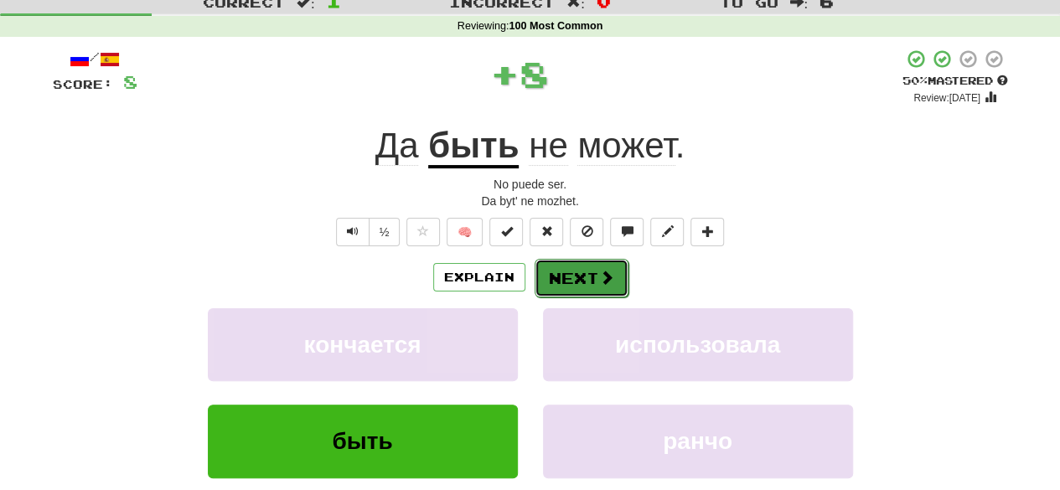
click at [606, 265] on button "Next" at bounding box center [581, 278] width 94 height 39
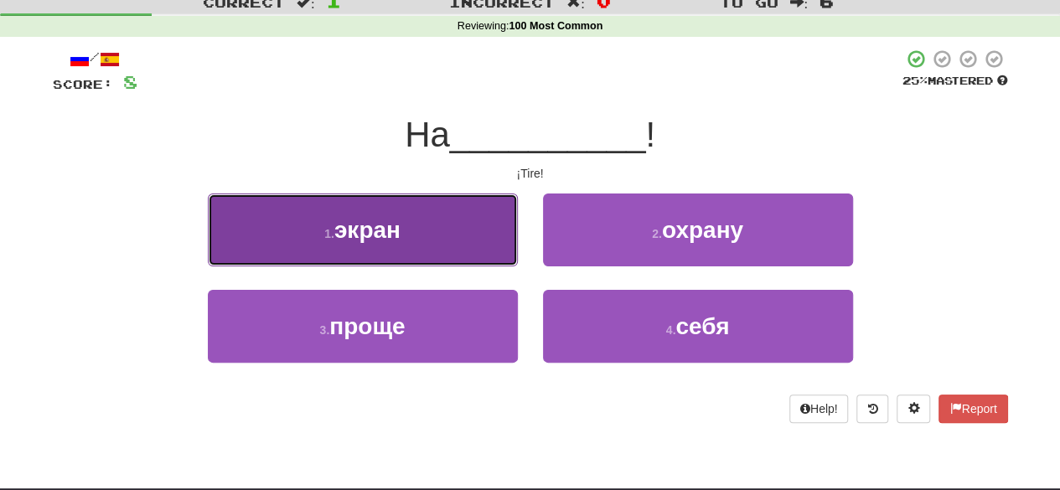
click at [466, 251] on button "1 . экран" at bounding box center [363, 229] width 310 height 73
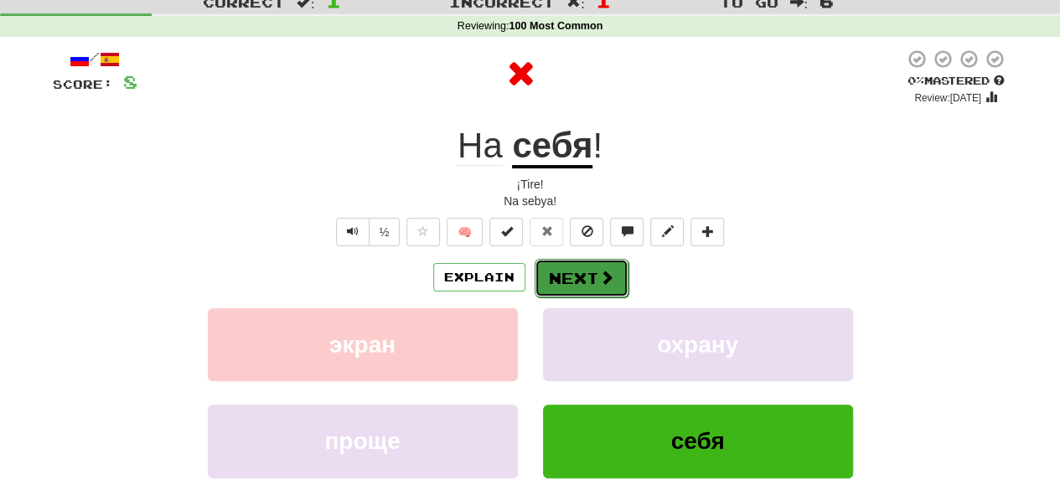
click at [561, 266] on button "Next" at bounding box center [581, 278] width 94 height 39
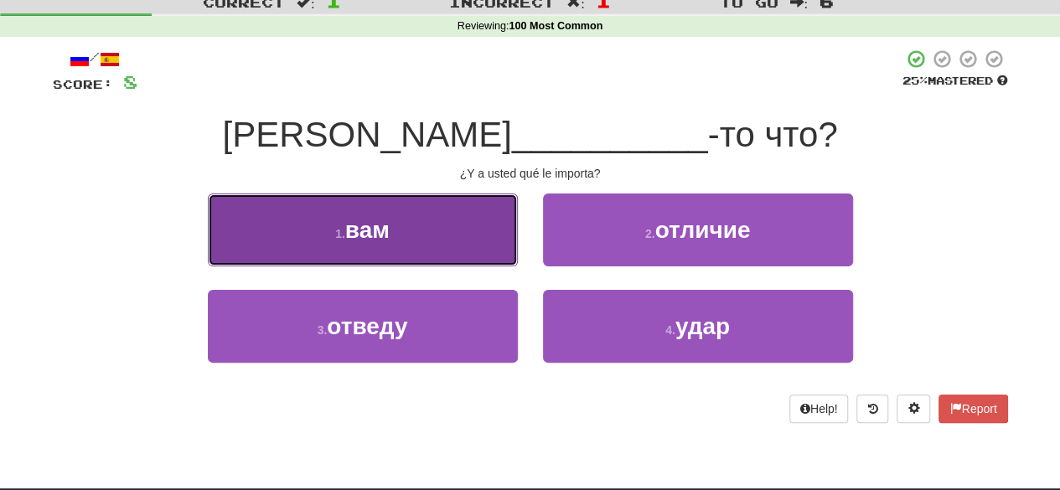
click at [462, 224] on button "1 . вам" at bounding box center [363, 229] width 310 height 73
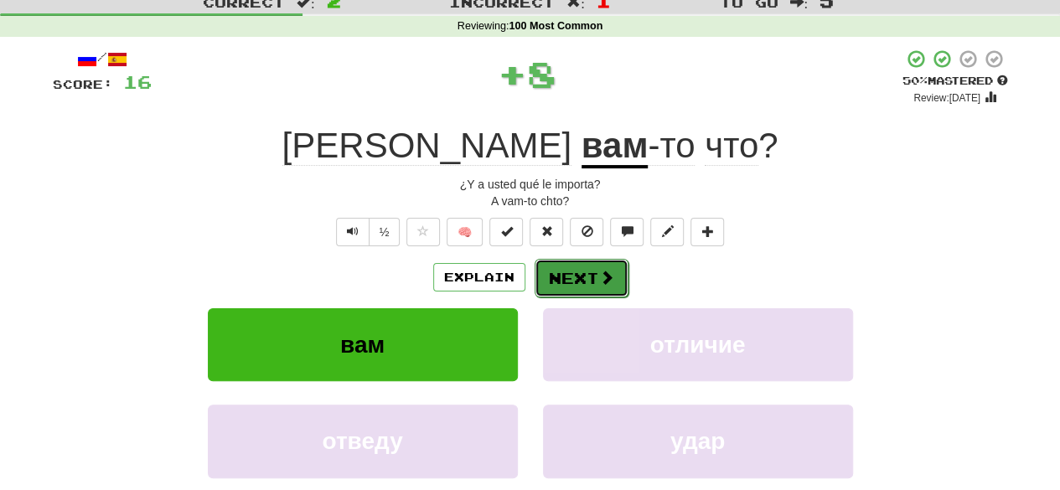
click at [561, 274] on button "Next" at bounding box center [581, 278] width 94 height 39
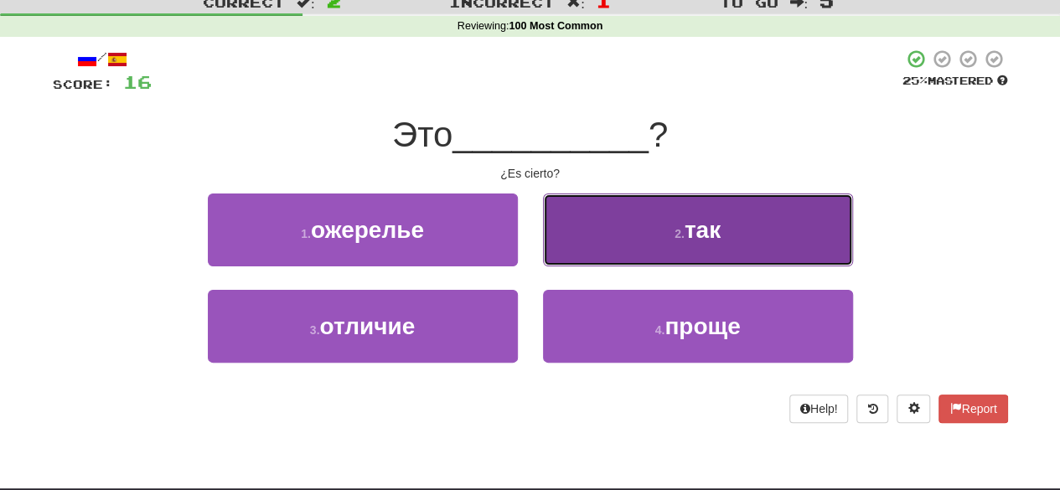
click at [615, 254] on button "2 . так" at bounding box center [698, 229] width 310 height 73
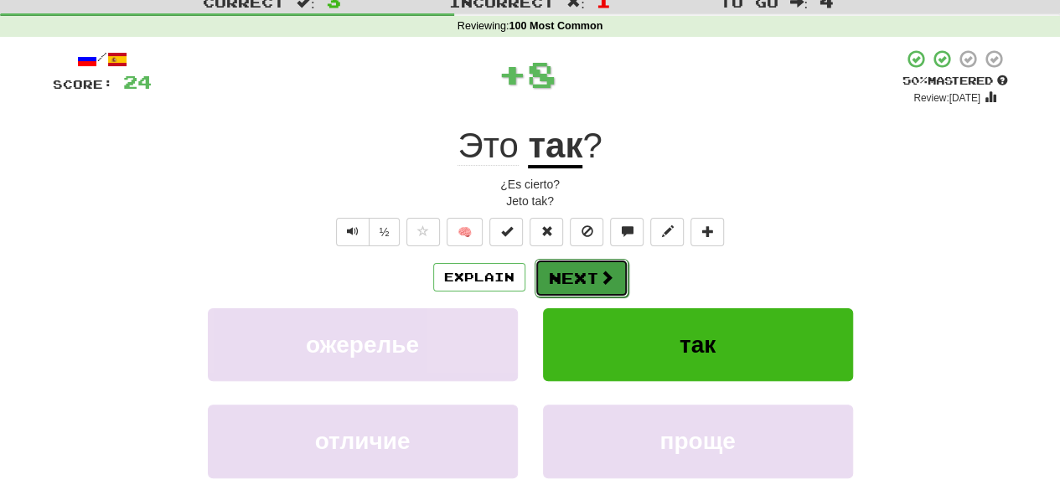
click at [590, 270] on button "Next" at bounding box center [581, 278] width 94 height 39
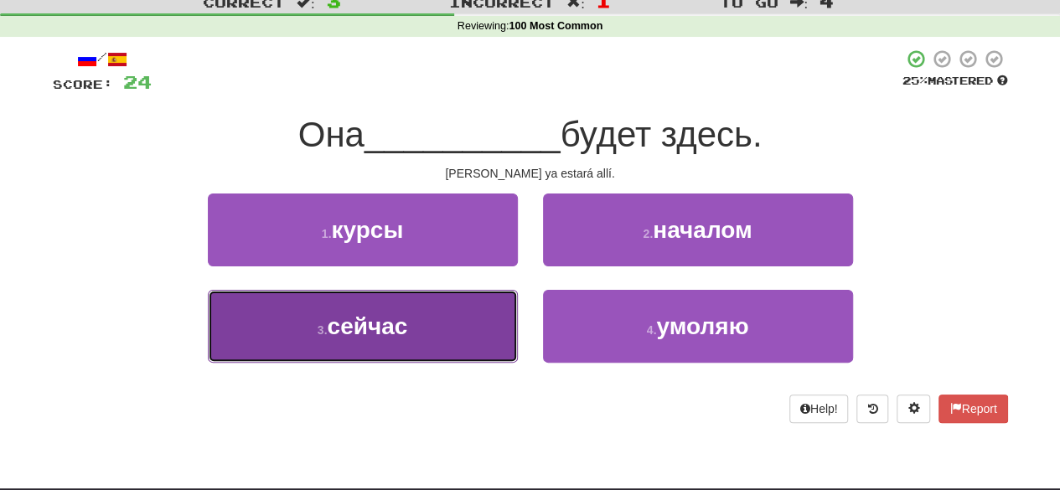
click at [494, 312] on button "3 . сейчас" at bounding box center [363, 326] width 310 height 73
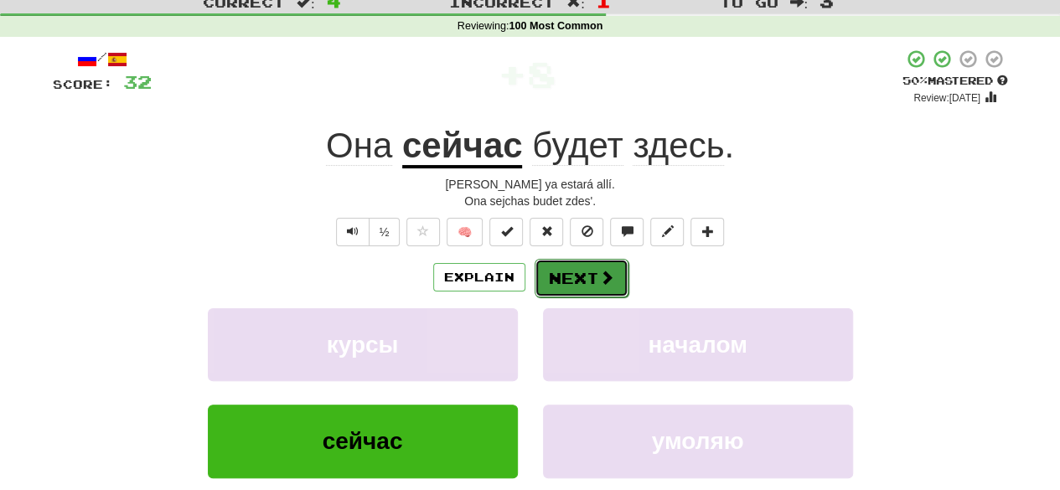
click at [597, 266] on button "Next" at bounding box center [581, 278] width 94 height 39
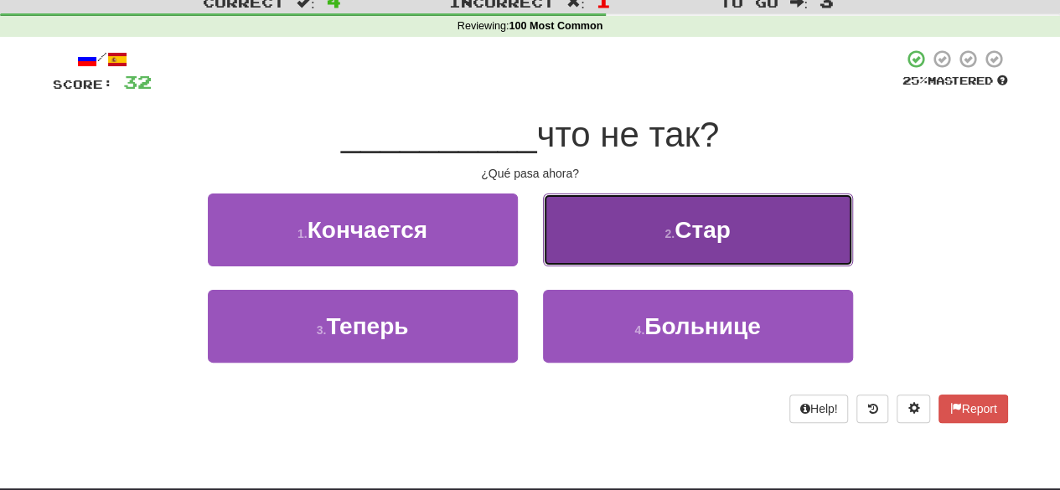
click at [625, 225] on button "2 . Стар" at bounding box center [698, 229] width 310 height 73
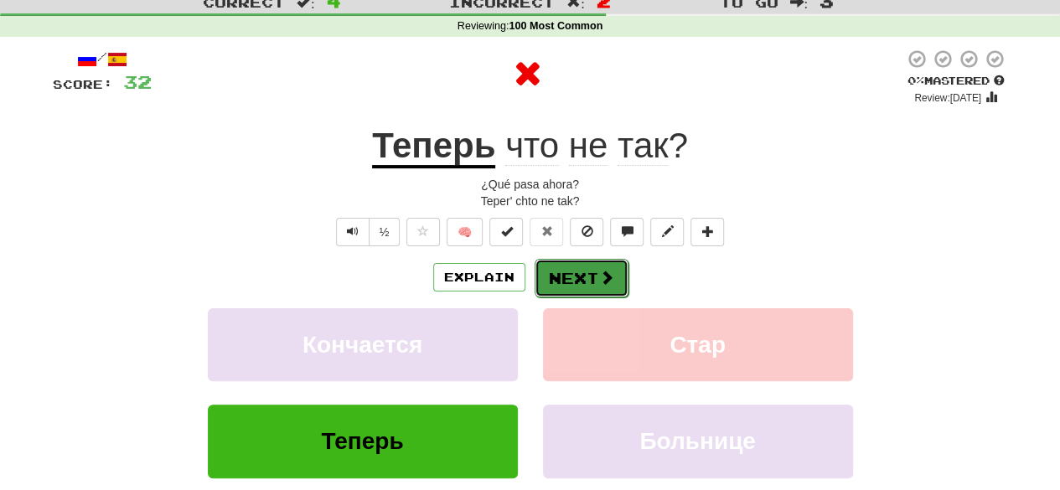
click at [581, 272] on button "Next" at bounding box center [581, 278] width 94 height 39
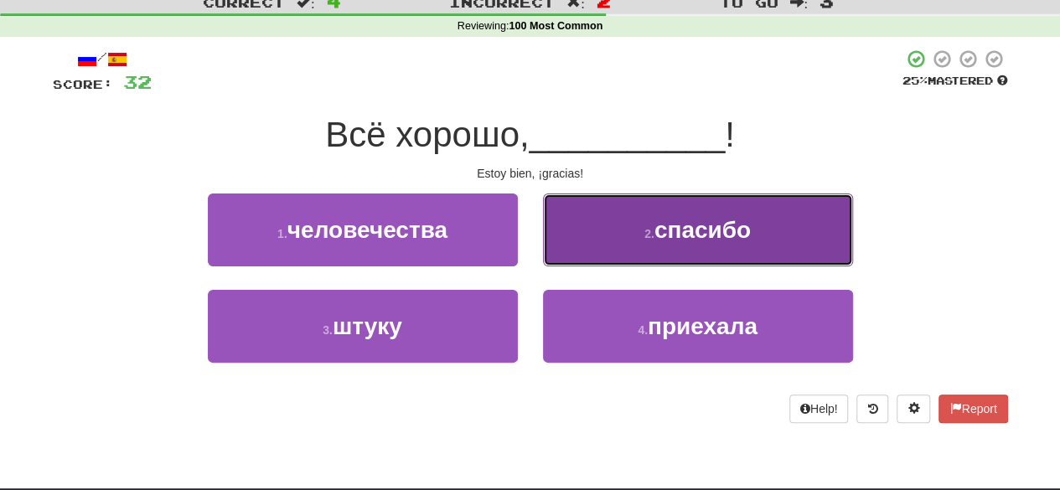
click at [644, 239] on small "2 ." at bounding box center [649, 233] width 10 height 13
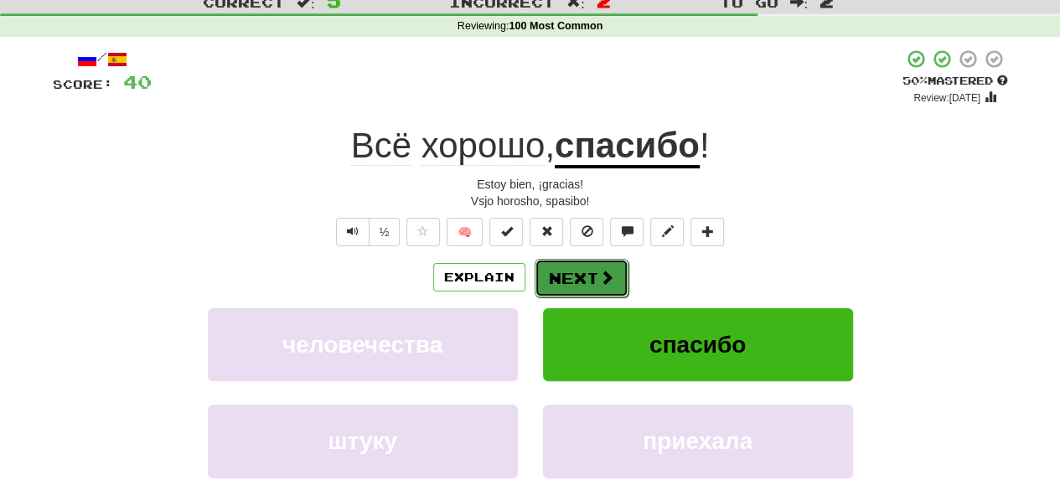
click at [568, 282] on button "Next" at bounding box center [581, 278] width 94 height 39
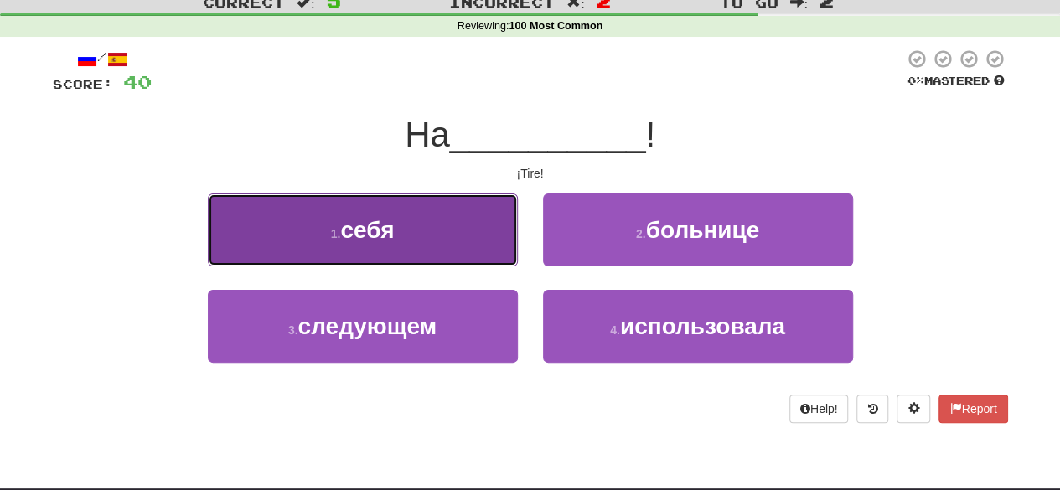
click at [464, 242] on button "1 . себя" at bounding box center [363, 229] width 310 height 73
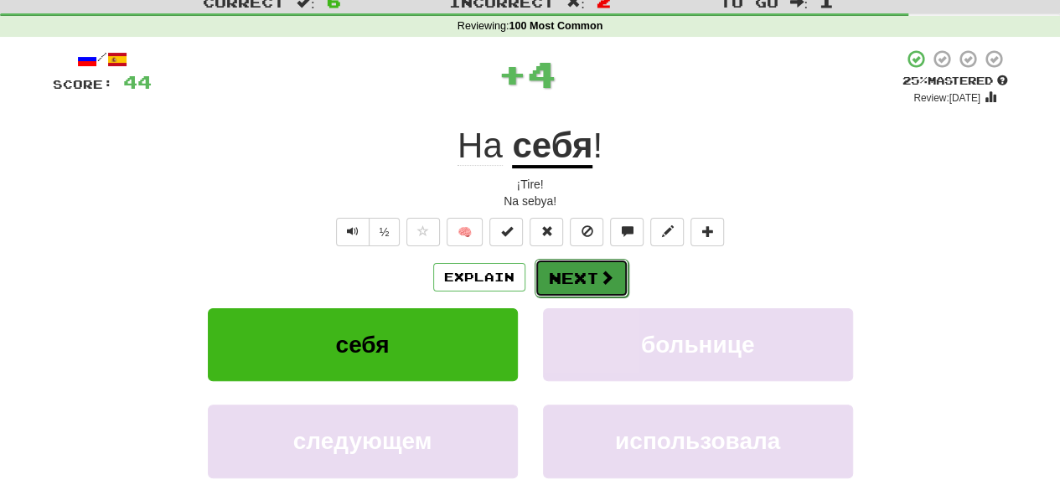
click at [580, 274] on button "Next" at bounding box center [581, 278] width 94 height 39
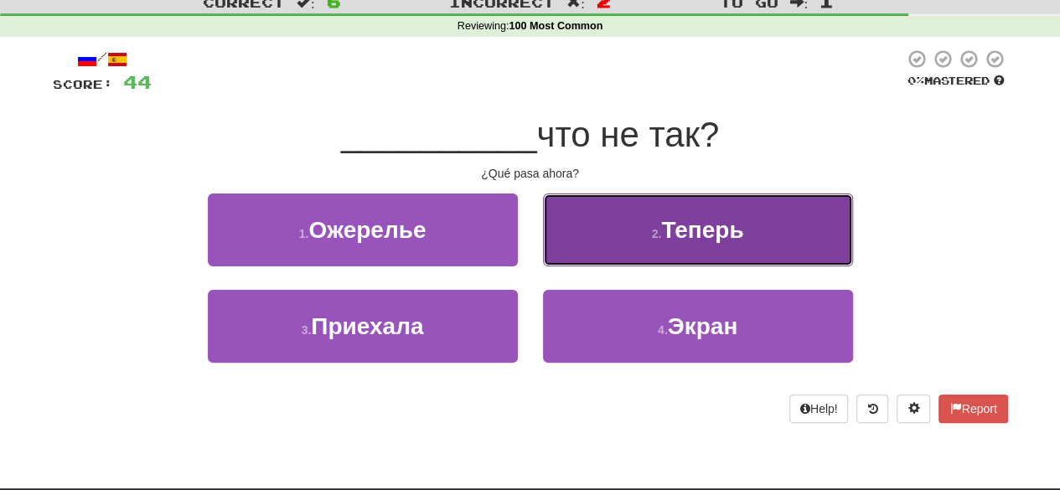
click at [621, 249] on button "2 . Теперь" at bounding box center [698, 229] width 310 height 73
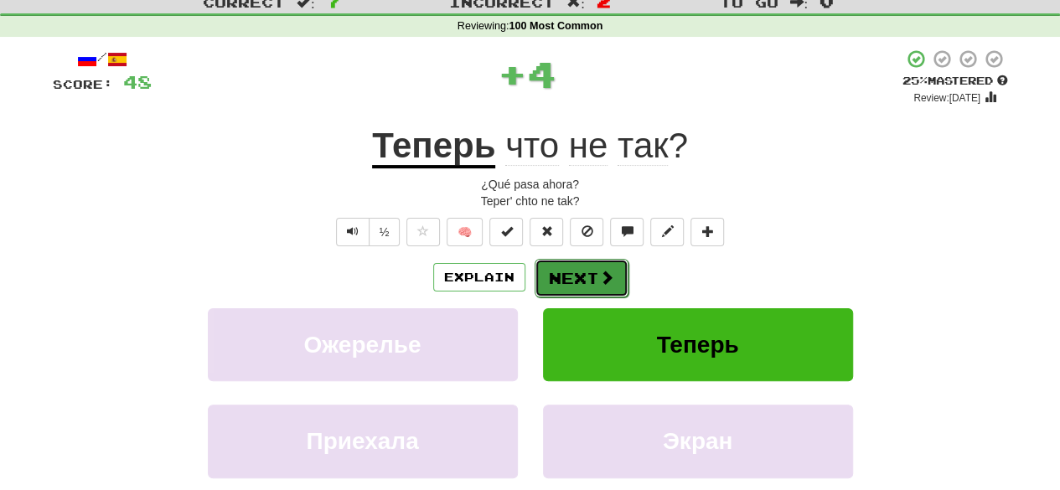
click at [585, 269] on button "Next" at bounding box center [581, 278] width 94 height 39
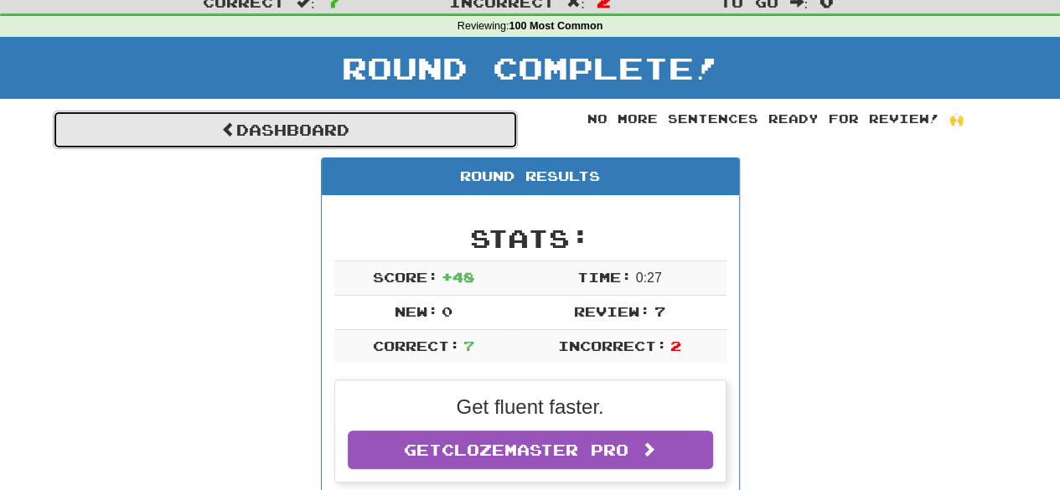
click at [460, 136] on link "Dashboard" at bounding box center [285, 130] width 465 height 39
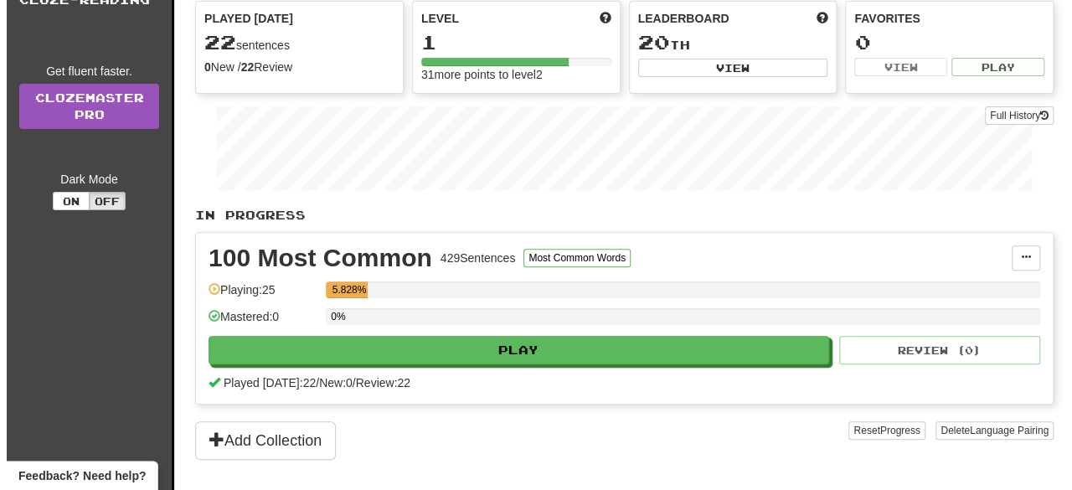
scroll to position [188, 0]
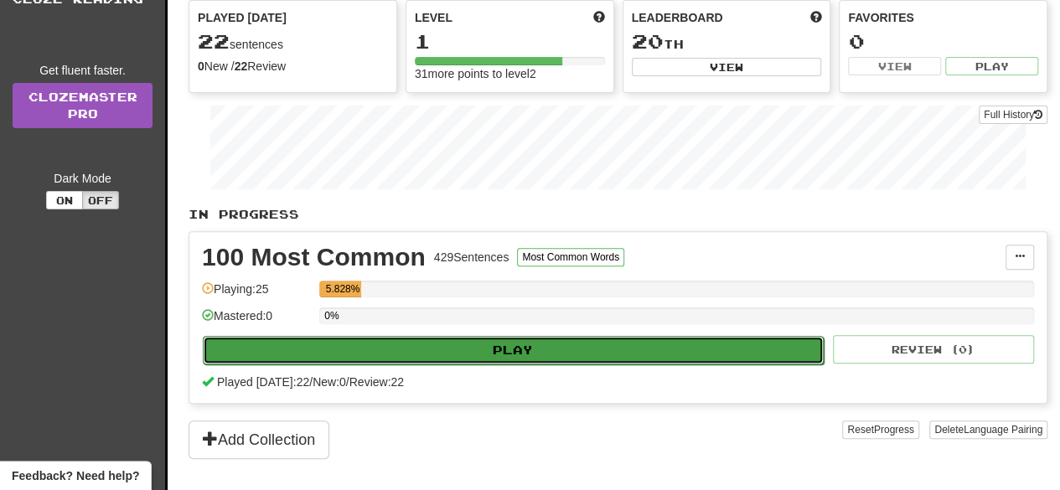
click at [476, 341] on button "Play" at bounding box center [513, 350] width 621 height 28
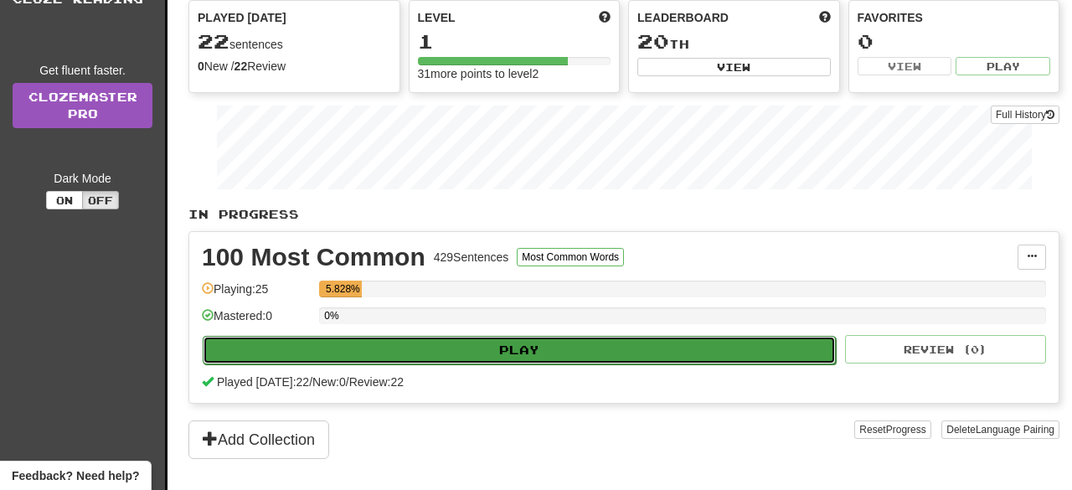
select select "**"
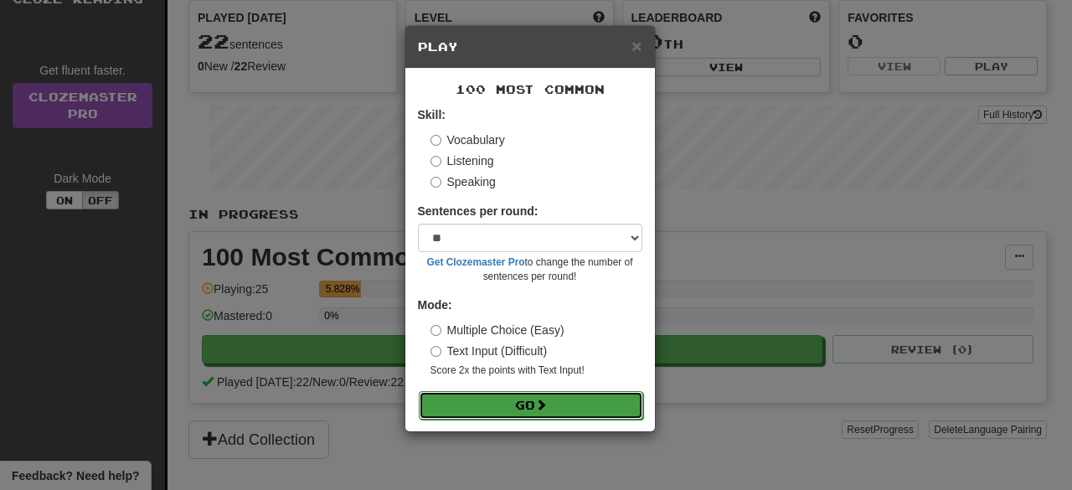
click at [508, 403] on button "Go" at bounding box center [531, 405] width 224 height 28
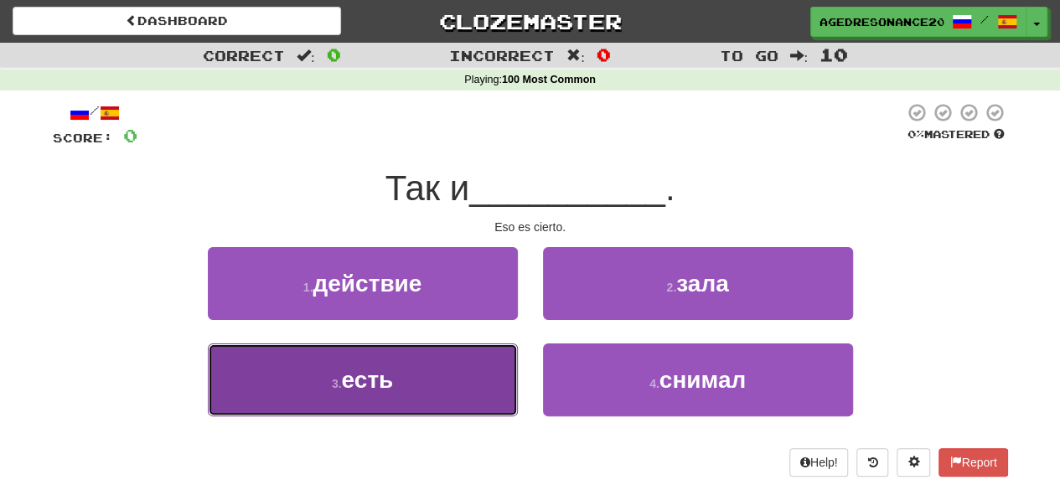
click at [417, 375] on button "3 . есть" at bounding box center [363, 379] width 310 height 73
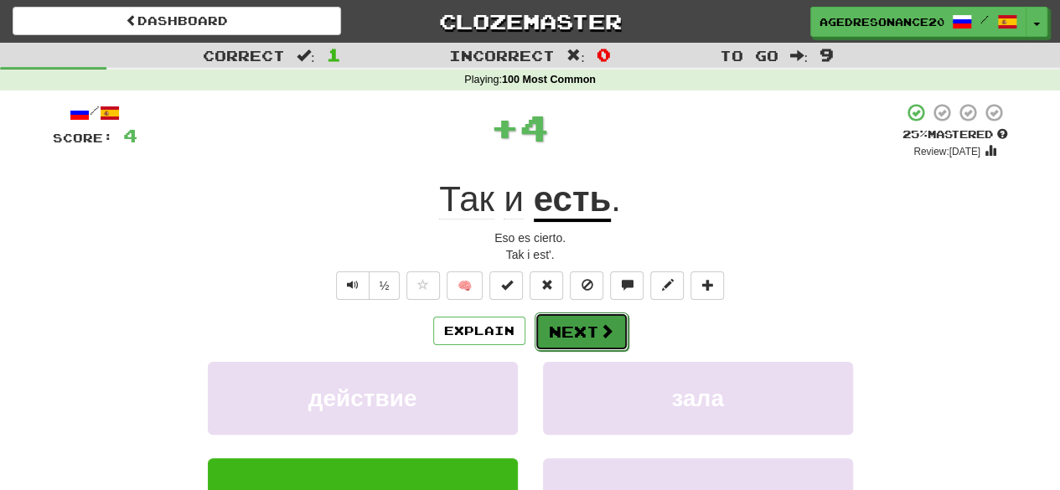
click at [556, 339] on button "Next" at bounding box center [581, 331] width 94 height 39
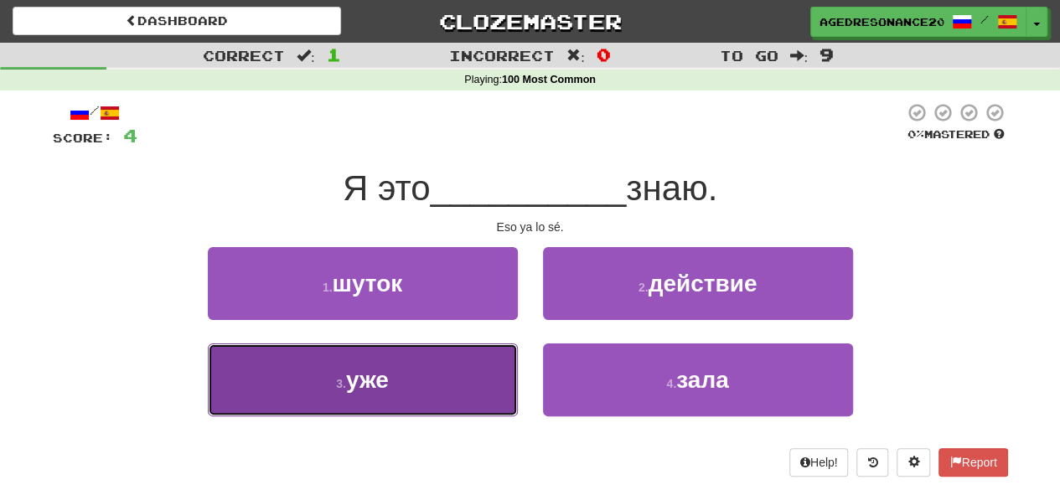
click at [469, 388] on button "3 . уже" at bounding box center [363, 379] width 310 height 73
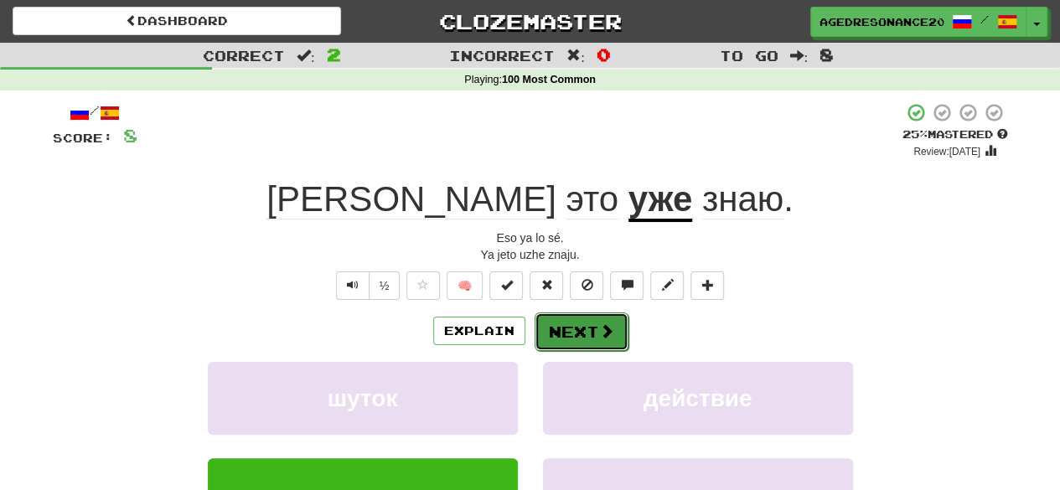
click at [561, 333] on button "Next" at bounding box center [581, 331] width 94 height 39
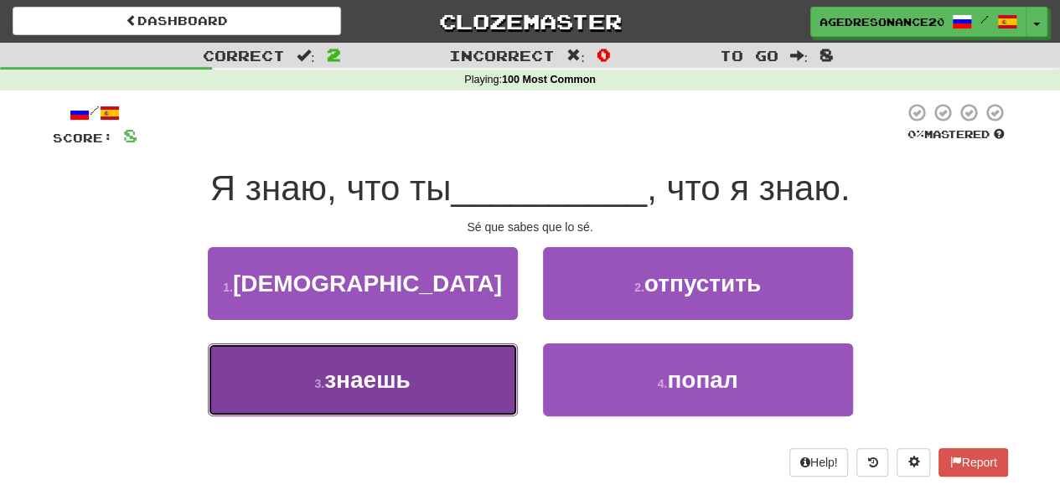
click at [471, 372] on button "3 . знаешь" at bounding box center [363, 379] width 310 height 73
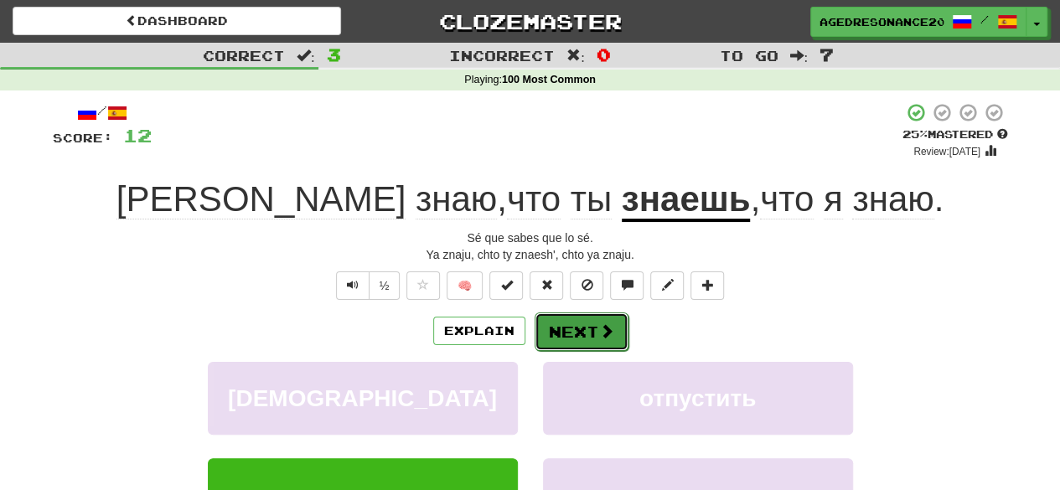
click at [563, 338] on button "Next" at bounding box center [581, 331] width 94 height 39
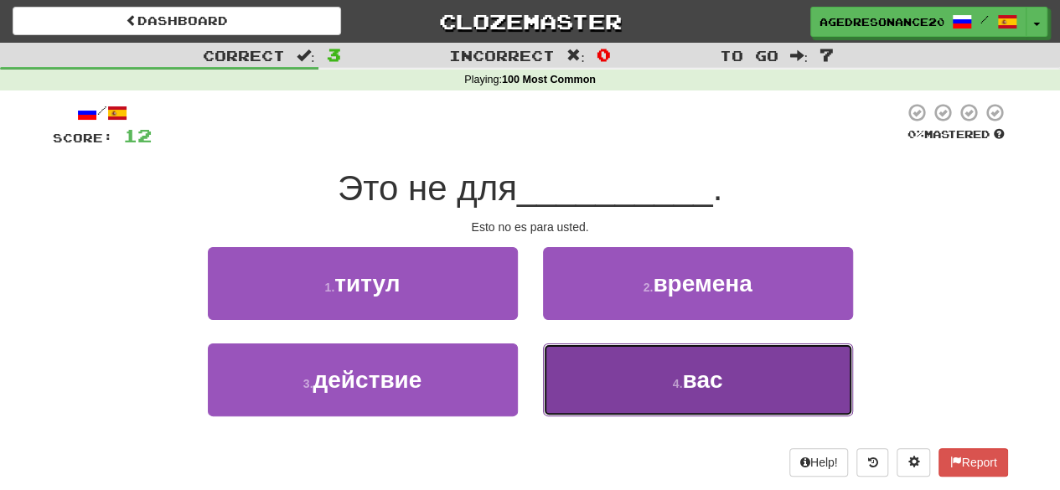
click at [595, 379] on button "4 . вас" at bounding box center [698, 379] width 310 height 73
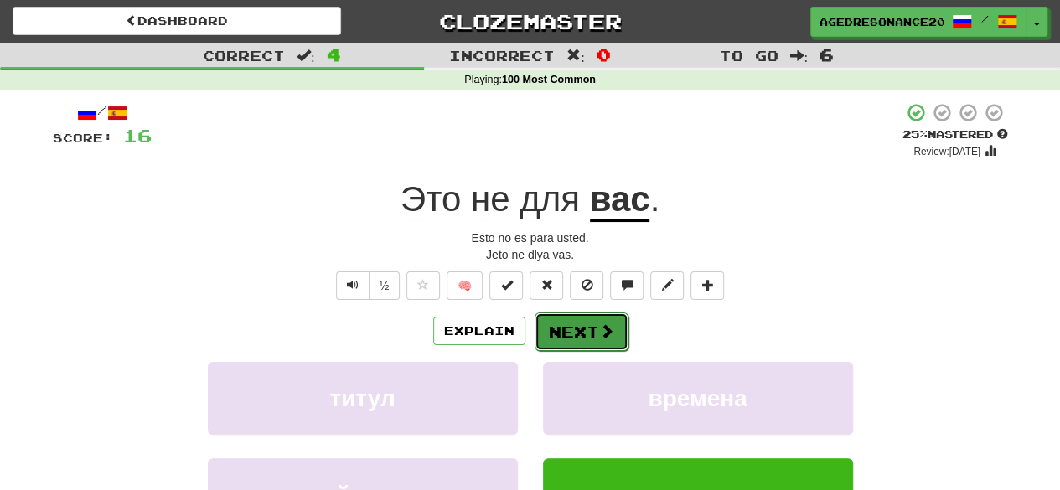
click at [571, 327] on button "Next" at bounding box center [581, 331] width 94 height 39
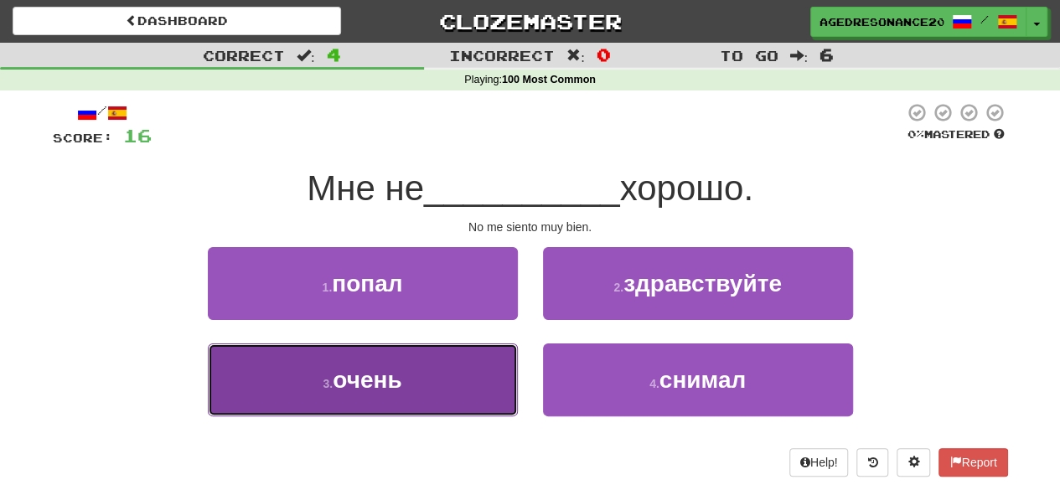
click at [442, 380] on button "3 . очень" at bounding box center [363, 379] width 310 height 73
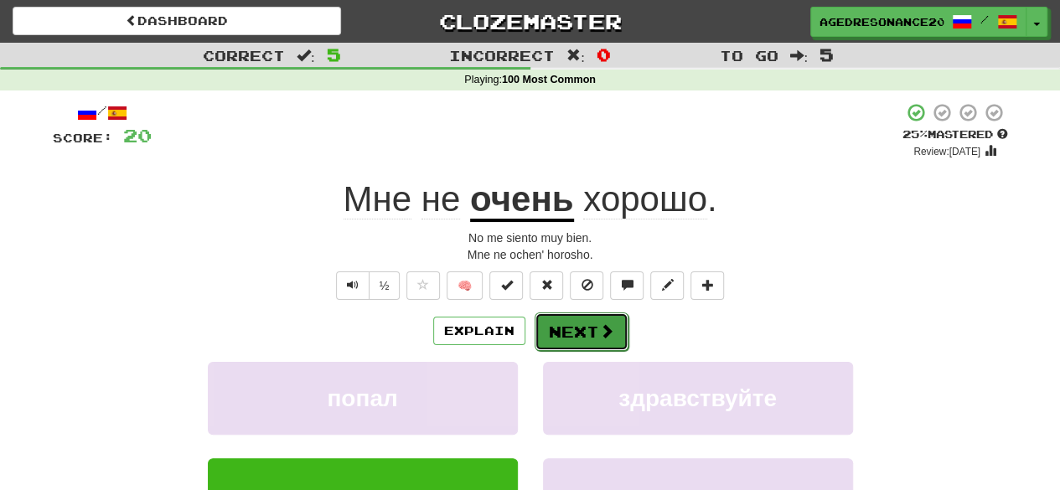
click at [576, 322] on button "Next" at bounding box center [581, 331] width 94 height 39
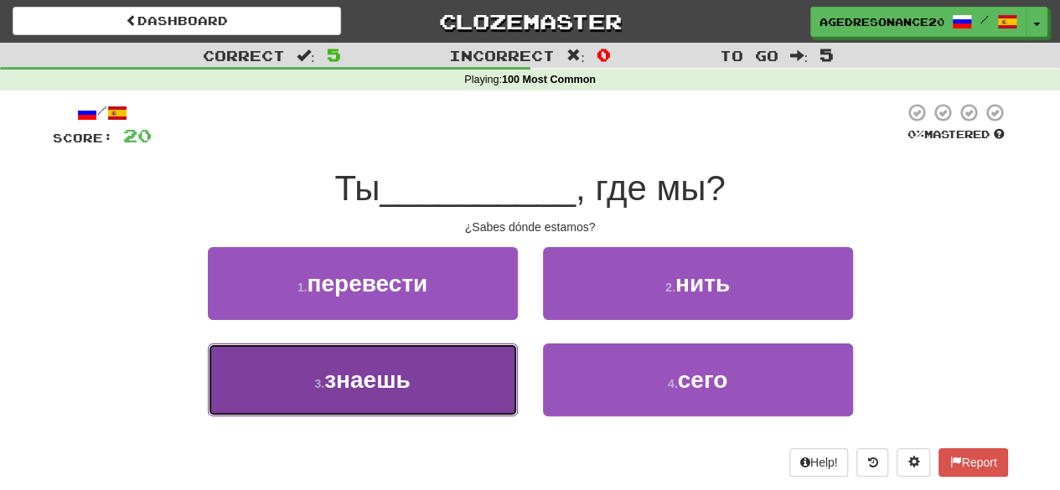
click at [477, 382] on button "3 . знаешь" at bounding box center [363, 379] width 310 height 73
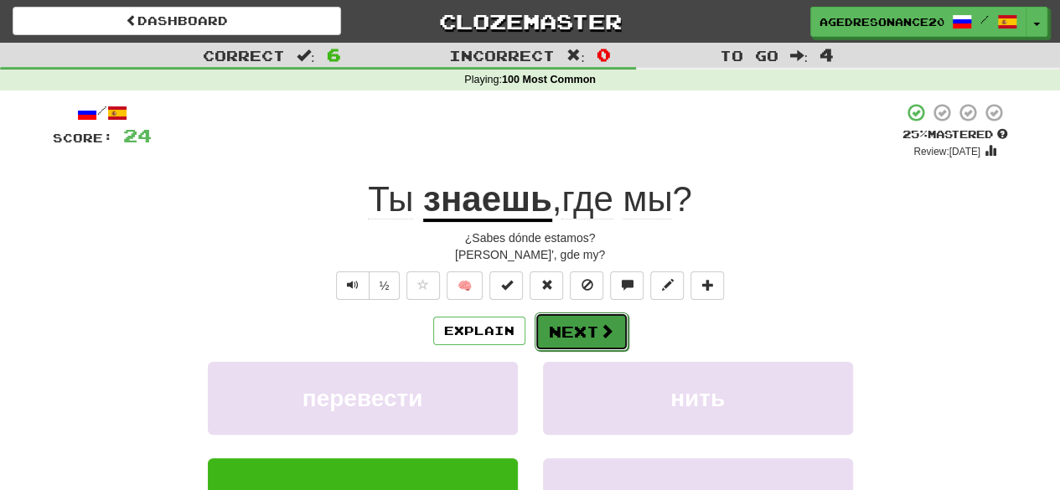
click at [558, 333] on button "Next" at bounding box center [581, 331] width 94 height 39
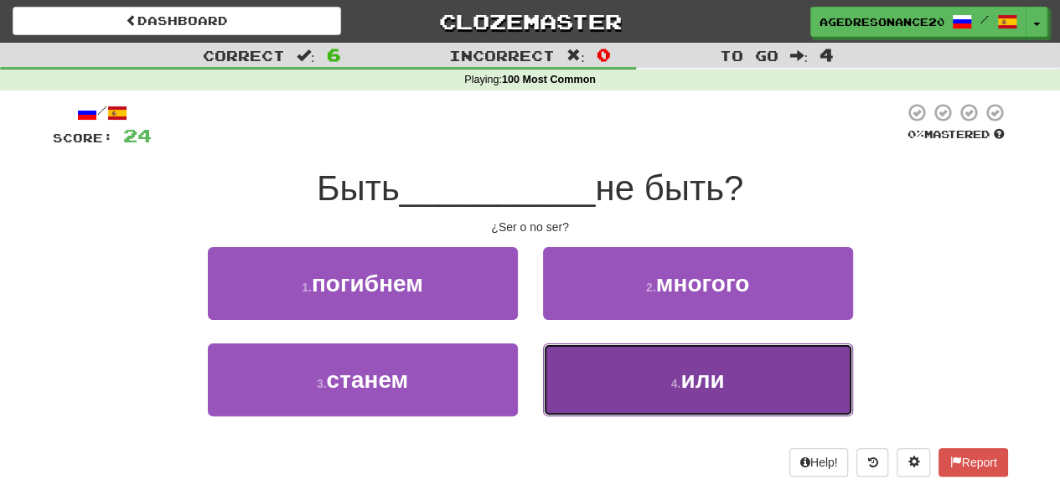
click at [585, 376] on button "4 . или" at bounding box center [698, 379] width 310 height 73
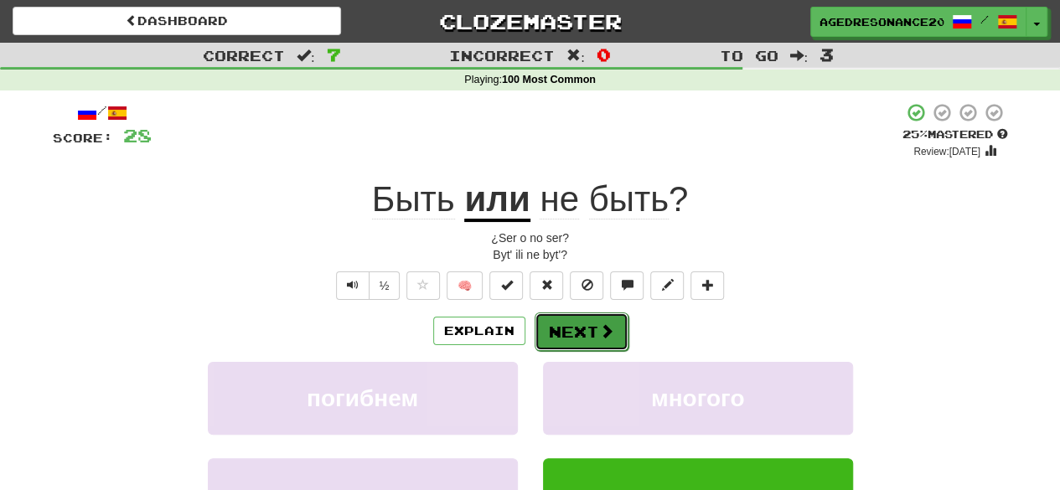
click at [560, 322] on button "Next" at bounding box center [581, 331] width 94 height 39
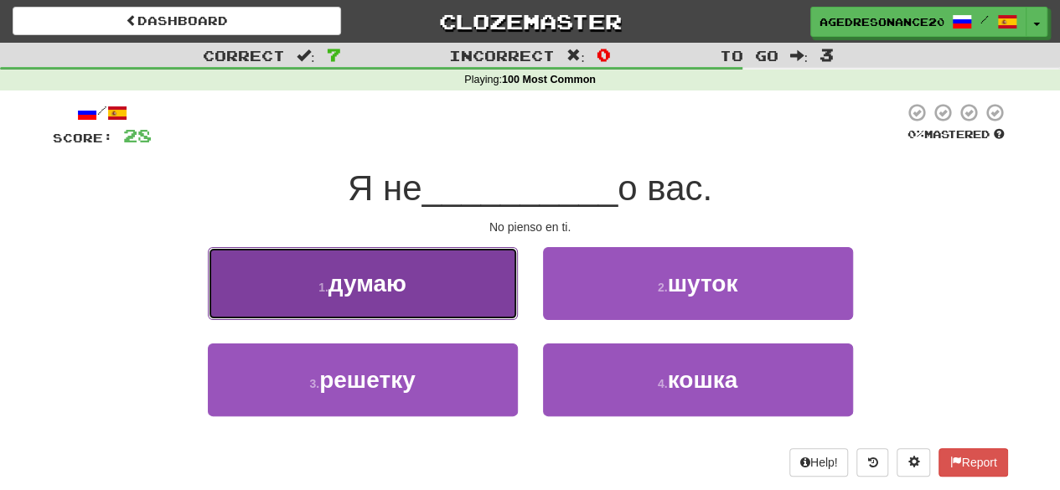
click at [498, 292] on button "1 . думаю" at bounding box center [363, 283] width 310 height 73
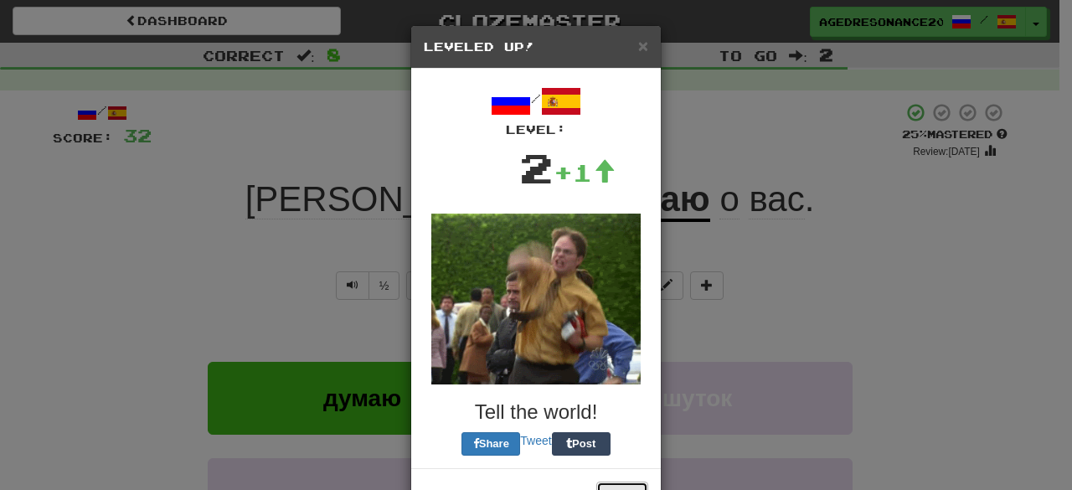
click at [615, 483] on button "Close" at bounding box center [622, 496] width 52 height 28
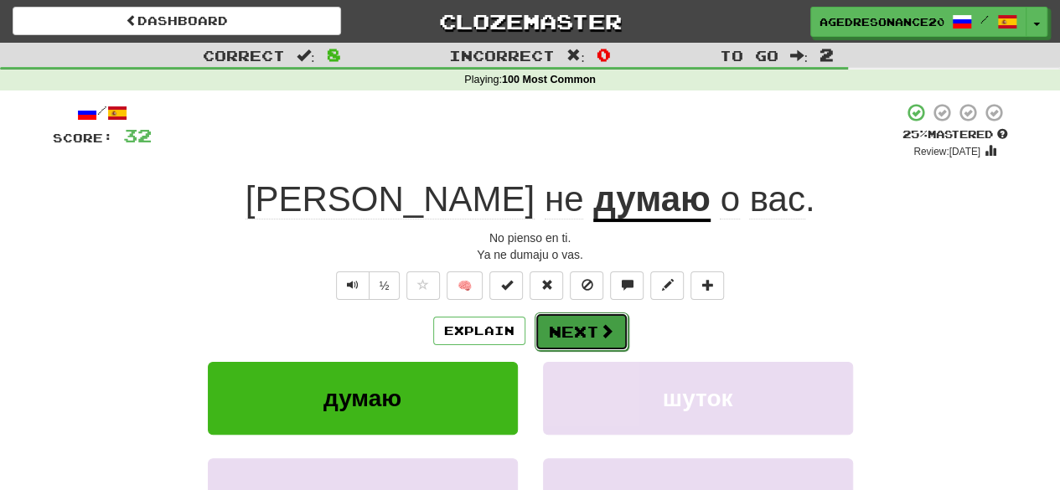
click at [583, 339] on button "Next" at bounding box center [581, 331] width 94 height 39
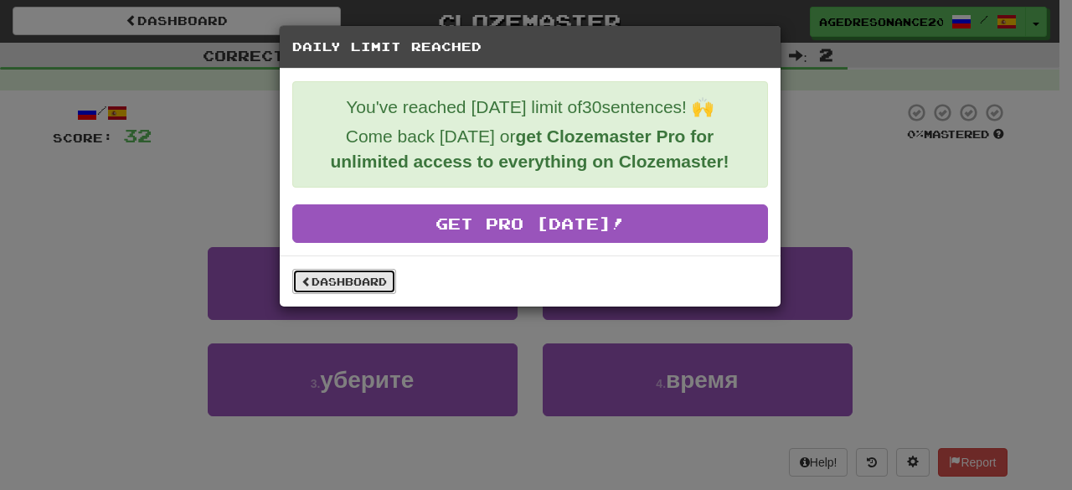
click at [387, 285] on link "Dashboard" at bounding box center [344, 281] width 104 height 25
